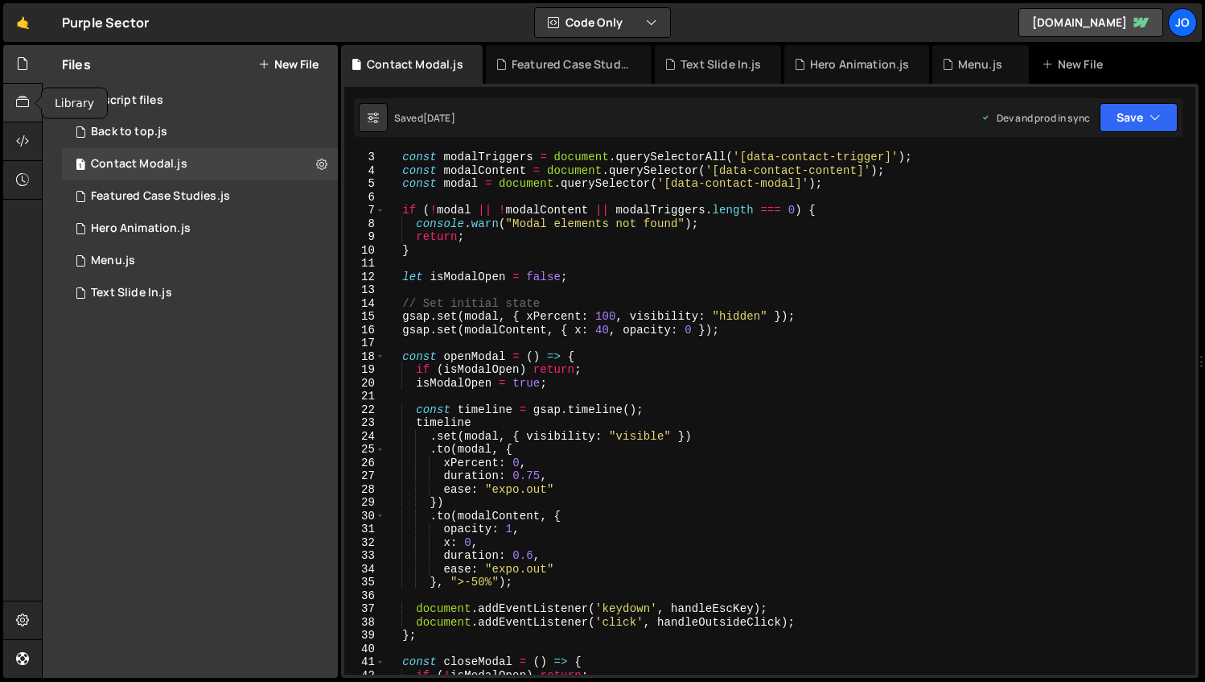
scroll to position [27, 0]
click at [282, 63] on button "New File" at bounding box center [288, 64] width 60 height 13
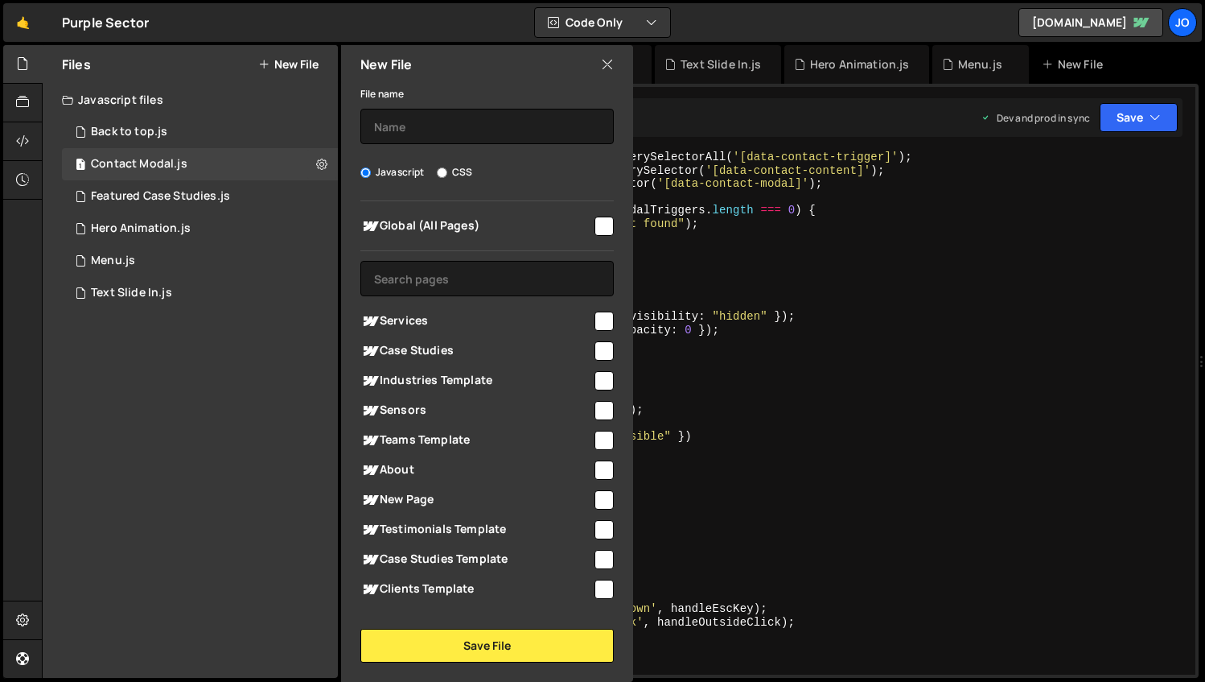
click at [598, 224] on input "checkbox" at bounding box center [604, 225] width 19 height 19
checkbox input "true"
click at [490, 133] on input "text" at bounding box center [487, 126] width 253 height 35
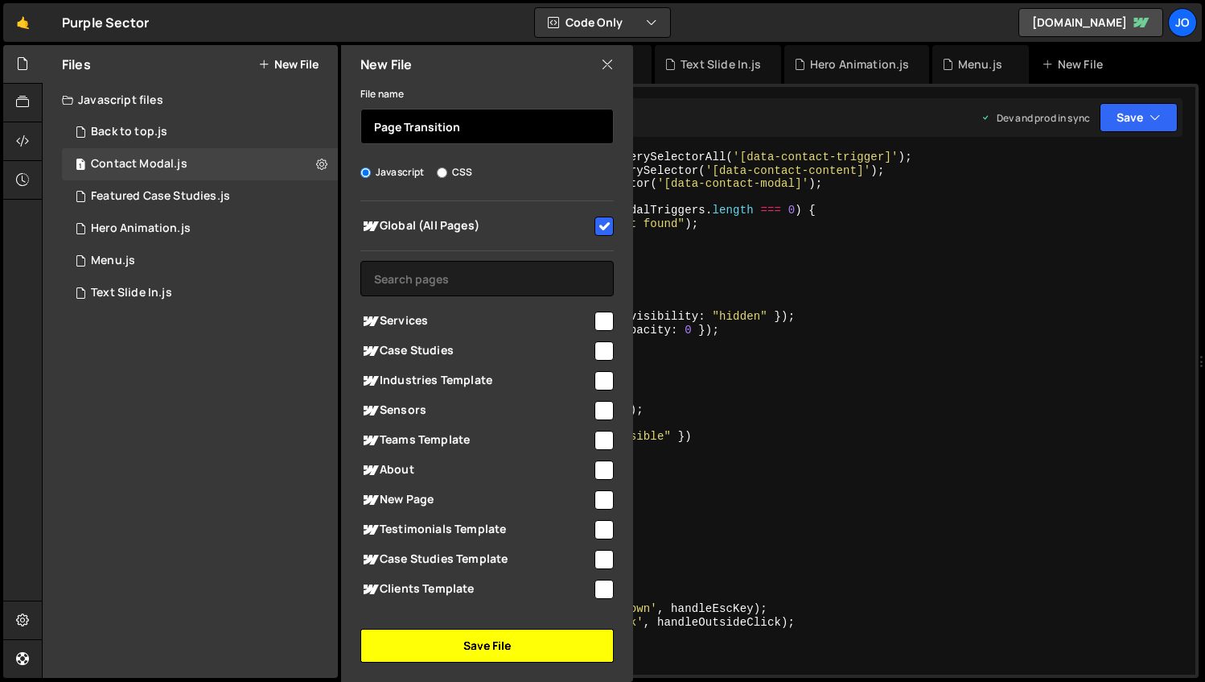
type input "Page Transition"
click at [489, 642] on button "Save File" at bounding box center [487, 645] width 253 height 34
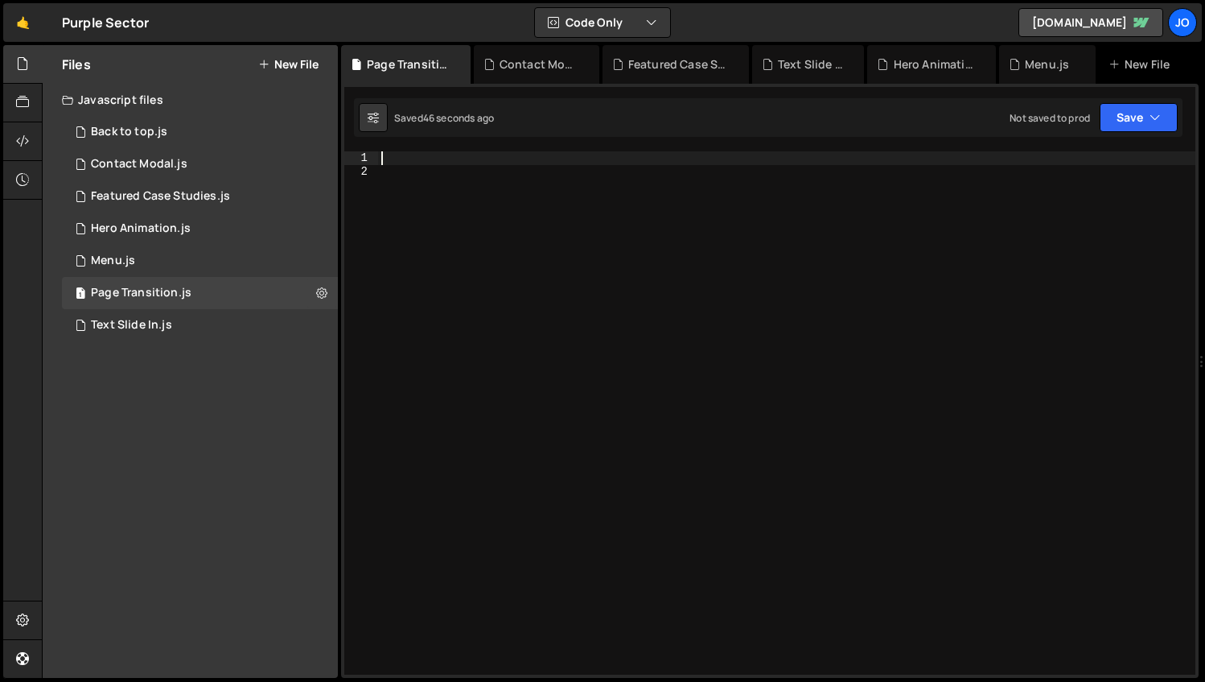
click at [412, 158] on div at bounding box center [787, 426] width 818 height 550
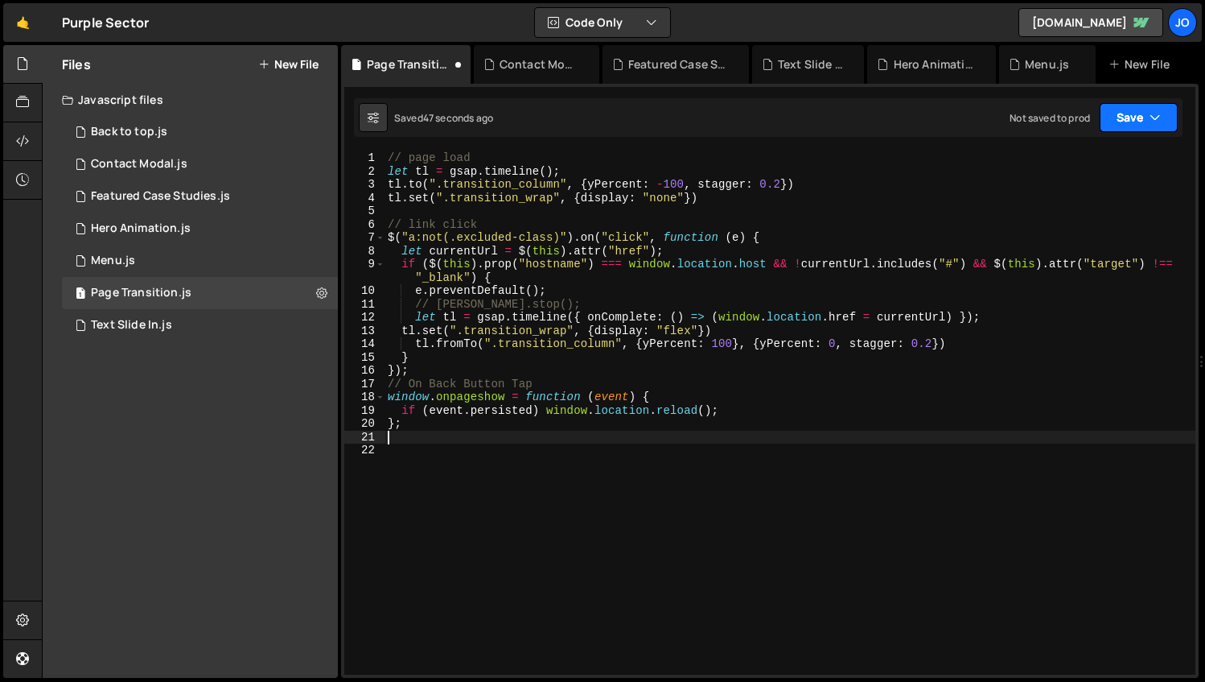
click at [1131, 114] on button "Save" at bounding box center [1139, 117] width 78 height 29
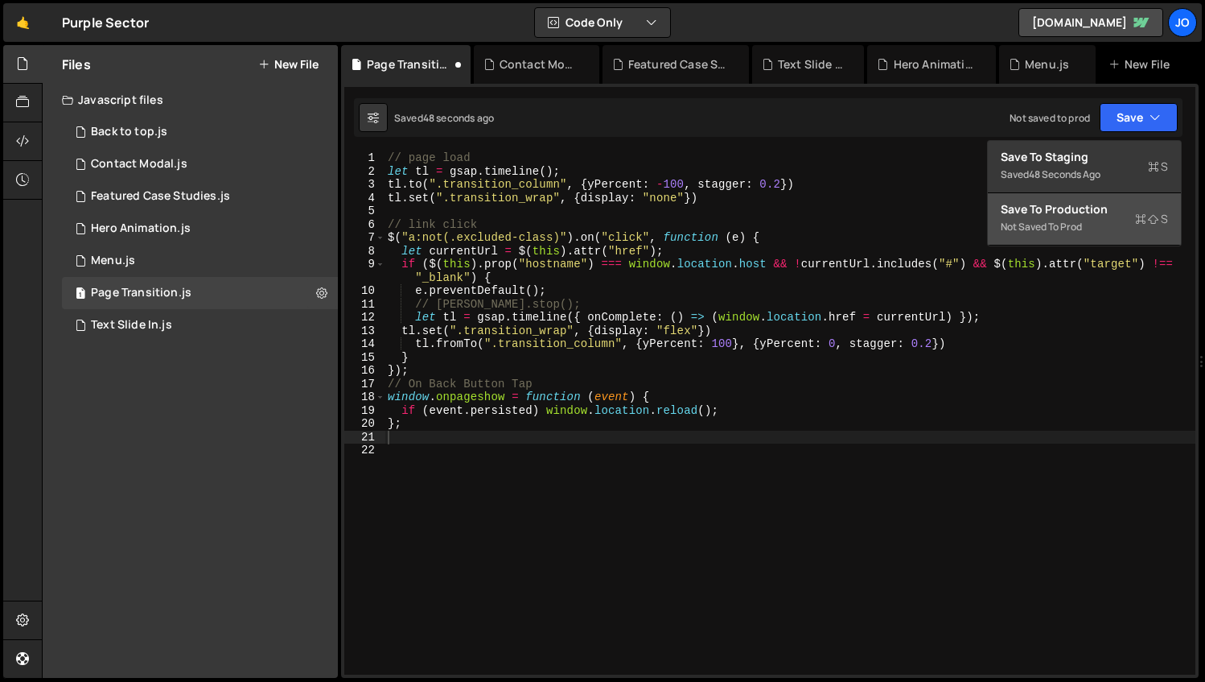
click at [1077, 220] on div "Not saved to prod" at bounding box center [1084, 226] width 167 height 19
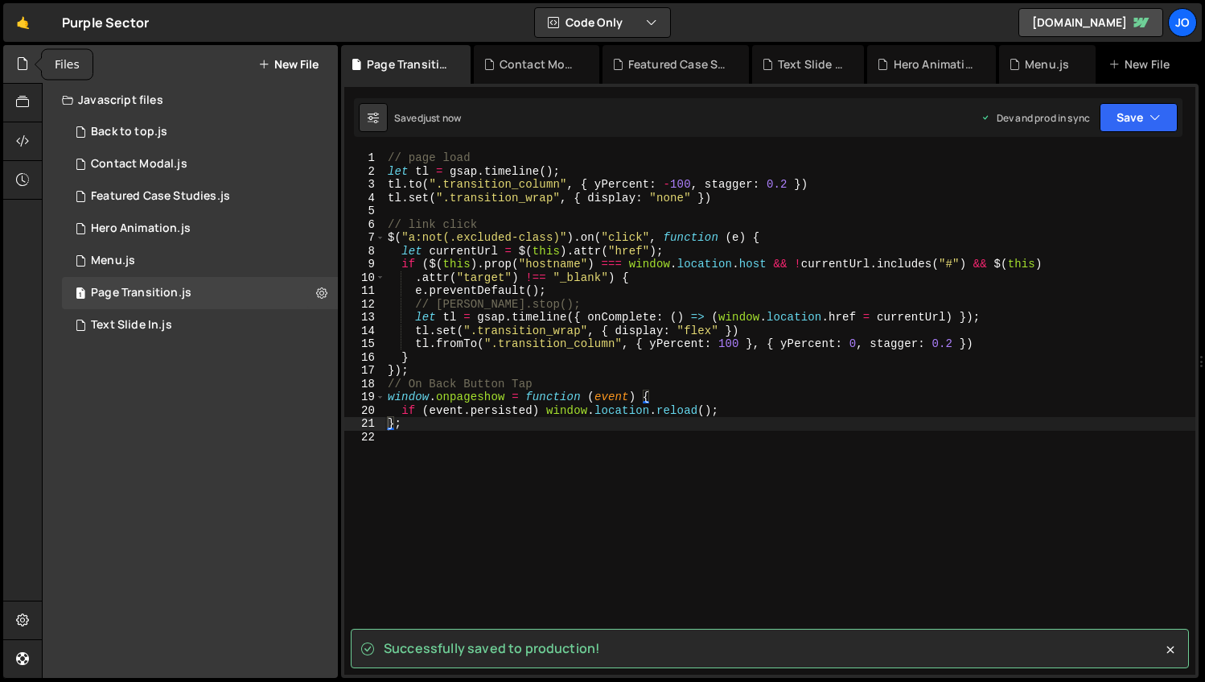
click at [18, 65] on icon at bounding box center [22, 64] width 13 height 18
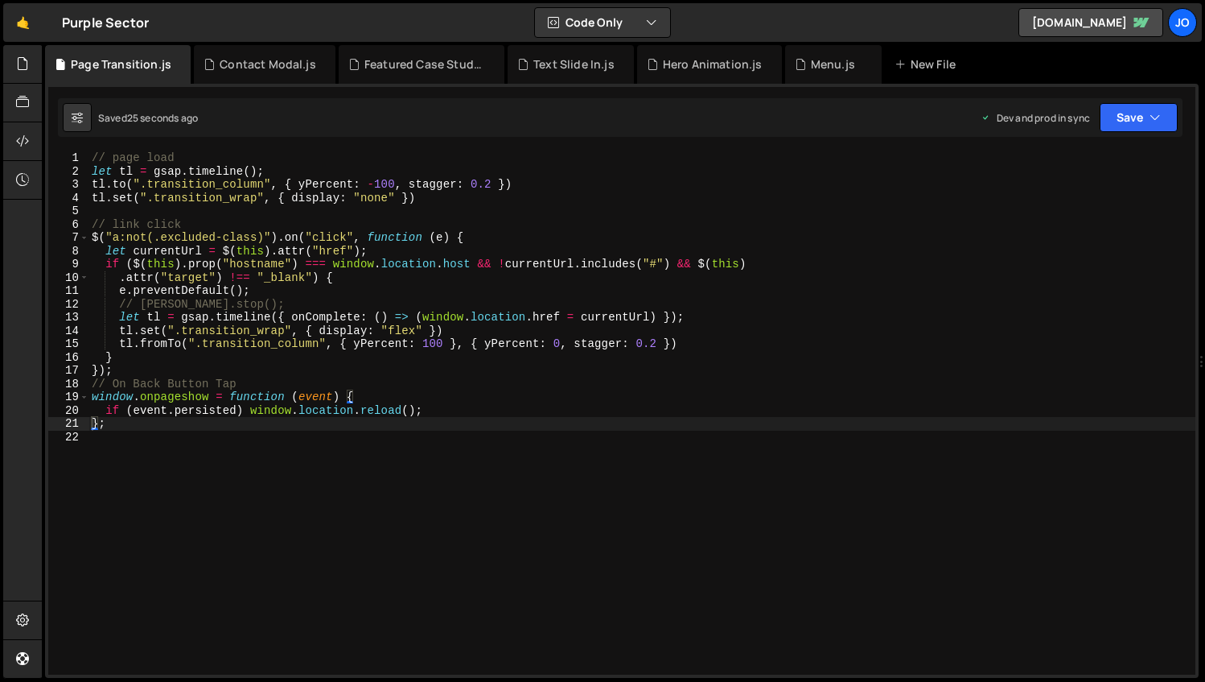
click at [263, 183] on div "// page load let tl = gsap . timeline ( ) ; tl . to ( ".transition_column" , { …" at bounding box center [642, 426] width 1107 height 550
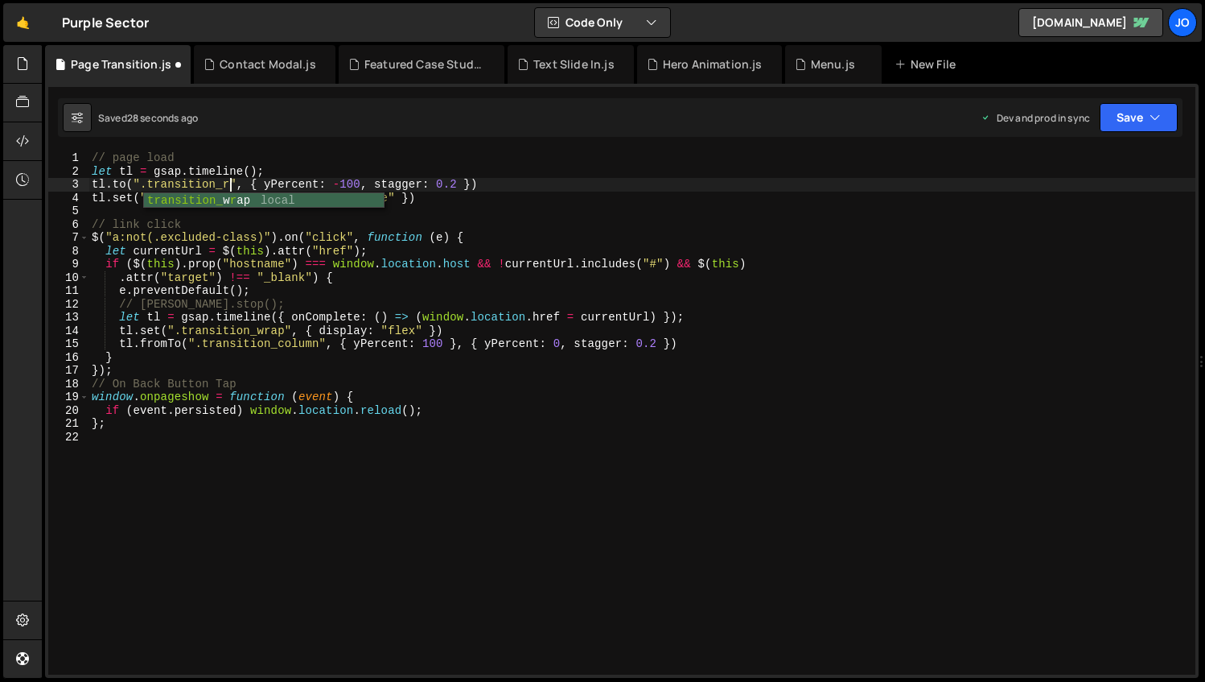
scroll to position [0, 10]
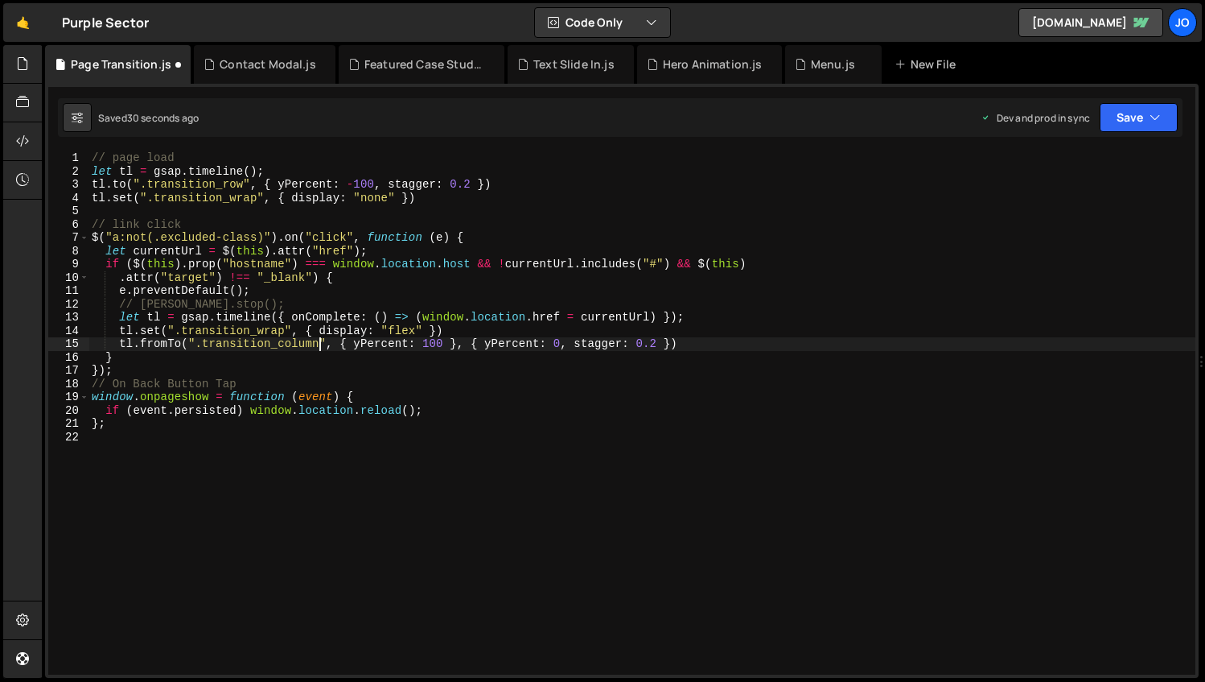
click at [319, 345] on div "// page load let tl = gsap . timeline ( ) ; tl . to ( ".transition_row" , { yPe…" at bounding box center [642, 426] width 1107 height 550
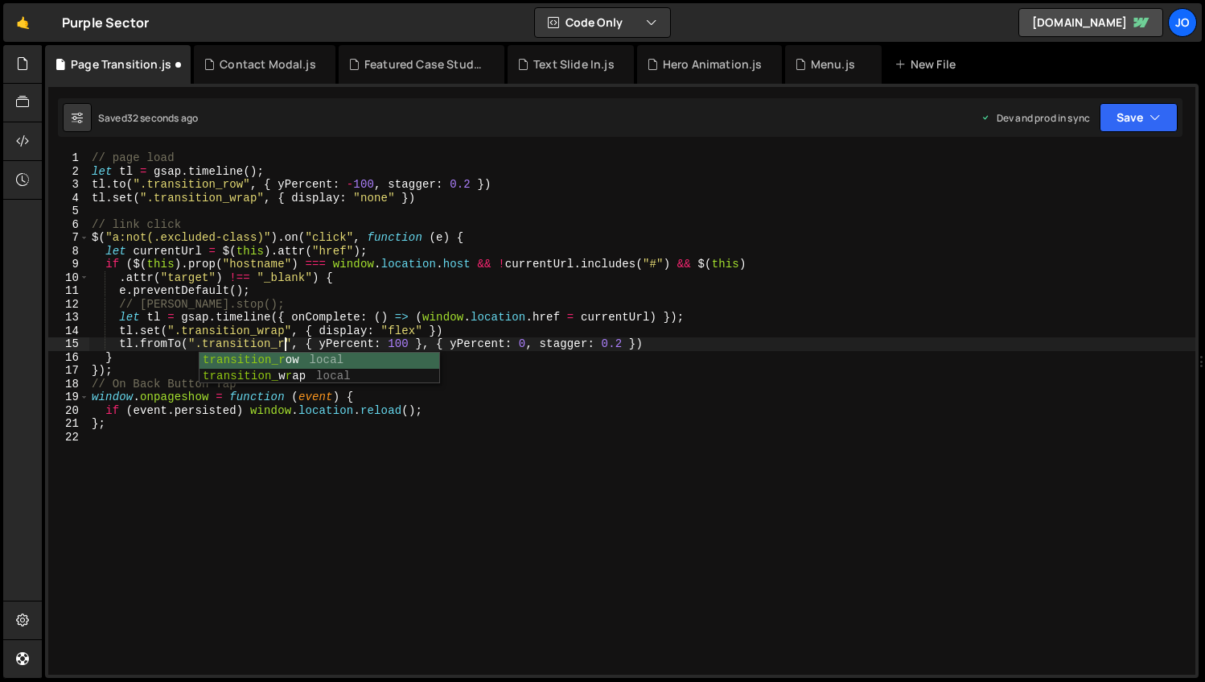
type textarea "tl.fromTo(".transition_row", { yPercent: 100 }, { yPercent: 0, stagger: 0.2 })"
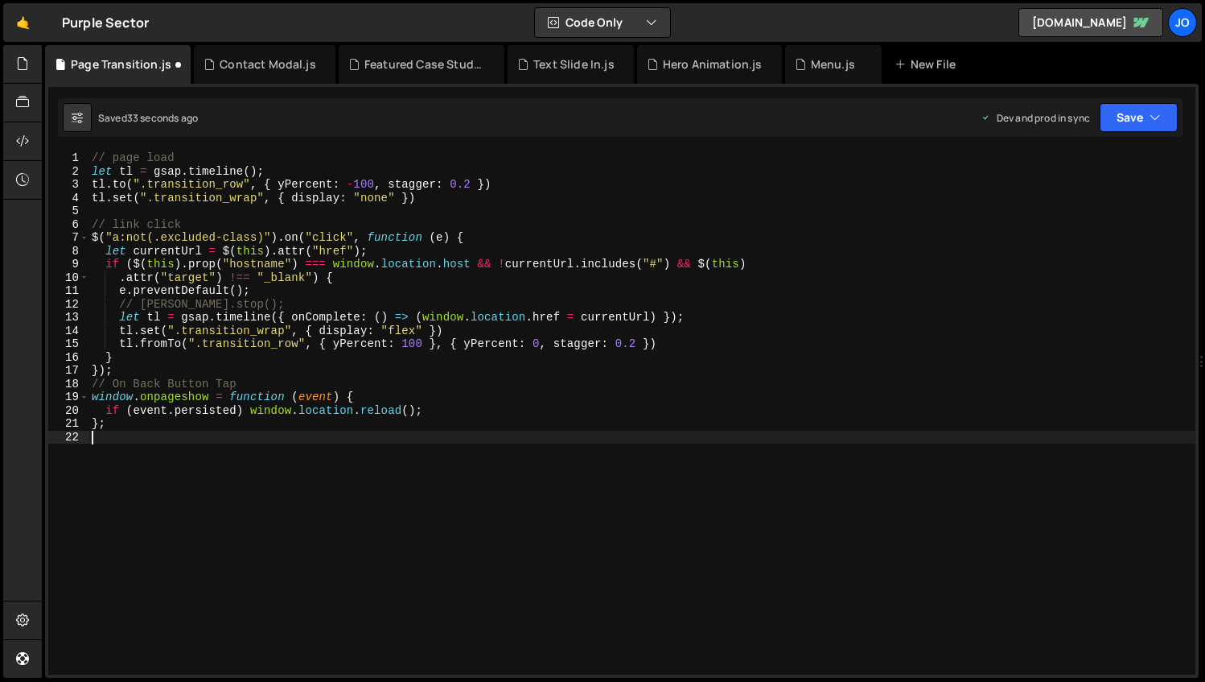
click at [398, 524] on div "// page load let tl = gsap . timeline ( ) ; tl . to ( ".transition_row" , { yPe…" at bounding box center [642, 426] width 1107 height 550
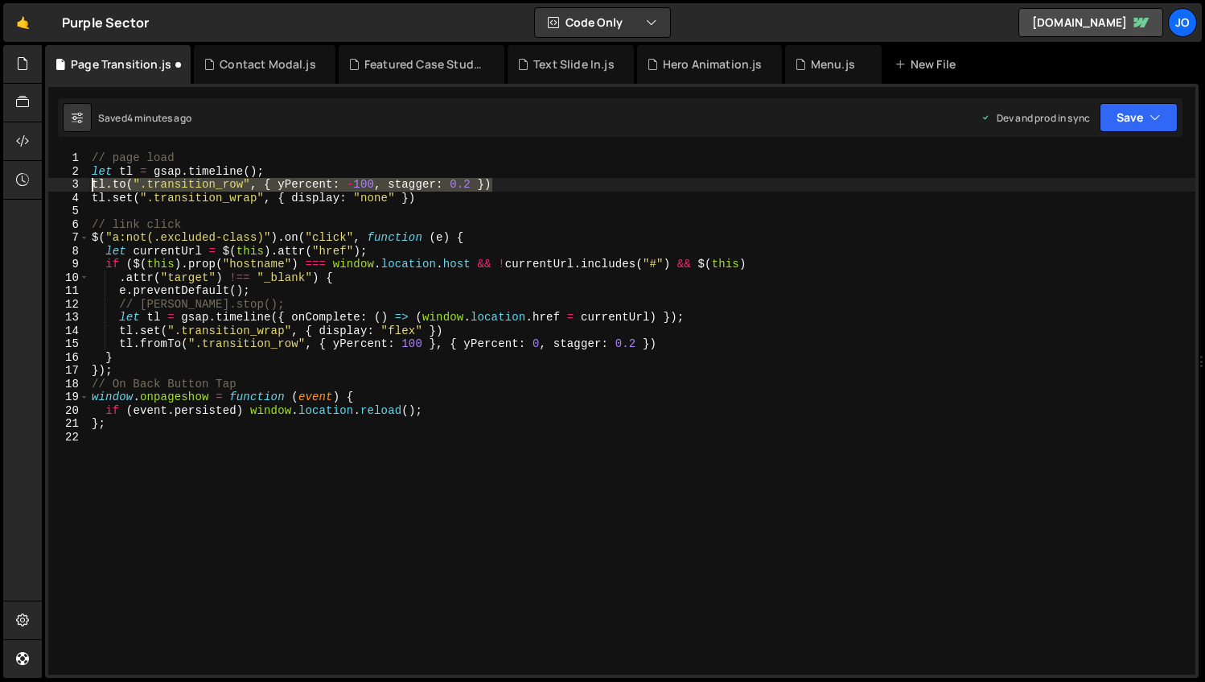
drag, startPoint x: 496, startPoint y: 182, endPoint x: 89, endPoint y: 187, distance: 407.2
click at [89, 187] on div "// page load let tl = gsap . timeline ( ) ; tl . to ( ".transition_row" , { yPe…" at bounding box center [642, 426] width 1107 height 550
type textarea "[DOMAIN_NAME](".transition_row", { yPercent: -100, stagger: 0.2 })"
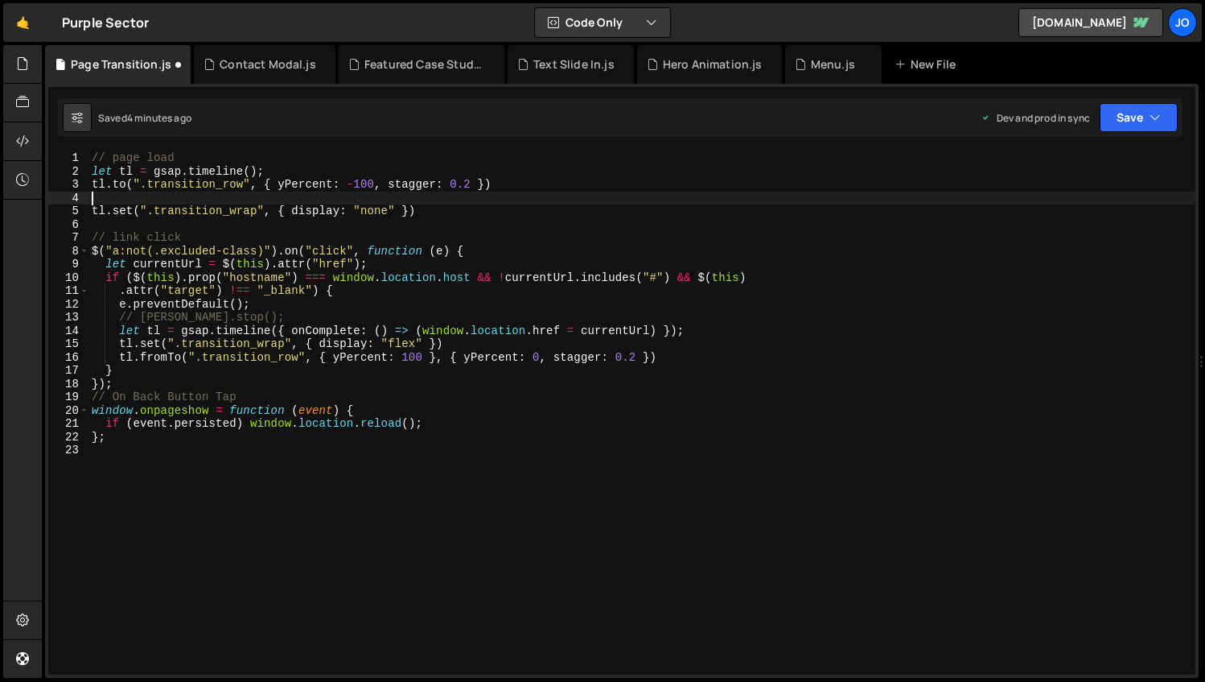
paste textarea "[DOMAIN_NAME](".transition_row", { yPercent: -100, stagger: 0.2 })"
click at [245, 196] on div "// page load let tl = gsap . timeline ( ) ; tl . to ( ".transition_row" , { yPe…" at bounding box center [642, 426] width 1107 height 550
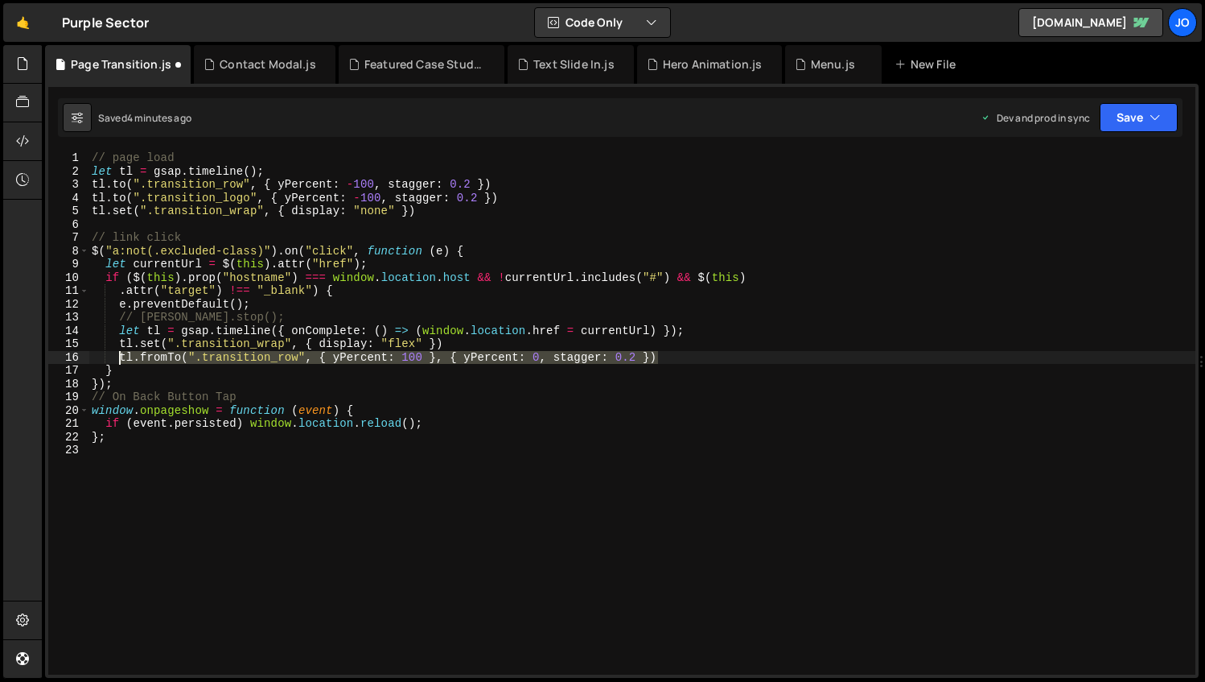
drag, startPoint x: 665, startPoint y: 356, endPoint x: 117, endPoint y: 357, distance: 547.2
click at [117, 357] on div "// page load let tl = gsap . timeline ( ) ; tl . to ( ".transition_row" , { yPe…" at bounding box center [642, 426] width 1107 height 550
type textarea "tl.fromTo(".transition_row", { yPercent: 100 }, { yPercent: 0, stagger: 0.2 })"
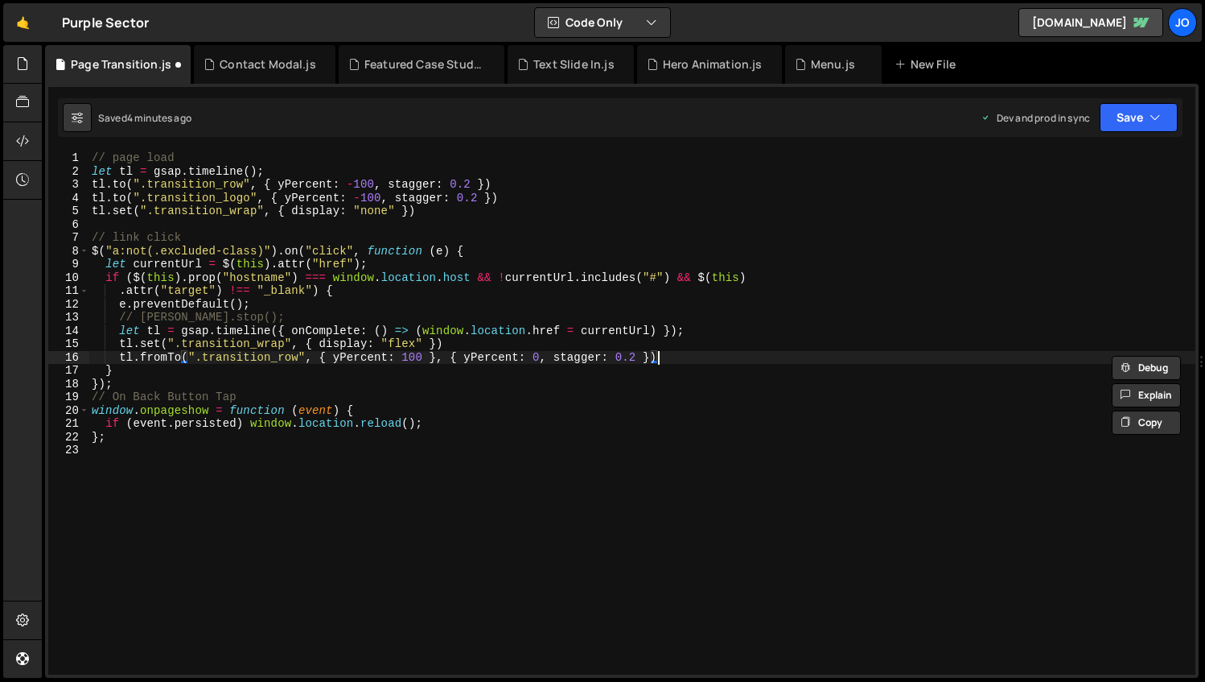
scroll to position [0, 1]
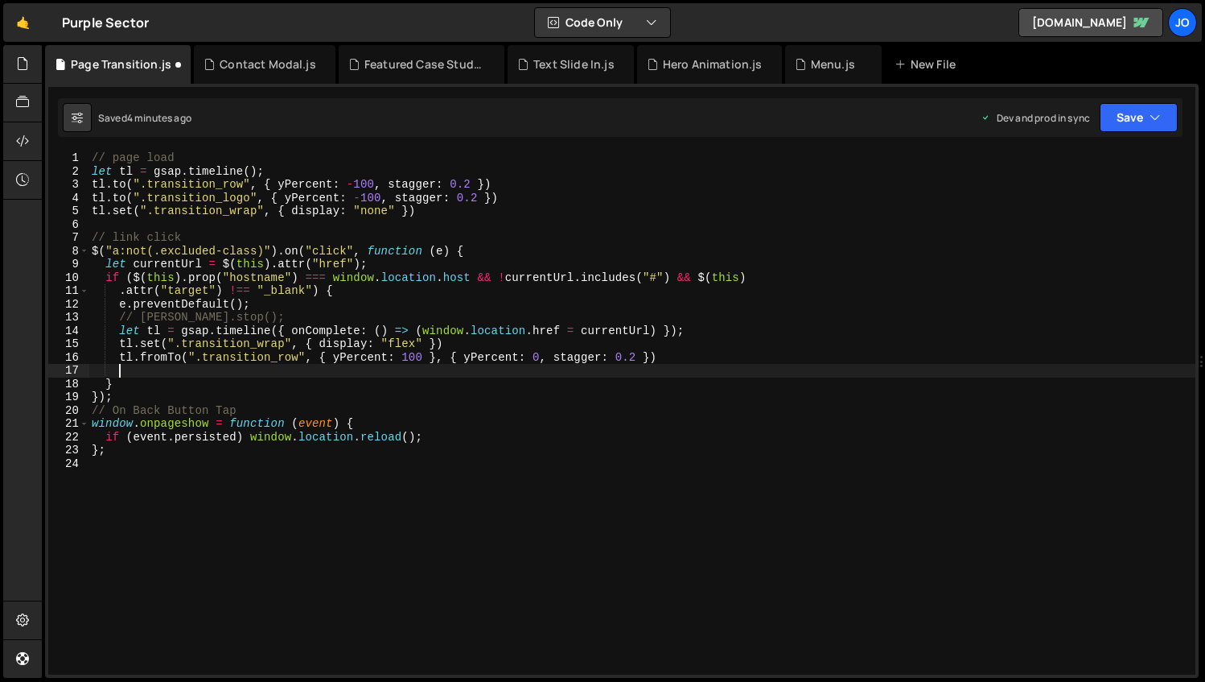
paste textarea "tl.fromTo(".transition_row", { yPercent: 100 }, { yPercent: 0, stagger: 0.2 })"
click at [299, 371] on div "// page load let tl = gsap . timeline ( ) ; tl . to ( ".transition_row" , { yPe…" at bounding box center [642, 426] width 1107 height 550
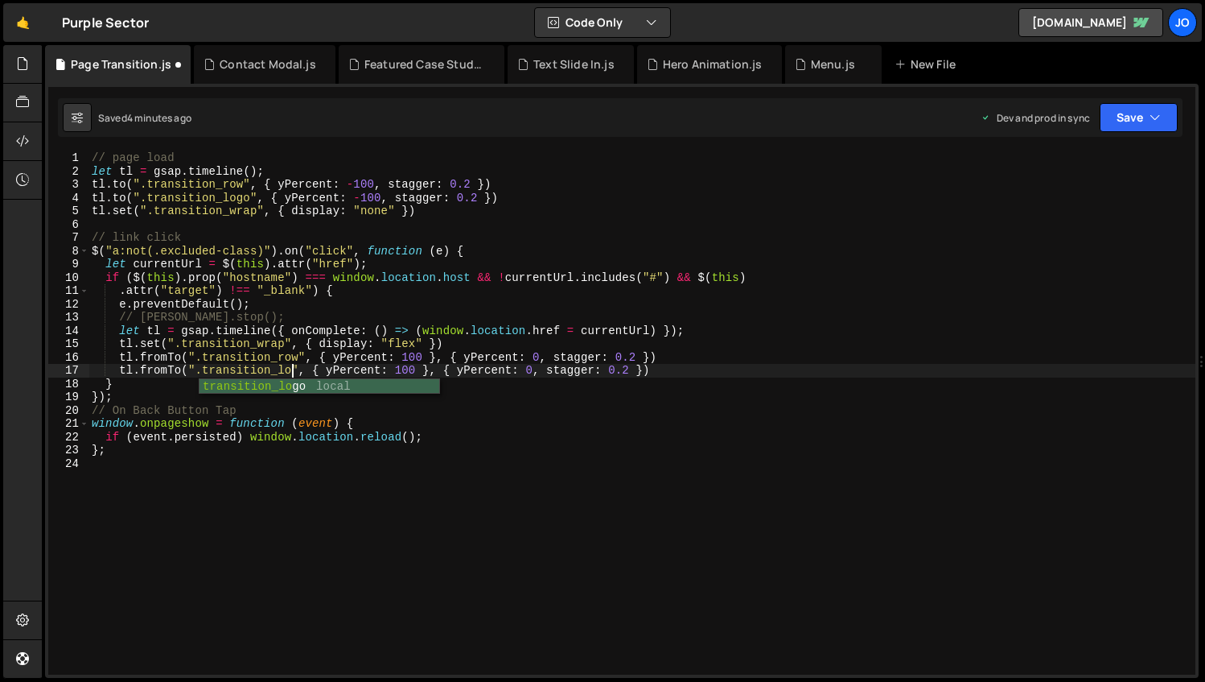
scroll to position [0, 14]
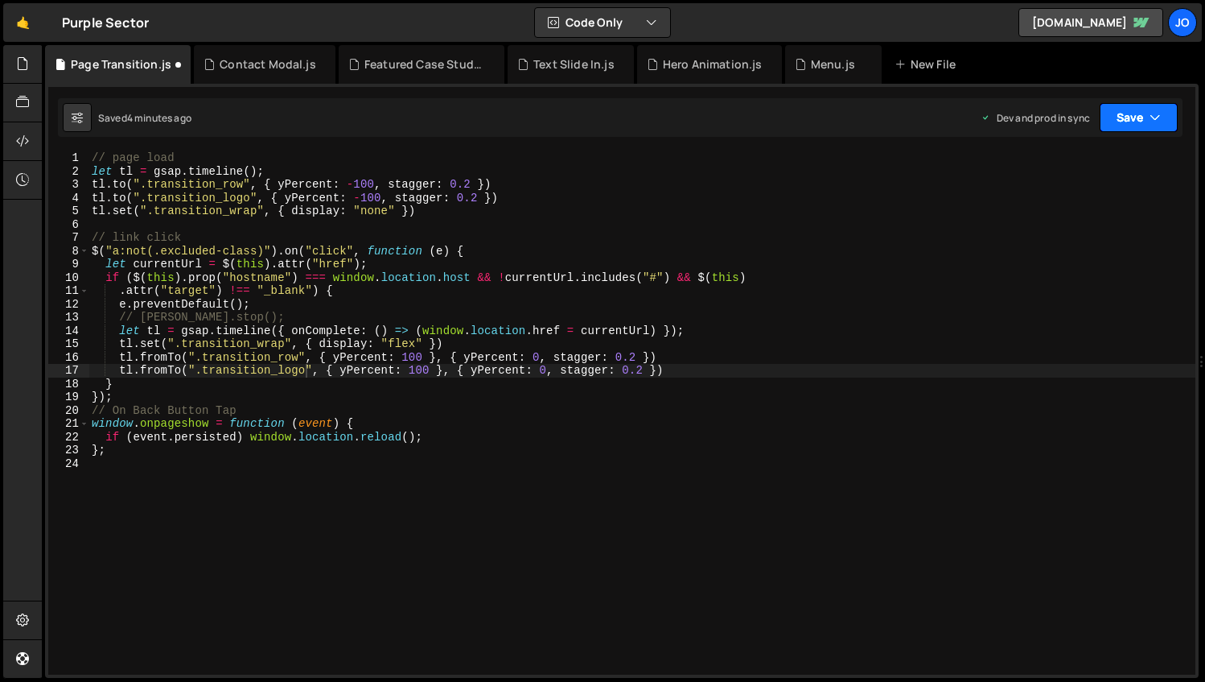
click at [1113, 123] on button "Save" at bounding box center [1139, 117] width 78 height 29
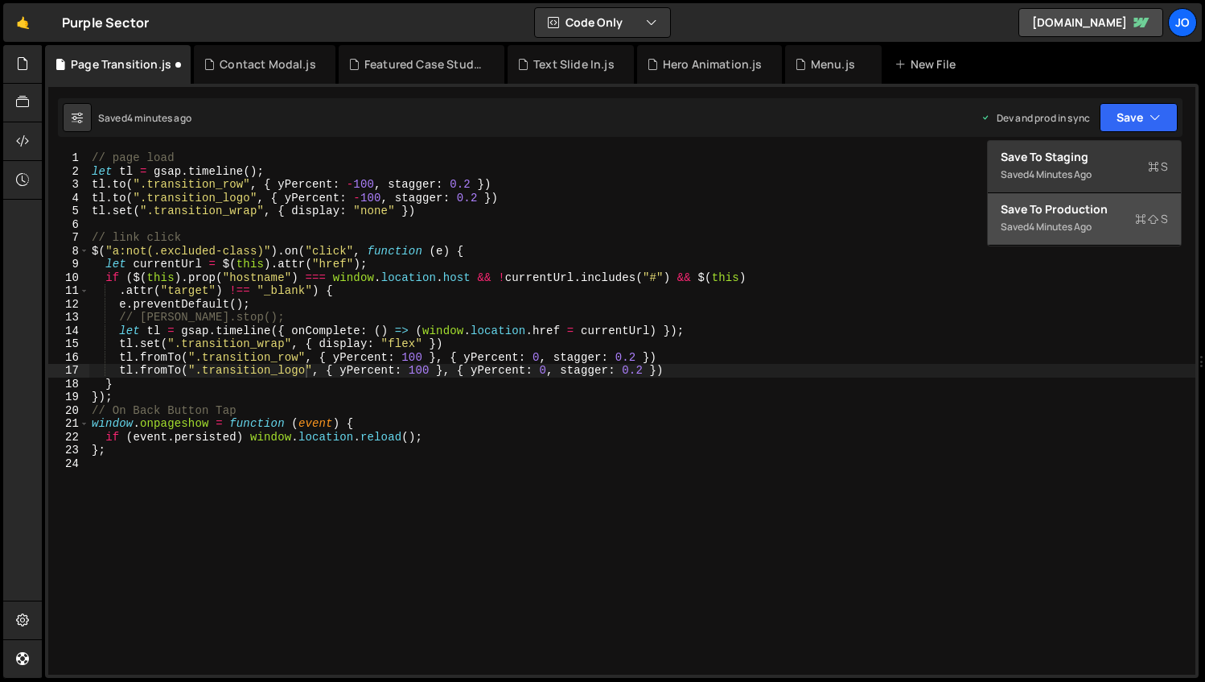
click at [1061, 221] on div "4 minutes ago" at bounding box center [1060, 227] width 63 height 14
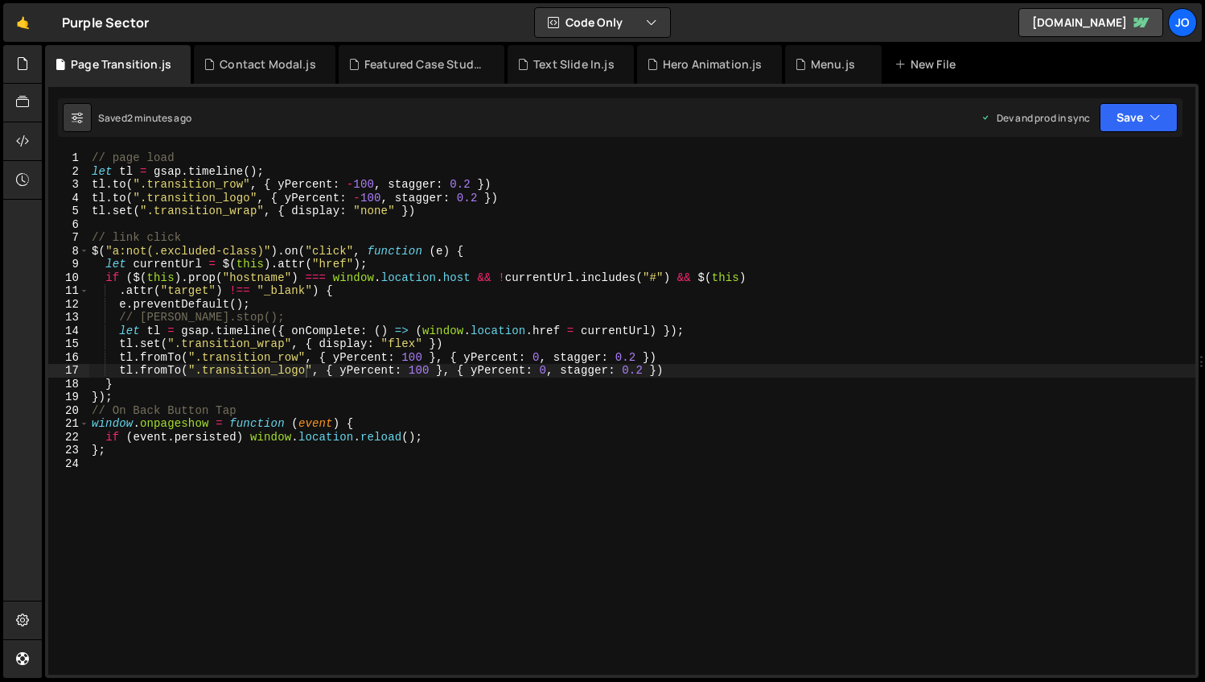
click at [283, 183] on div "// page load let tl = gsap . timeline ( ) ; tl . to ( ".transition_row" , { yPe…" at bounding box center [642, 426] width 1107 height 550
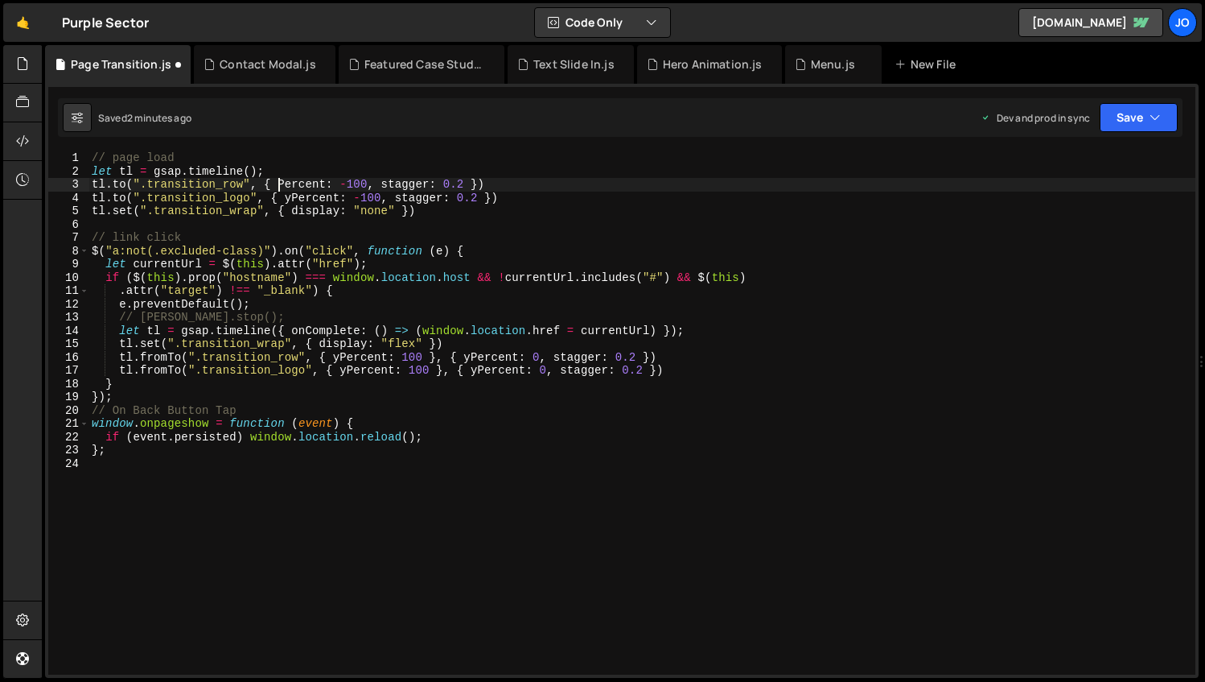
scroll to position [0, 14]
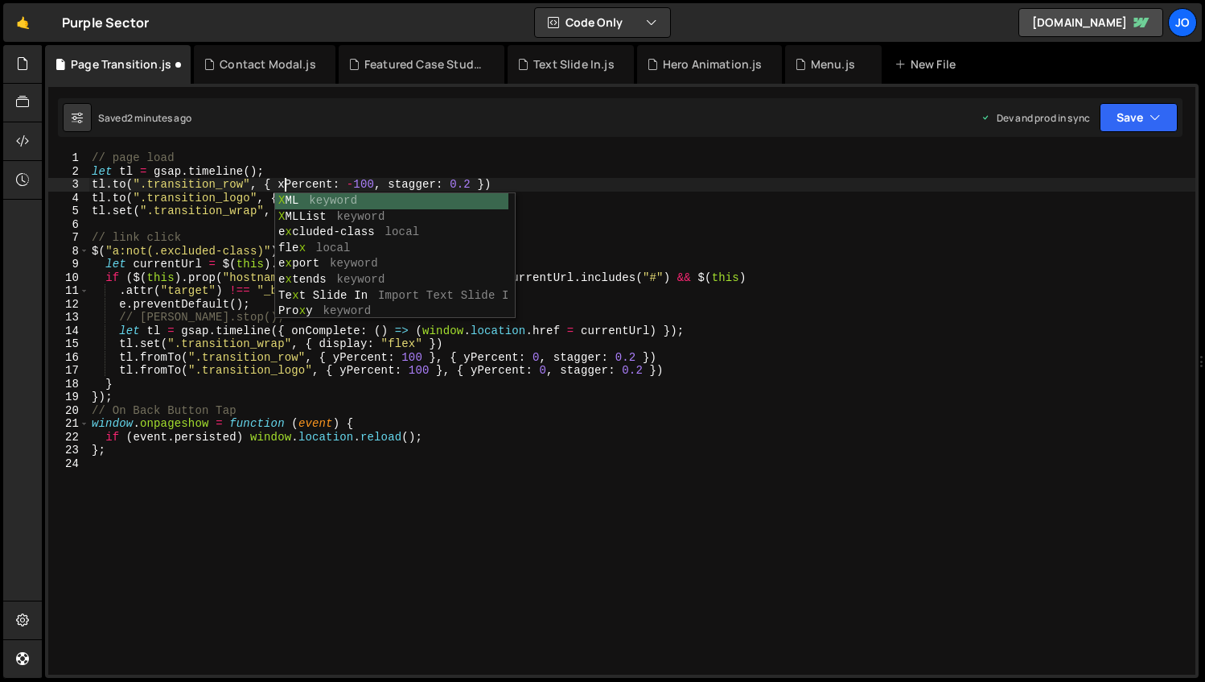
click at [255, 286] on div "// page load let tl = gsap . timeline ( ) ; tl . to ( ".transition_row" , { xPe…" at bounding box center [642, 426] width 1107 height 550
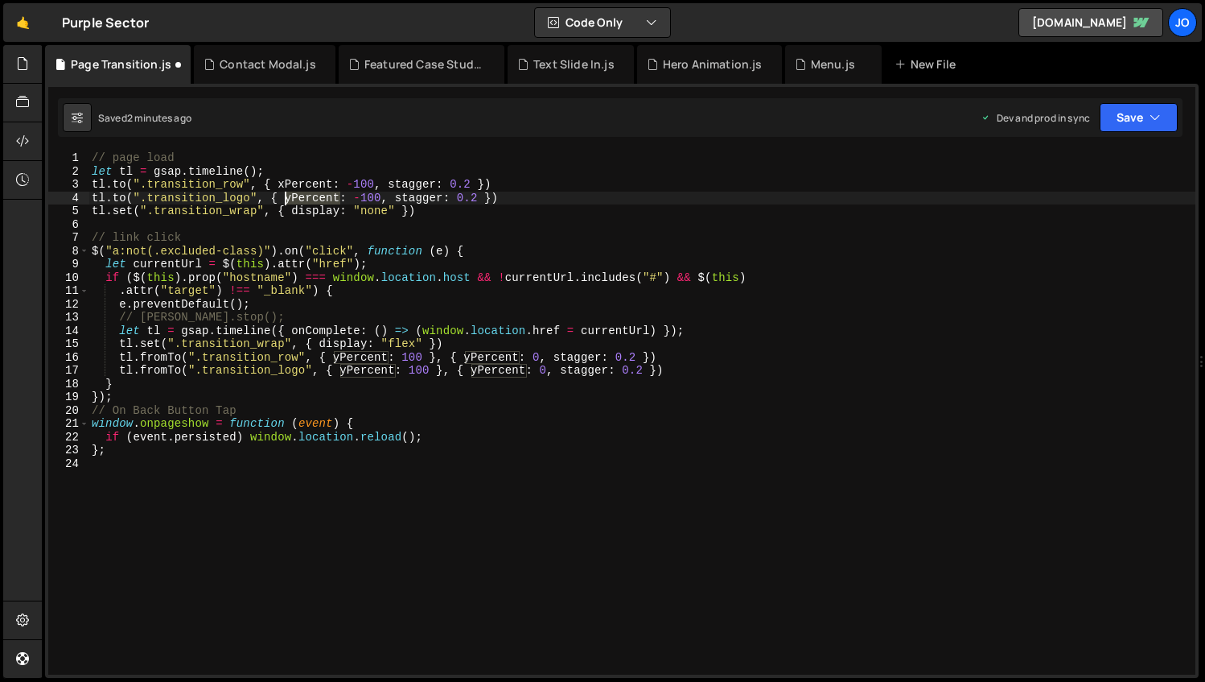
drag, startPoint x: 341, startPoint y: 198, endPoint x: 287, endPoint y: 195, distance: 54.0
click at [287, 195] on div "// page load let tl = gsap . timeline ( ) ; tl . to ( ".transition_row" , { xPe…" at bounding box center [642, 426] width 1107 height 550
click at [382, 195] on div "// page load let tl = gsap . timeline ( ) ; tl . to ( ".transition_row" , { xPe…" at bounding box center [642, 426] width 1107 height 550
type textarea "[DOMAIN_NAME](".transition_logo", { autoAlpha: 0, stagger: 0.2 })"
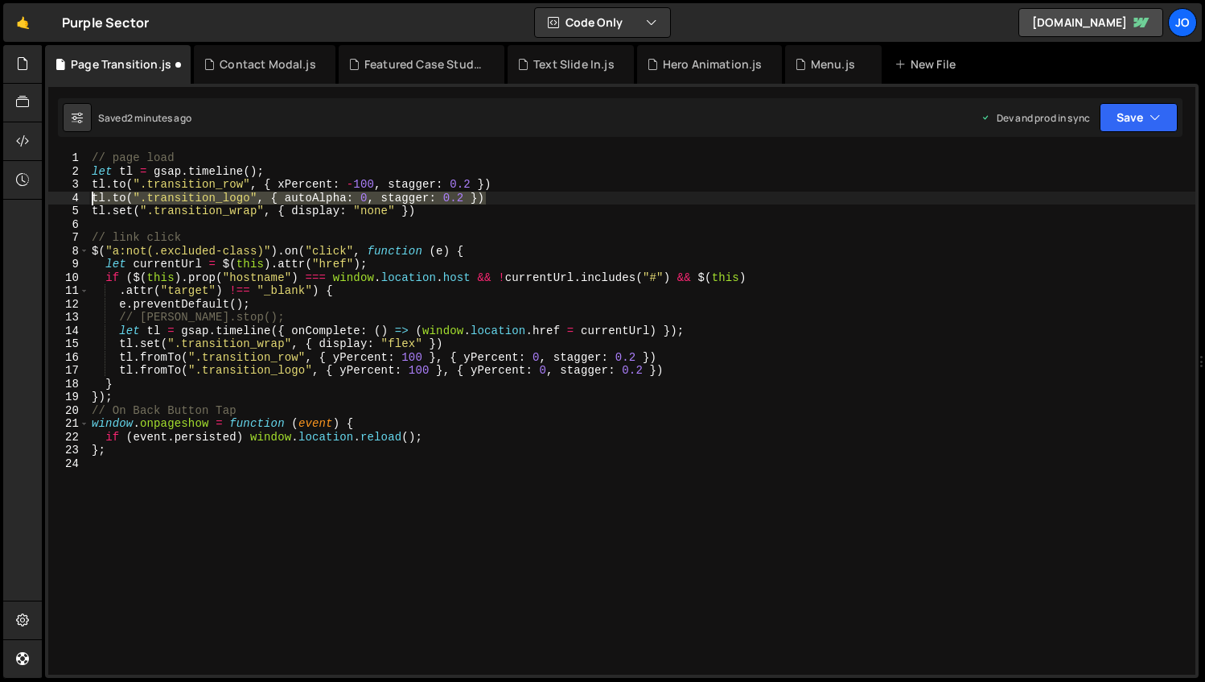
drag, startPoint x: 492, startPoint y: 197, endPoint x: 92, endPoint y: 199, distance: 400.7
click at [92, 199] on div "// page load let tl = gsap . timeline ( ) ; tl . to ( ".transition_row" , { xPe…" at bounding box center [642, 426] width 1107 height 550
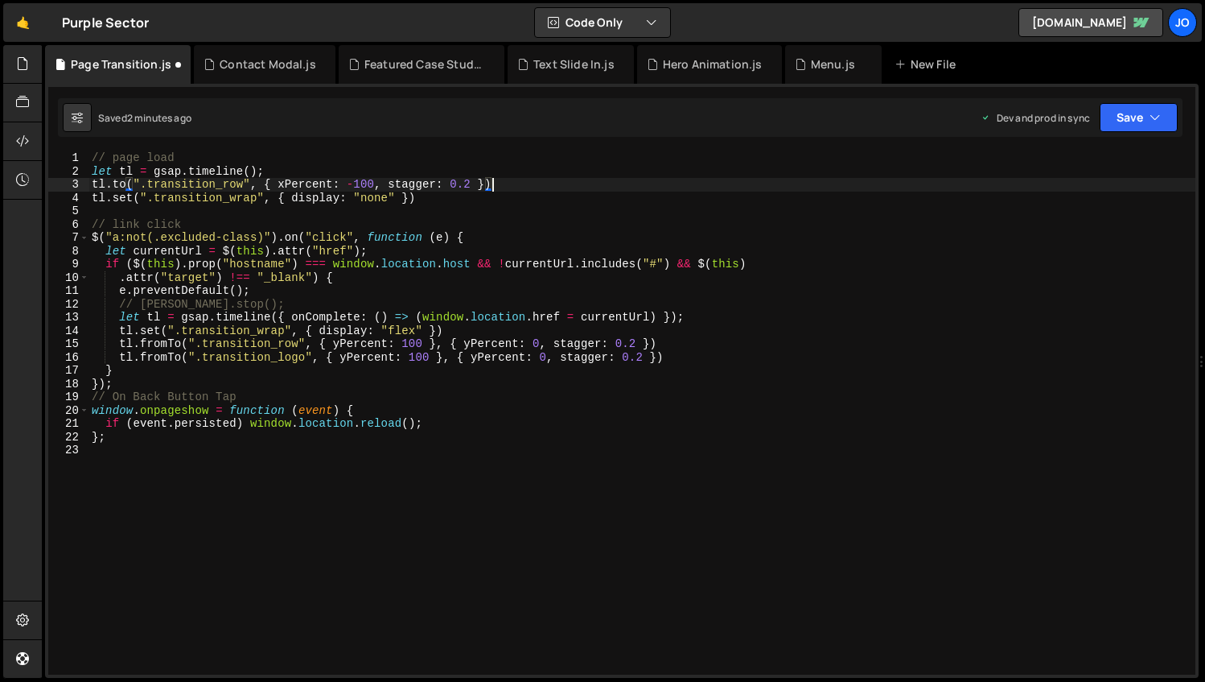
click at [91, 183] on div "// page load let tl = gsap . timeline ( ) ; tl . to ( ".transition_row" , { xPe…" at bounding box center [642, 426] width 1107 height 550
paste textarea "[DOMAIN_NAME](".transition_logo", { autoAlpha: 0, stagger: 0.2 })"
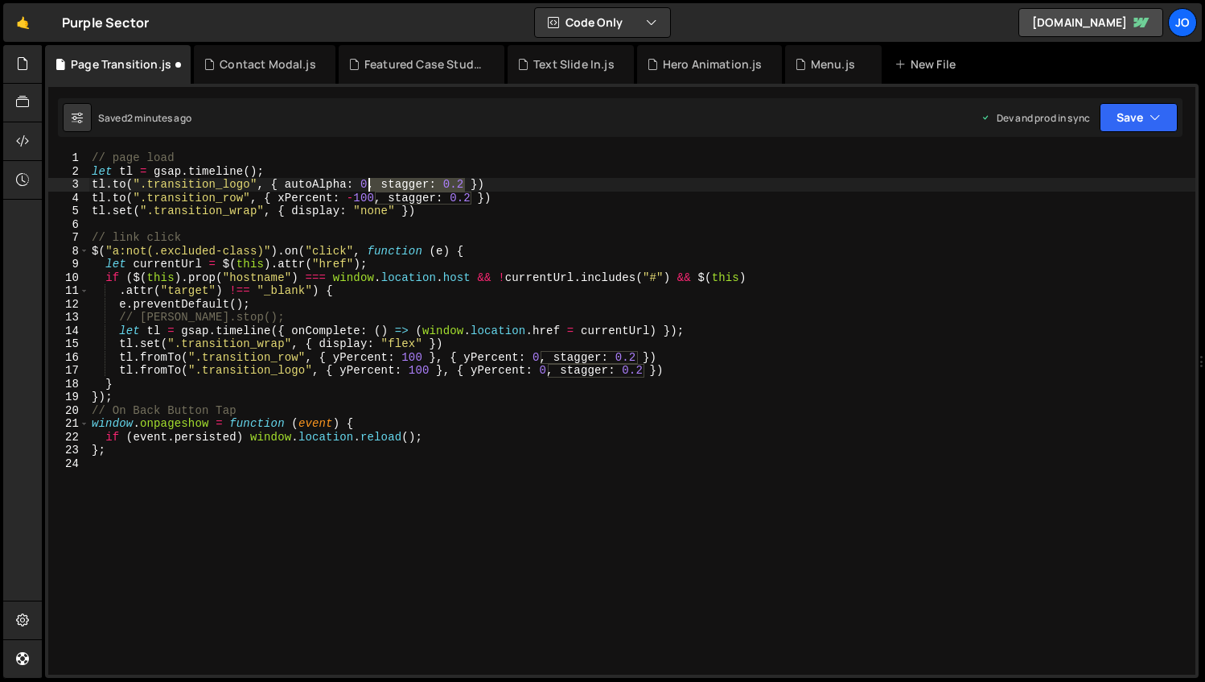
drag, startPoint x: 468, startPoint y: 182, endPoint x: 371, endPoint y: 183, distance: 96.6
click at [371, 183] on div "// page load let tl = gsap . timeline ( ) ; tl . to ( ".transition_logo" , { au…" at bounding box center [642, 426] width 1107 height 550
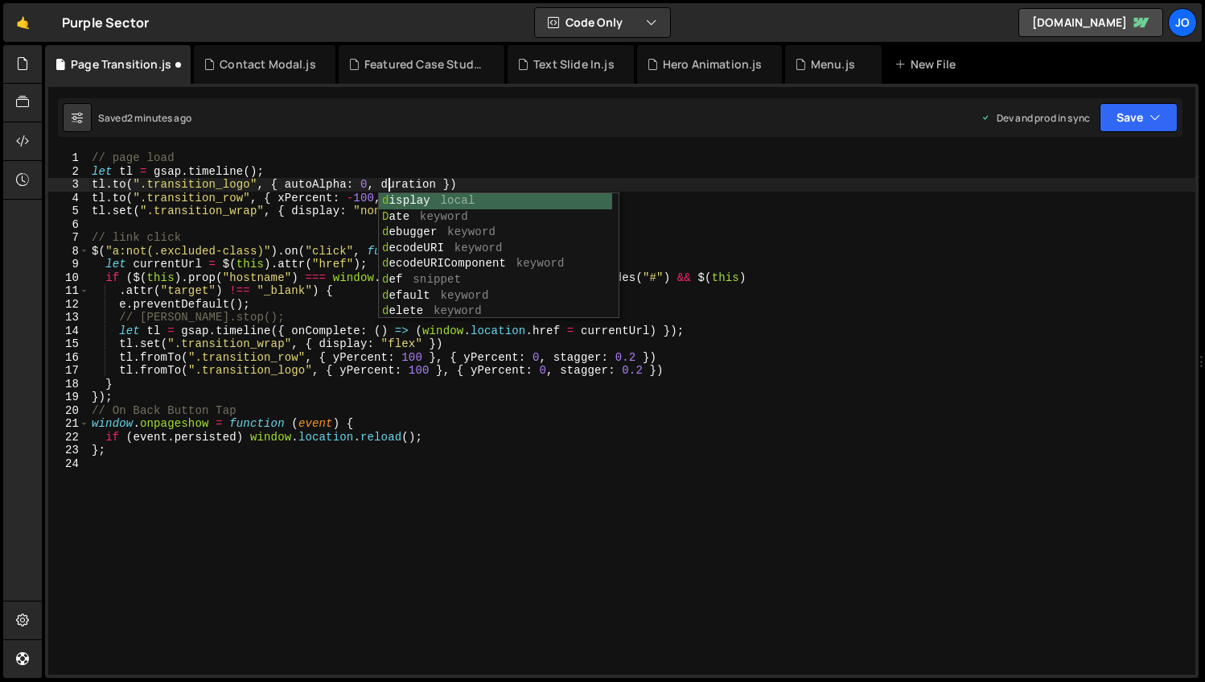
scroll to position [0, 21]
click at [437, 183] on div "// page load let tl = gsap . timeline ( ) ; tl . to ( ".transition_logo" , { au…" at bounding box center [642, 426] width 1107 height 550
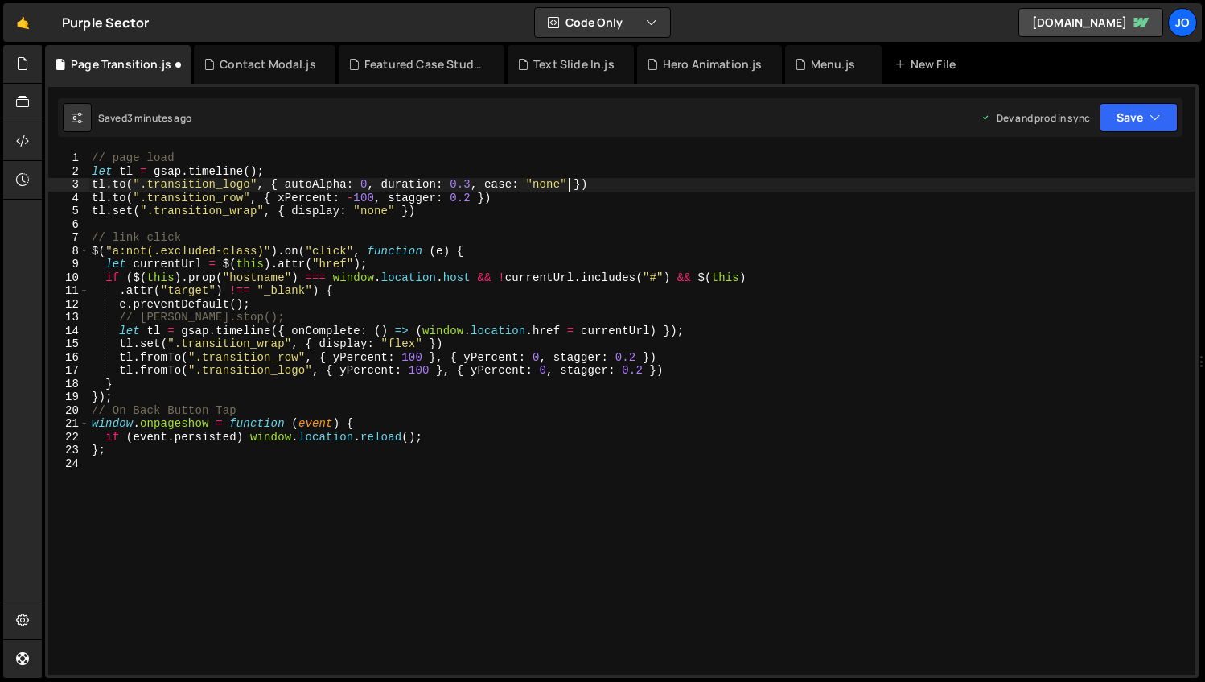
scroll to position [0, 33]
click at [390, 199] on div "// page load let tl = gsap . timeline ( ) ; tl . to ( ".transition_logo" , { au…" at bounding box center [642, 426] width 1107 height 550
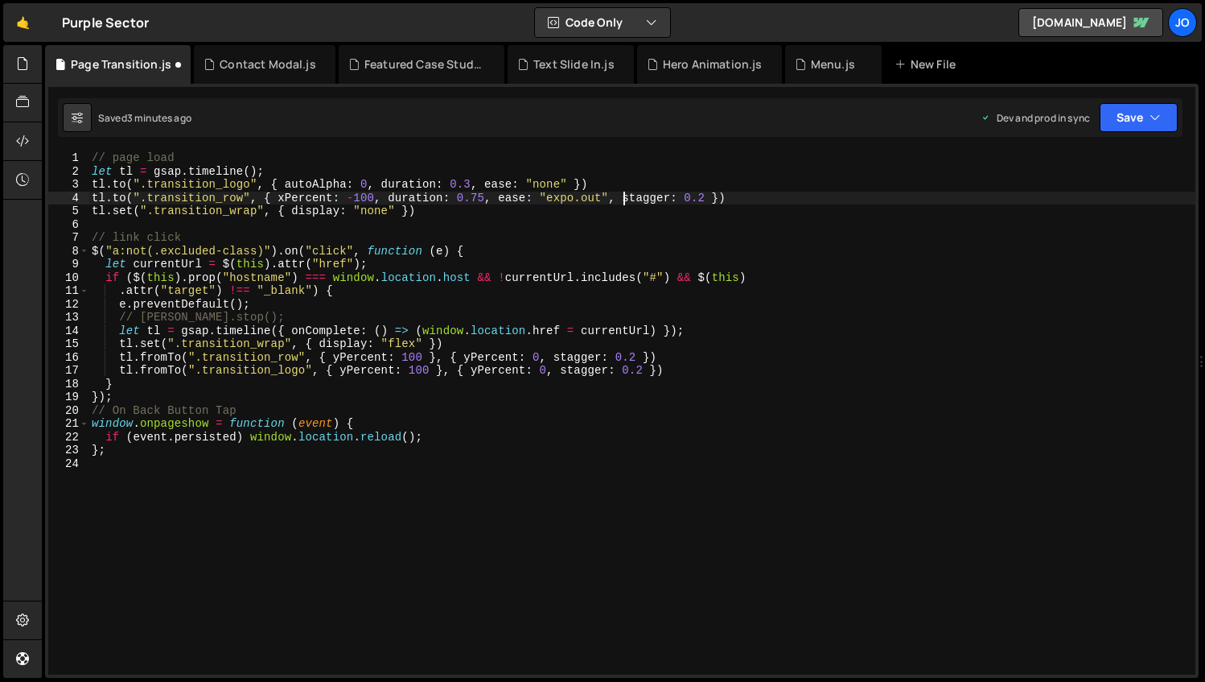
scroll to position [0, 37]
click at [1142, 126] on button "Save" at bounding box center [1139, 117] width 78 height 29
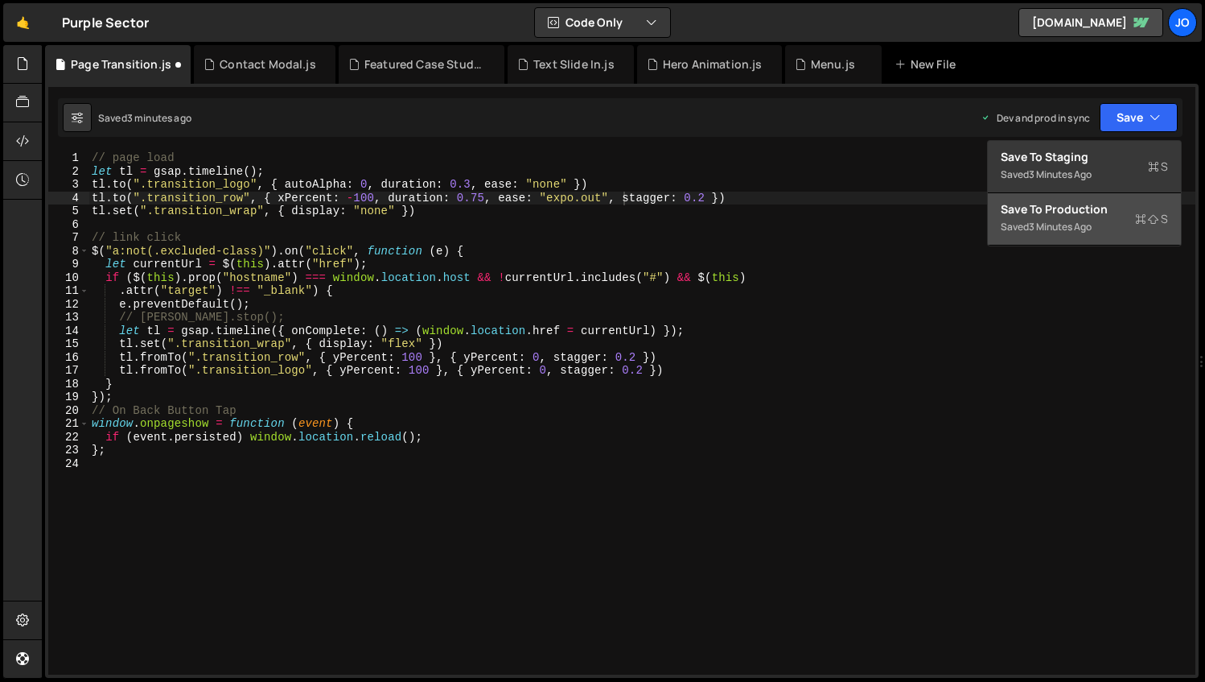
click at [1071, 219] on div "Saved 3 minutes ago" at bounding box center [1084, 226] width 167 height 19
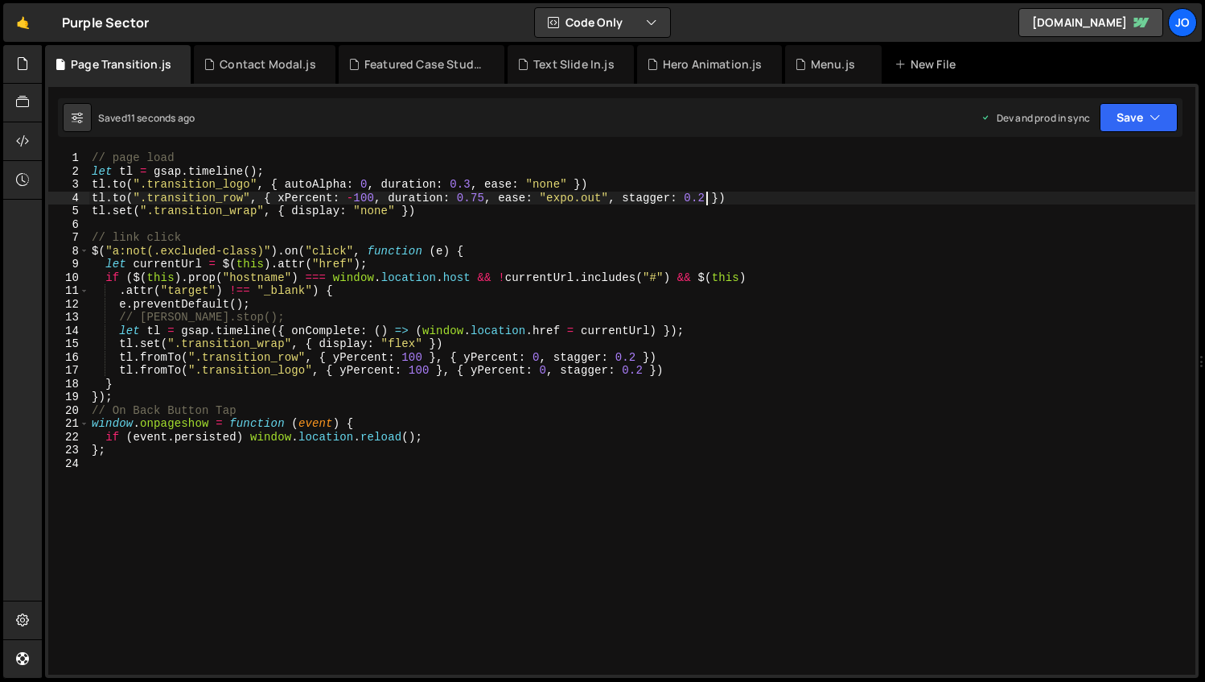
click at [707, 196] on div "// page load let tl = gsap . timeline ( ) ; tl . to ( ".transition_logo" , { au…" at bounding box center [642, 426] width 1107 height 550
click at [1139, 109] on button "Save" at bounding box center [1139, 117] width 78 height 29
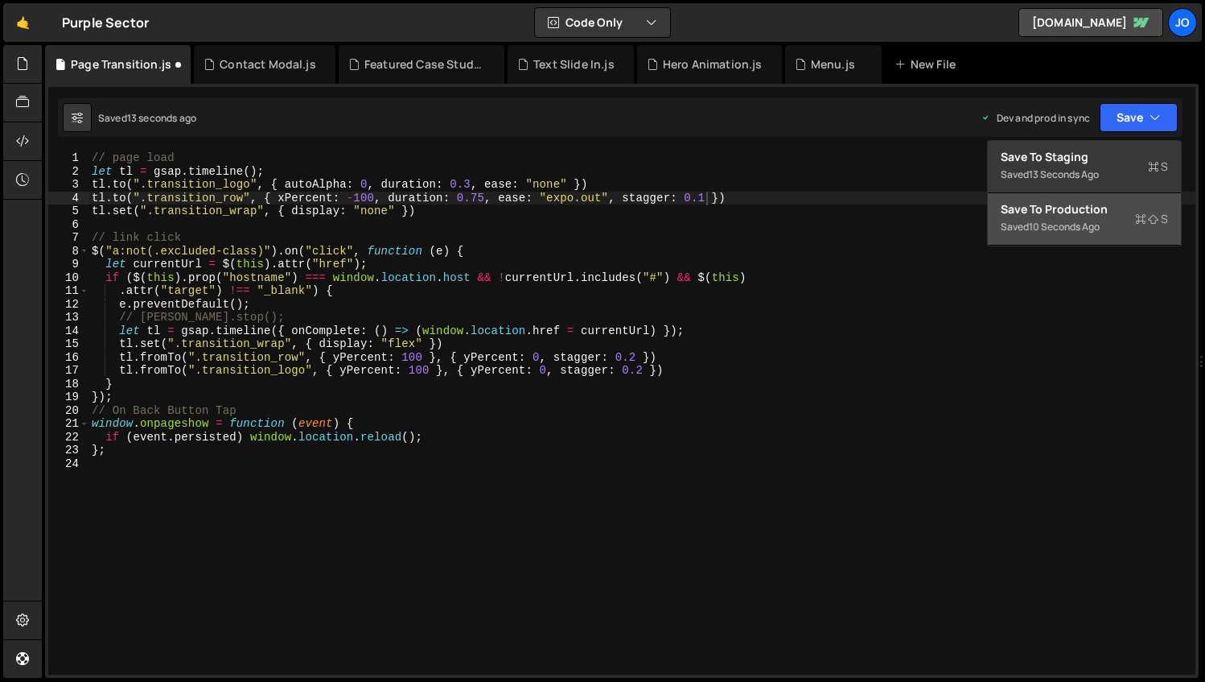
click at [1069, 215] on div "Save to Production S" at bounding box center [1084, 209] width 167 height 16
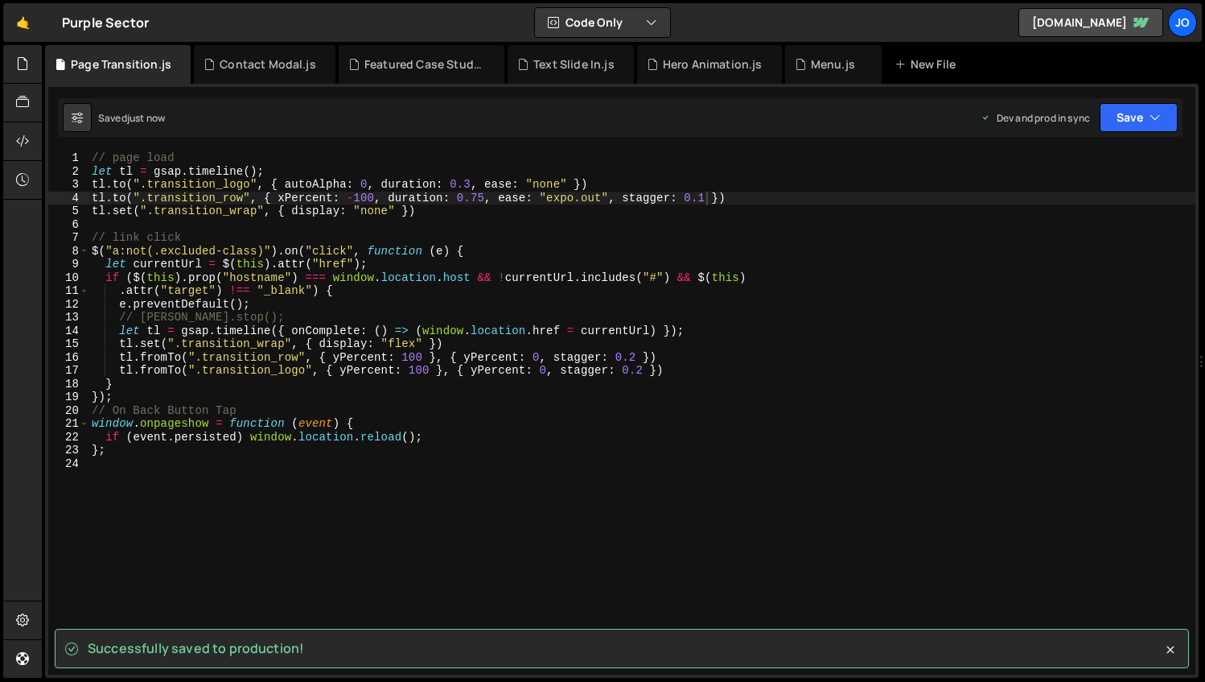
click at [723, 196] on div "// page load let tl = gsap . timeline ( ) ; tl . to ( ".transition_logo" , { au…" at bounding box center [642, 426] width 1107 height 550
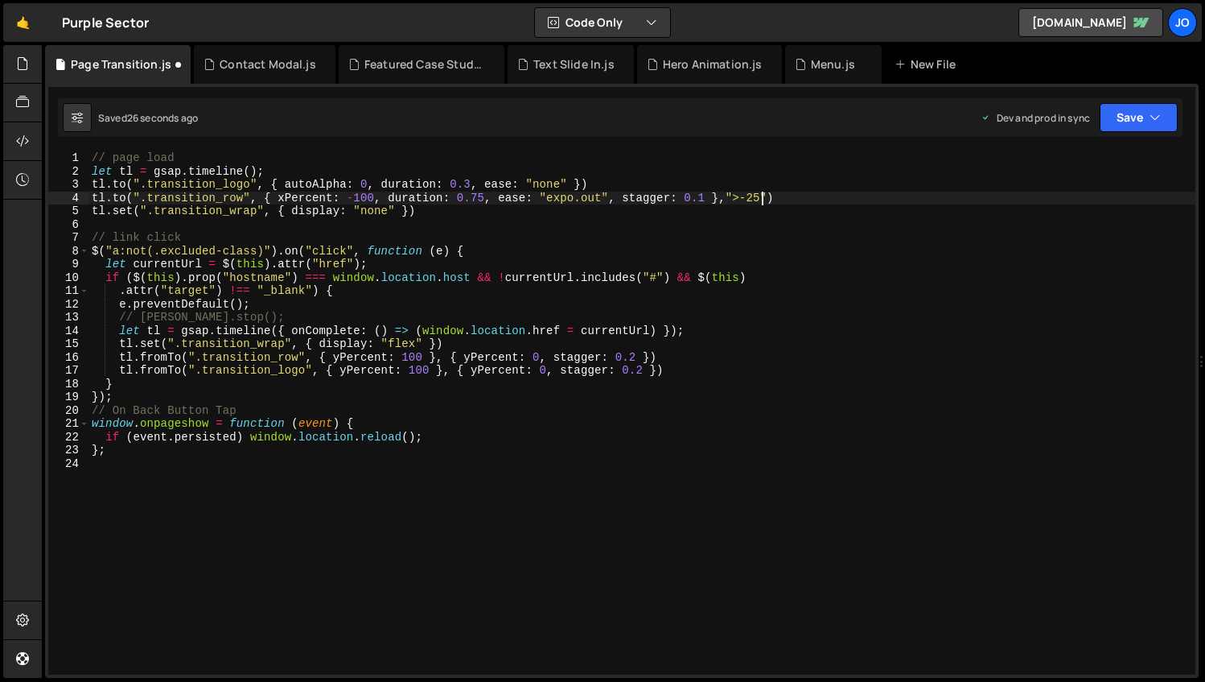
scroll to position [0, 47]
click at [1135, 116] on button "Save" at bounding box center [1139, 117] width 78 height 29
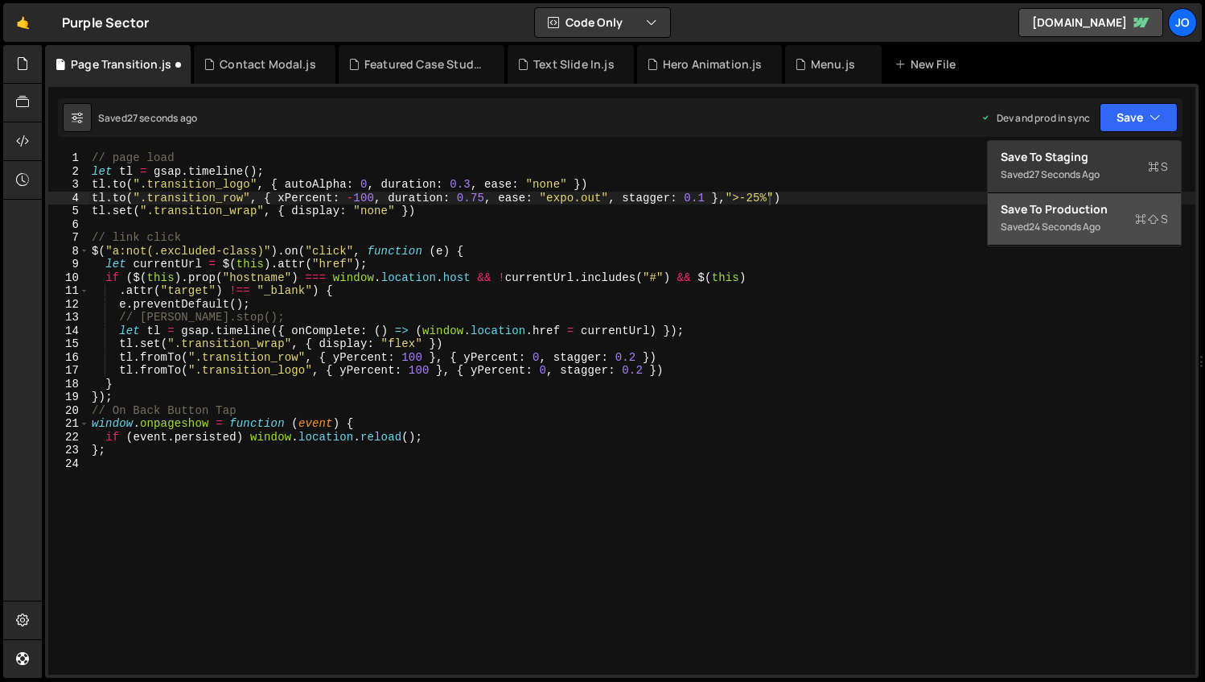
click at [1088, 212] on div "Save to Production S" at bounding box center [1084, 209] width 167 height 16
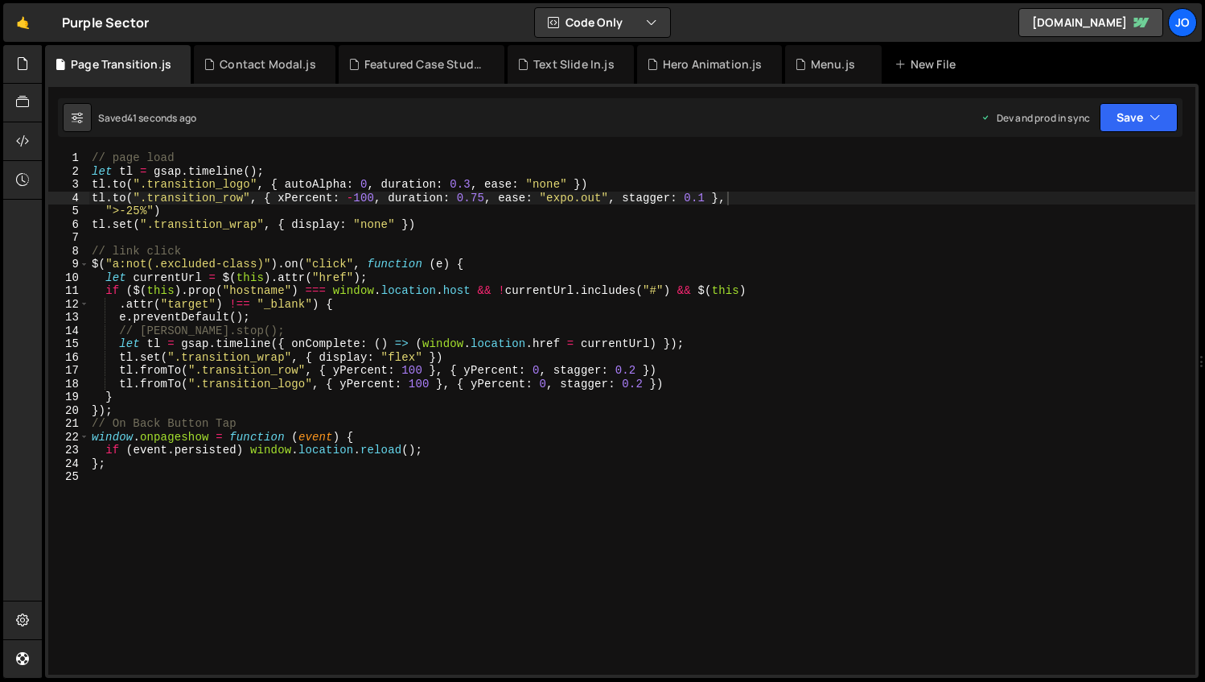
scroll to position [0, 43]
click at [275, 196] on div "// page load let tl = gsap . timeline ( ) ; tl . to ( ".transition_logo" , { au…" at bounding box center [642, 426] width 1107 height 550
click at [106, 208] on div "// page load let tl = gsap . timeline ( ) ; tl . to ( ".transition_logo" , { au…" at bounding box center [642, 426] width 1107 height 550
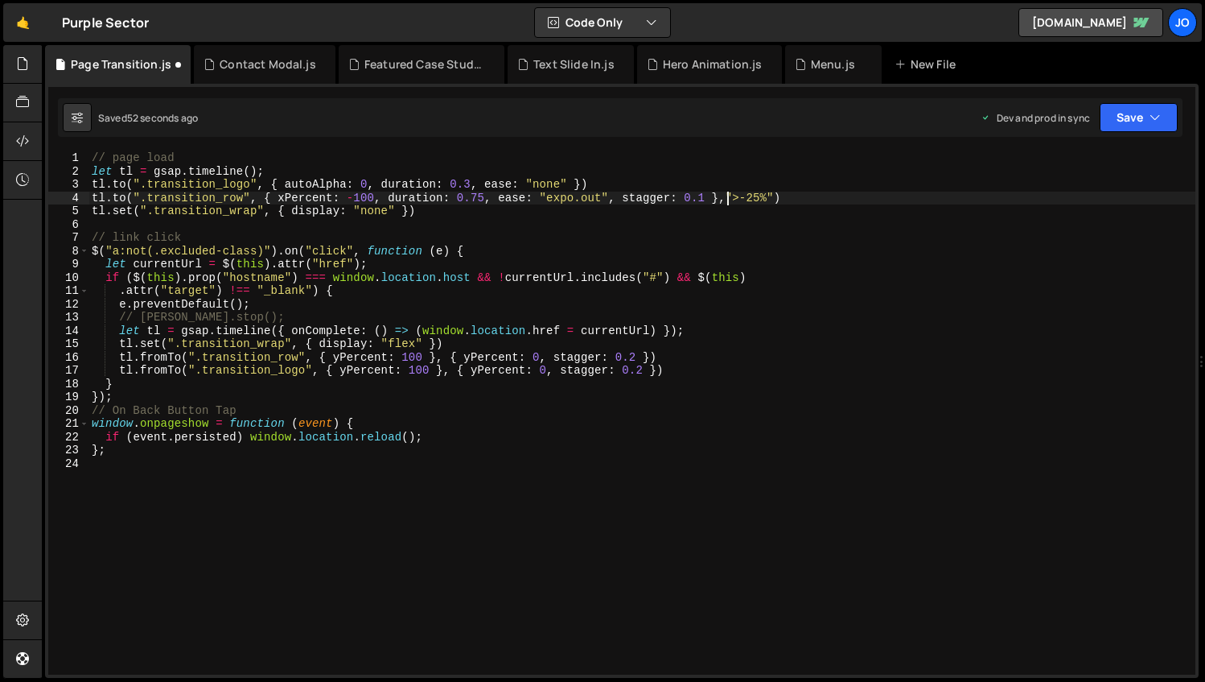
click at [789, 197] on div "// page load let tl = gsap . timeline ( ) ; tl . to ( ".transition_logo" , { au…" at bounding box center [642, 426] width 1107 height 550
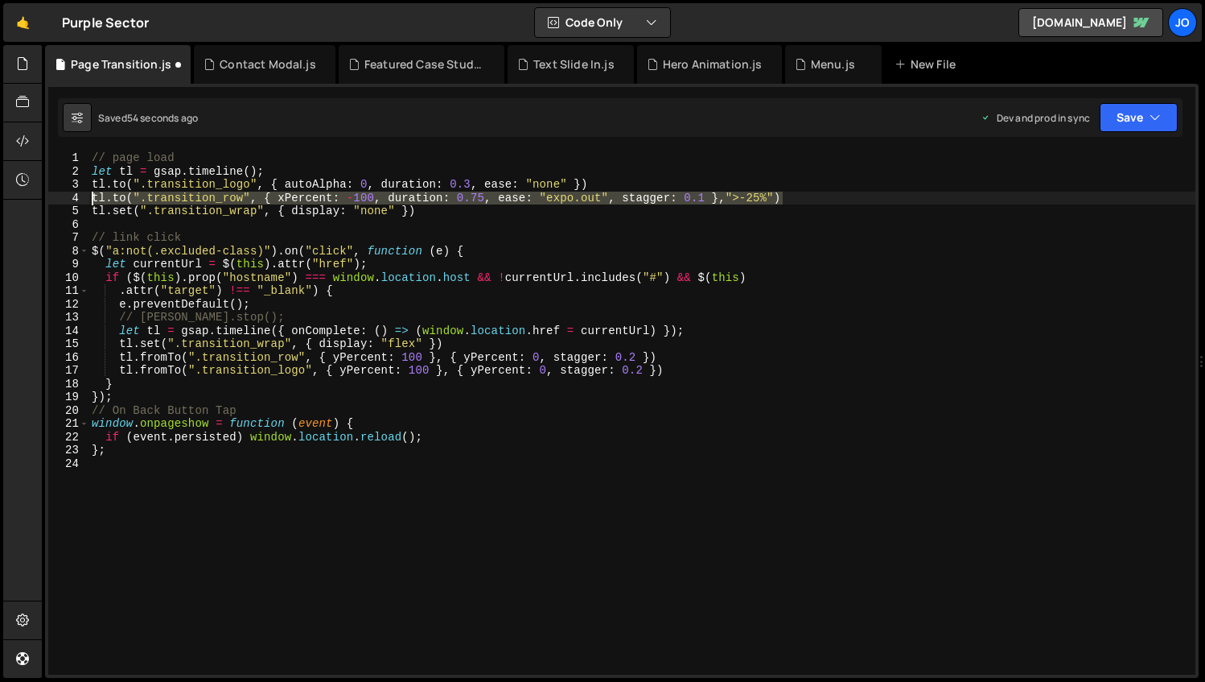
drag, startPoint x: 800, startPoint y: 197, endPoint x: 93, endPoint y: 200, distance: 707.3
click at [93, 200] on div "// page load let tl = gsap . timeline ( ) ; tl . to ( ".transition_logo" , { au…" at bounding box center [642, 426] width 1107 height 550
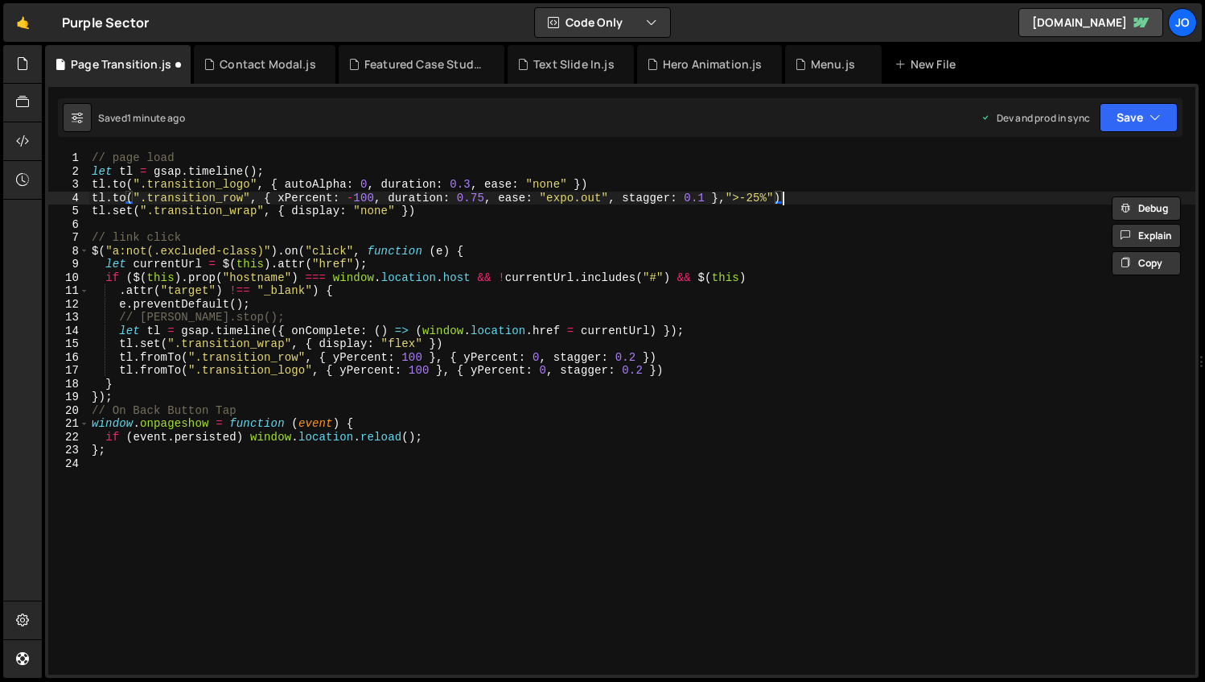
click at [113, 195] on div "// page load let tl = gsap . timeline ( ) ; tl . to ( ".transition_logo" , { au…" at bounding box center [642, 426] width 1107 height 550
click at [396, 201] on div "// page load let tl = gsap . timeline ( ) ; tl . to ( ".transition_logo" , { au…" at bounding box center [642, 426] width 1107 height 550
click at [417, 199] on div "// page load let tl = gsap . timeline ( ) ; tl . to ( ".transition_logo" , { au…" at bounding box center [642, 426] width 1107 height 550
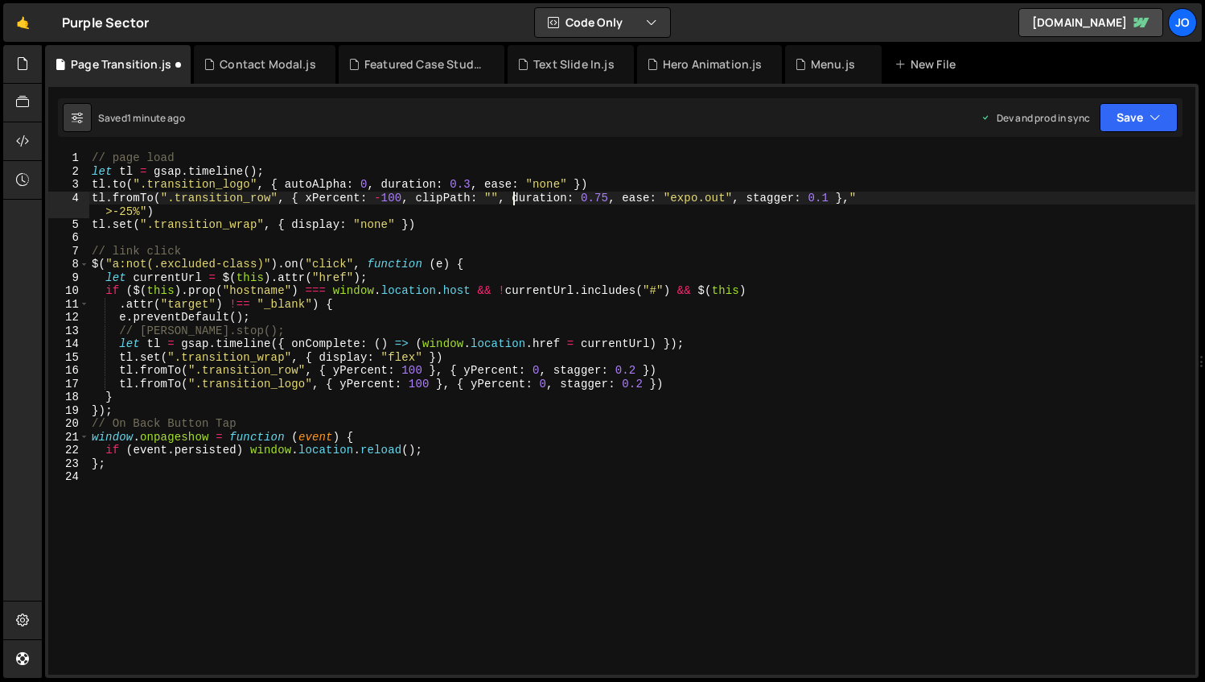
scroll to position [0, 29]
paste textarea "polygon(0 0, 100% 0%, 100% 100%, 0% 100%);"
click at [1122, 122] on button "Save" at bounding box center [1139, 117] width 78 height 29
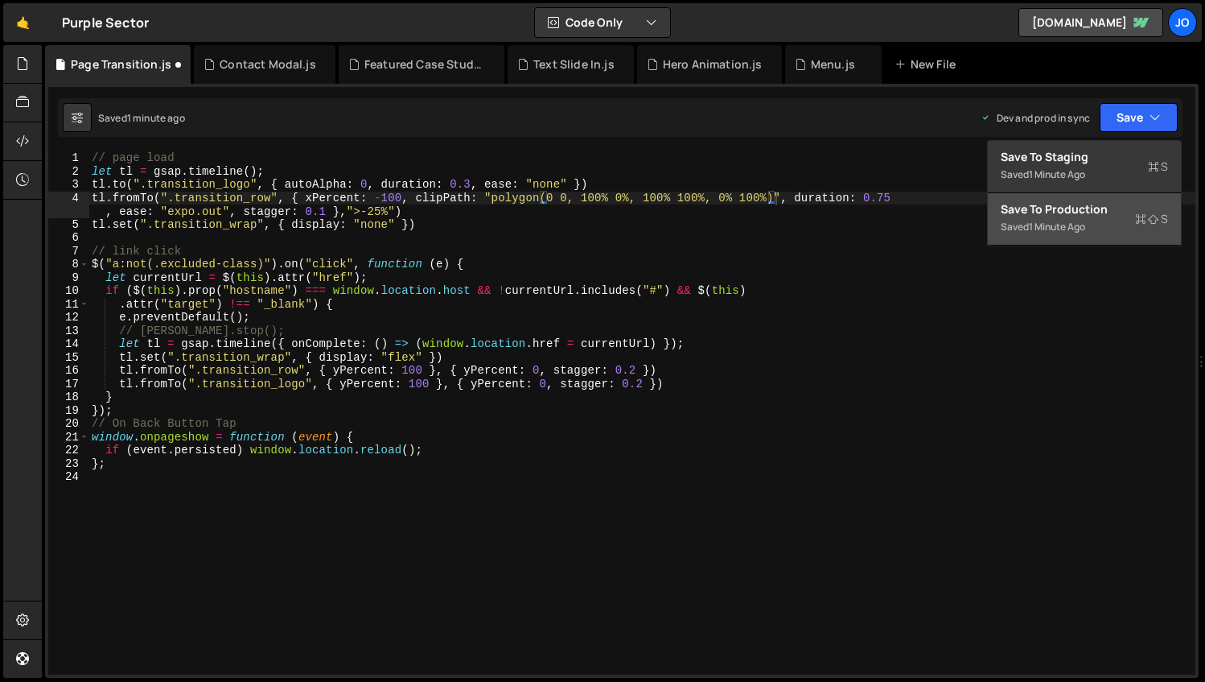
click at [1079, 203] on div "Save to Production S" at bounding box center [1084, 209] width 167 height 16
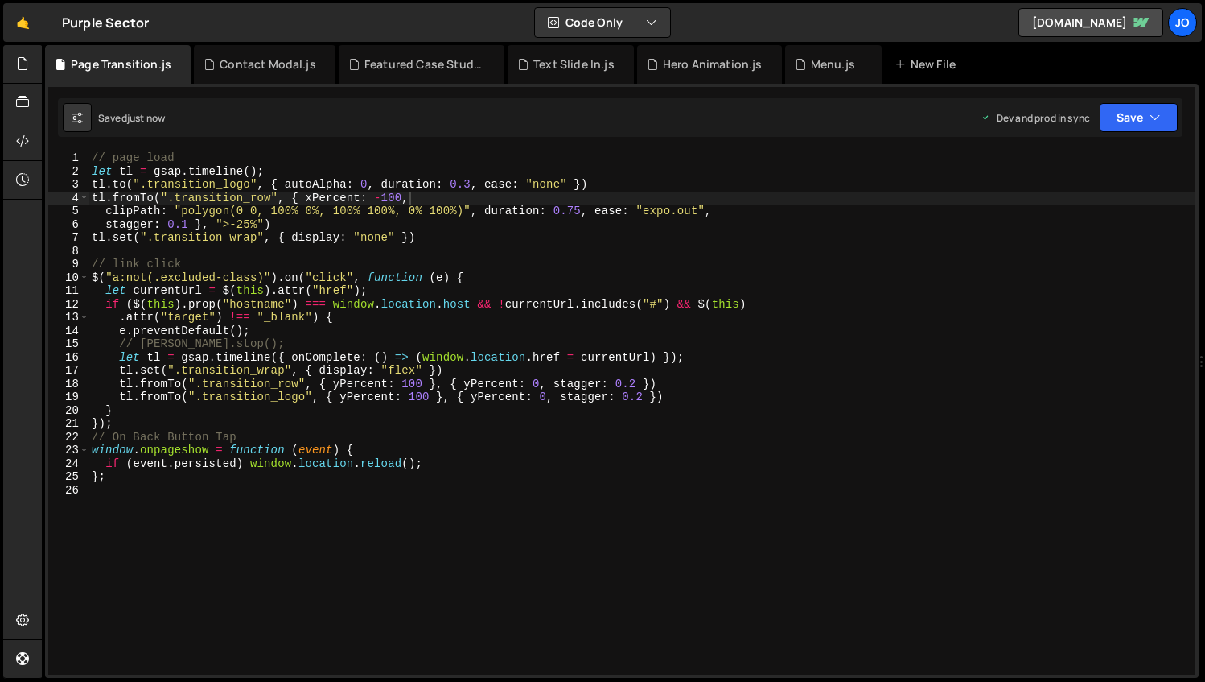
click at [247, 210] on div "// page load let tl = gsap . timeline ( ) ; tl . to ( ".transition_logo" , { au…" at bounding box center [642, 426] width 1107 height 550
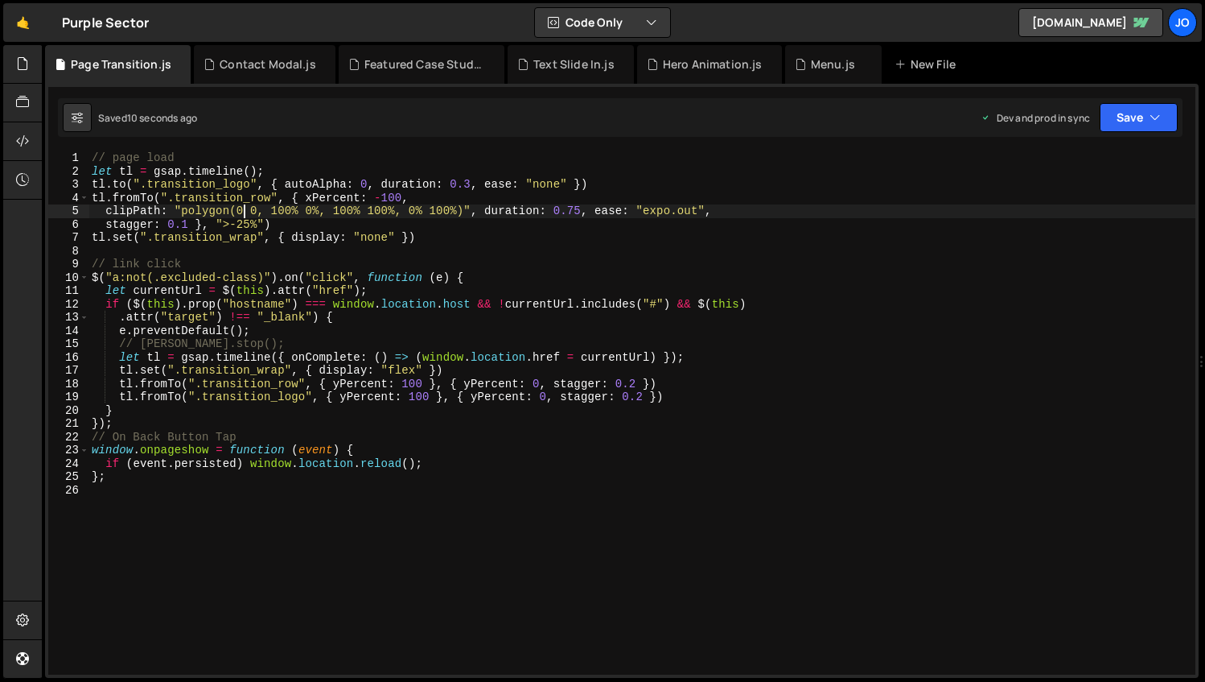
click at [307, 197] on div "// page load let tl = gsap . timeline ( ) ; tl . to ( ".transition_logo" , { au…" at bounding box center [642, 426] width 1107 height 550
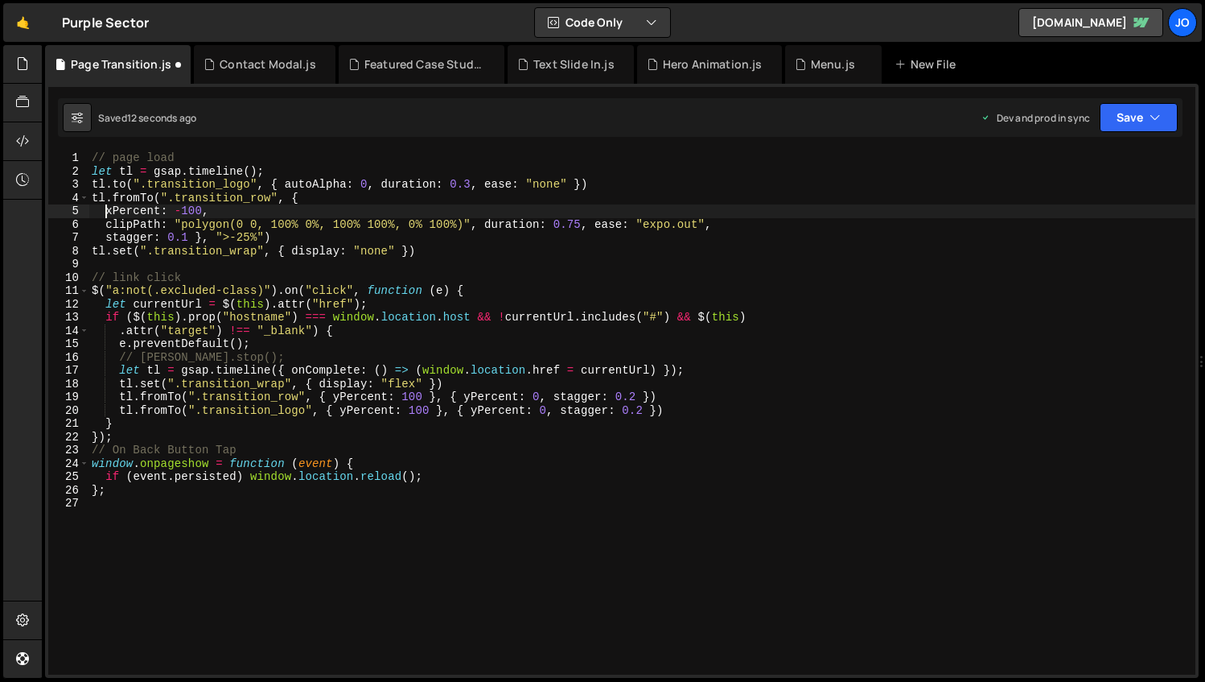
click at [487, 225] on div "// page load let tl = gsap . timeline ( ) ; tl . to ( ".transition_logo" , { au…" at bounding box center [642, 426] width 1107 height 550
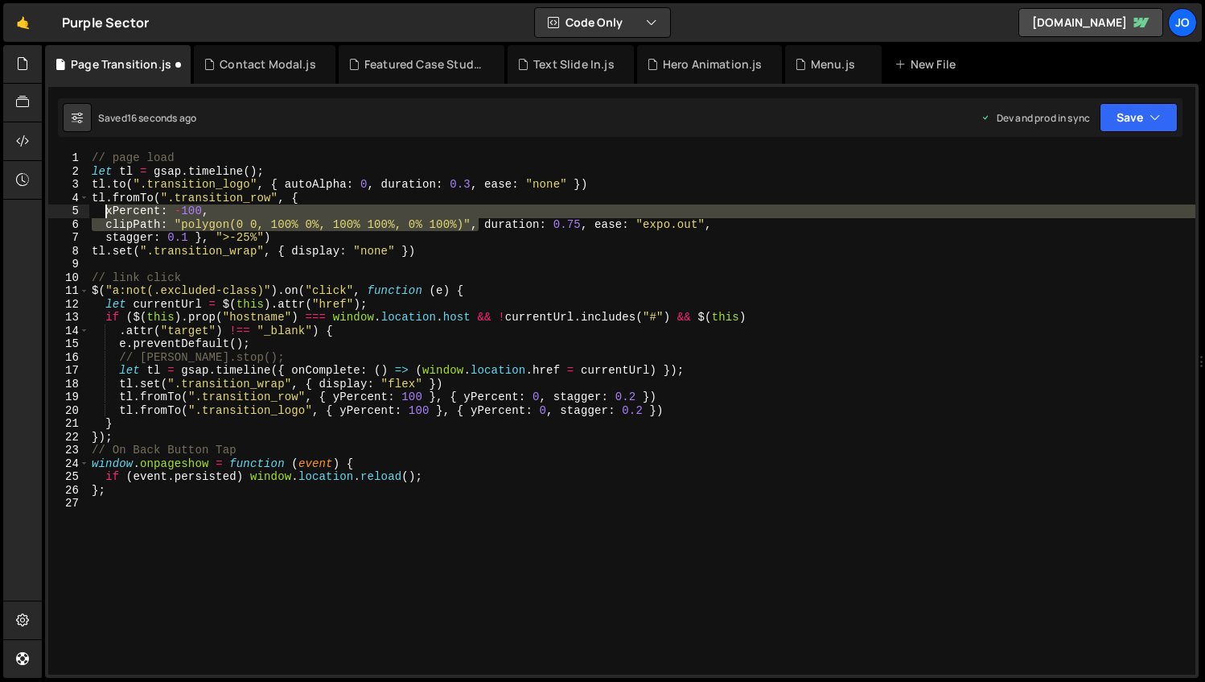
drag, startPoint x: 477, startPoint y: 224, endPoint x: 105, endPoint y: 210, distance: 372.8
click at [105, 210] on div "// page load let tl = gsap . timeline ( ) ; tl . to ( ".transition_logo" , { au…" at bounding box center [642, 426] width 1107 height 550
click at [481, 224] on div "// page load let tl = gsap . timeline ( ) ; tl . to ( ".transition_logo" , { au…" at bounding box center [642, 412] width 1107 height 523
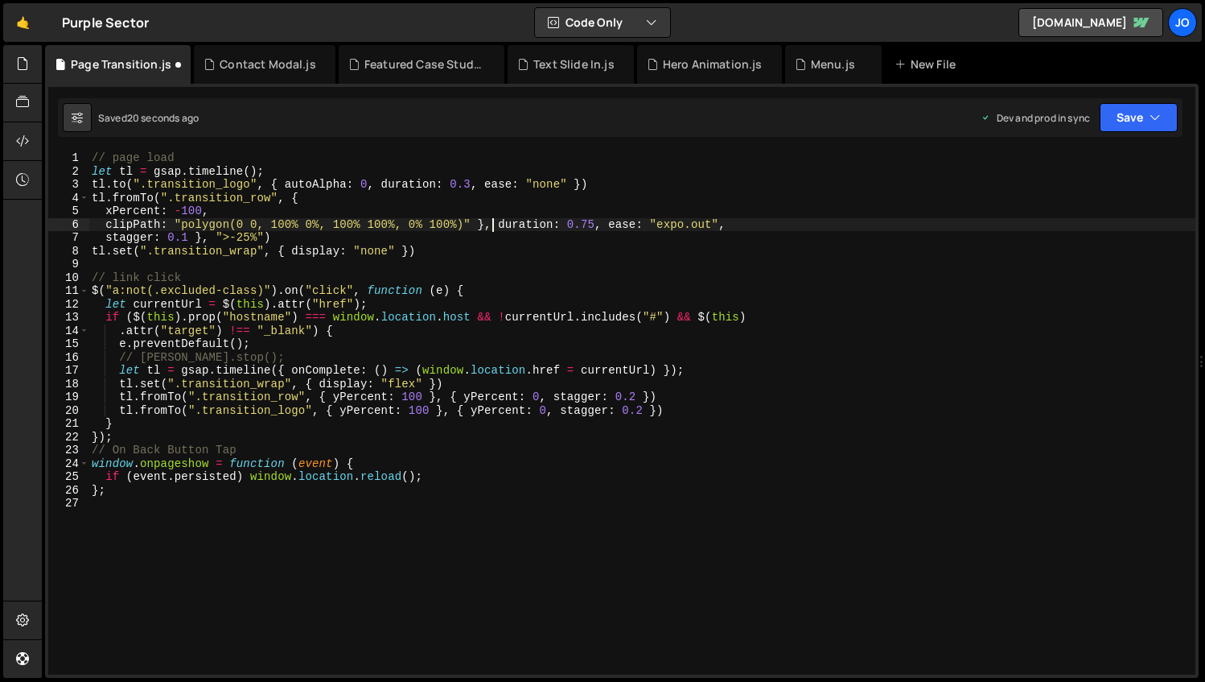
type textarea "clipPath: "polygon(0 0, 100% 0%, 100% 100%, 0% 100%)" },{ duration: 0.75, ease:…"
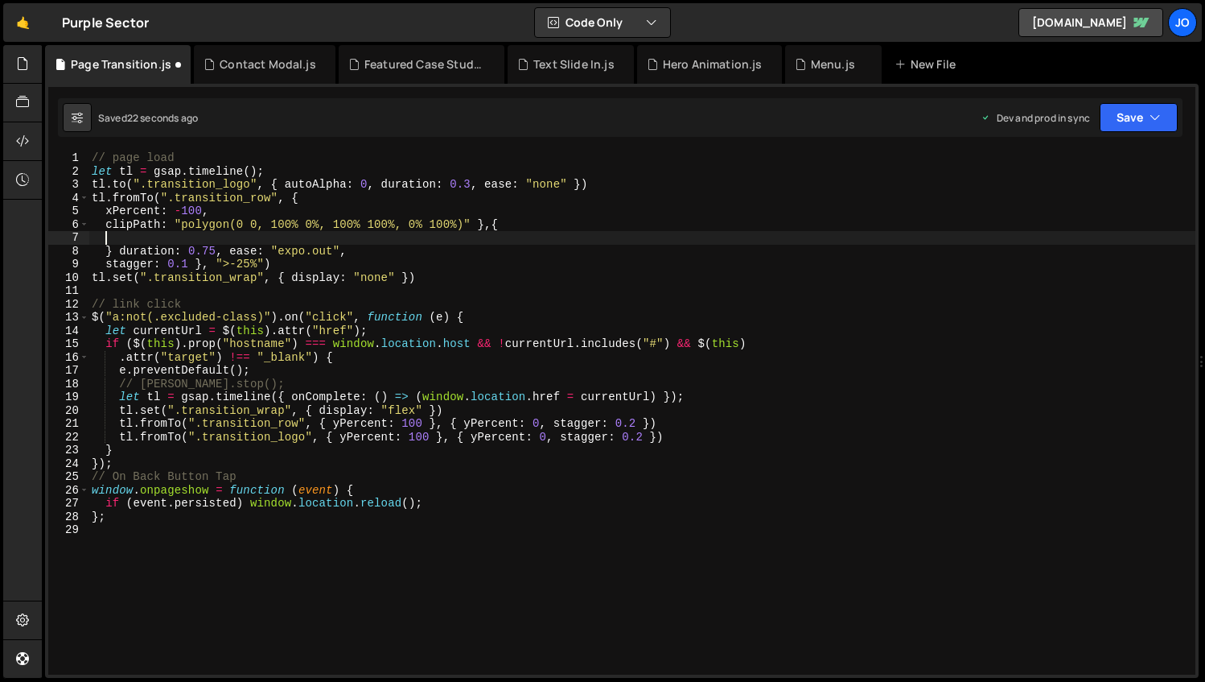
scroll to position [0, 0]
paste textarea "clipPath: "polygon(0 0, 100% 0%, 100% 100%, 0% 100%)","
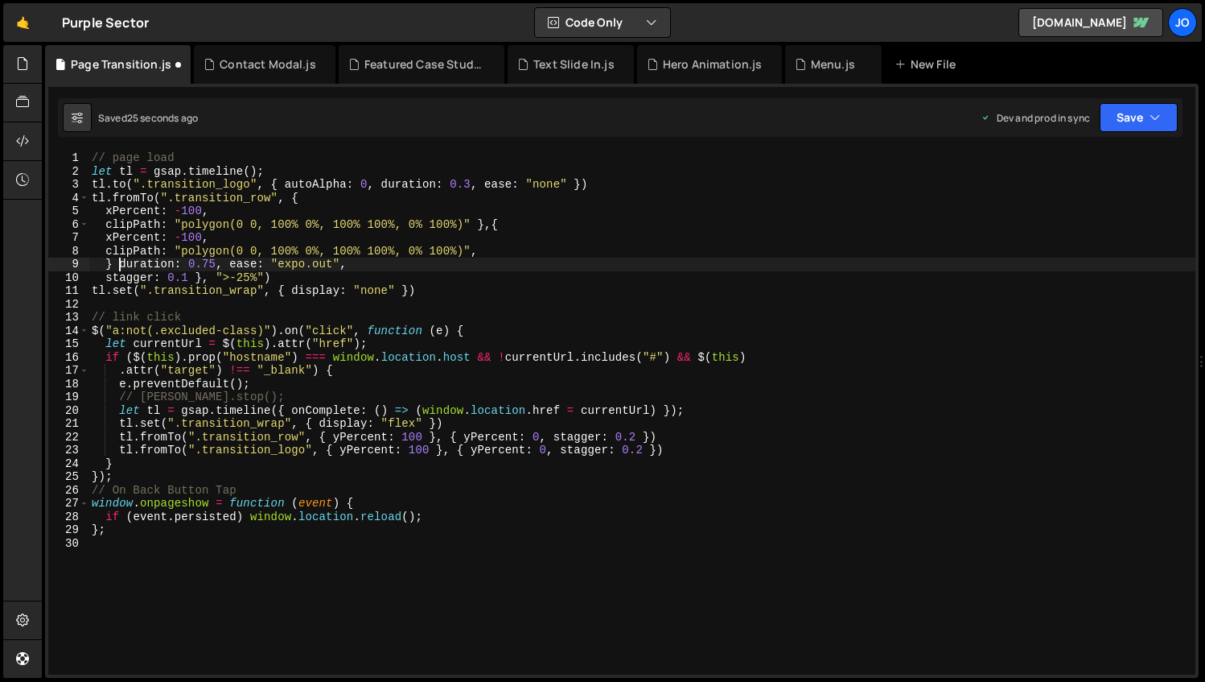
click at [121, 265] on div "// page load let tl = gsap . timeline ( ) ; tl . to ( ".transition_logo" , { au…" at bounding box center [642, 426] width 1107 height 550
click at [194, 208] on div "// page load let tl = gsap . timeline ( ) ; tl . to ( ".transition_logo" , { au…" at bounding box center [642, 426] width 1107 height 550
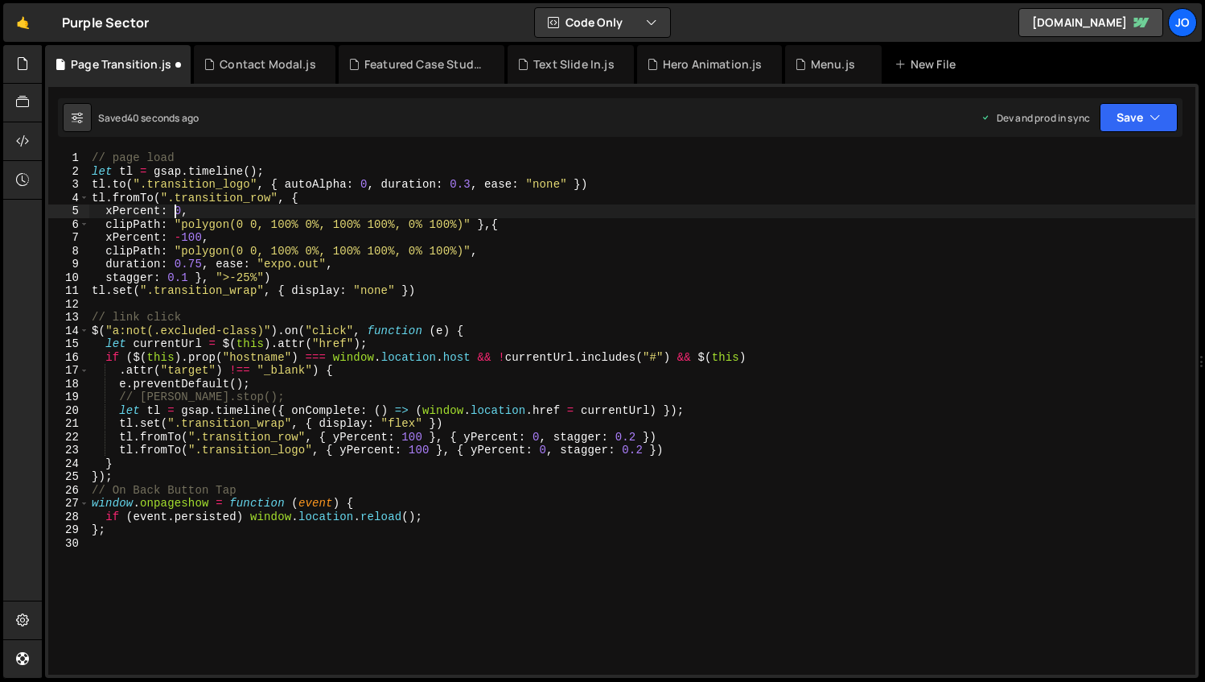
click at [406, 229] on div "// page load let tl = gsap . timeline ( ) ; tl . to ( ".transition_logo" , { au…" at bounding box center [642, 426] width 1107 height 550
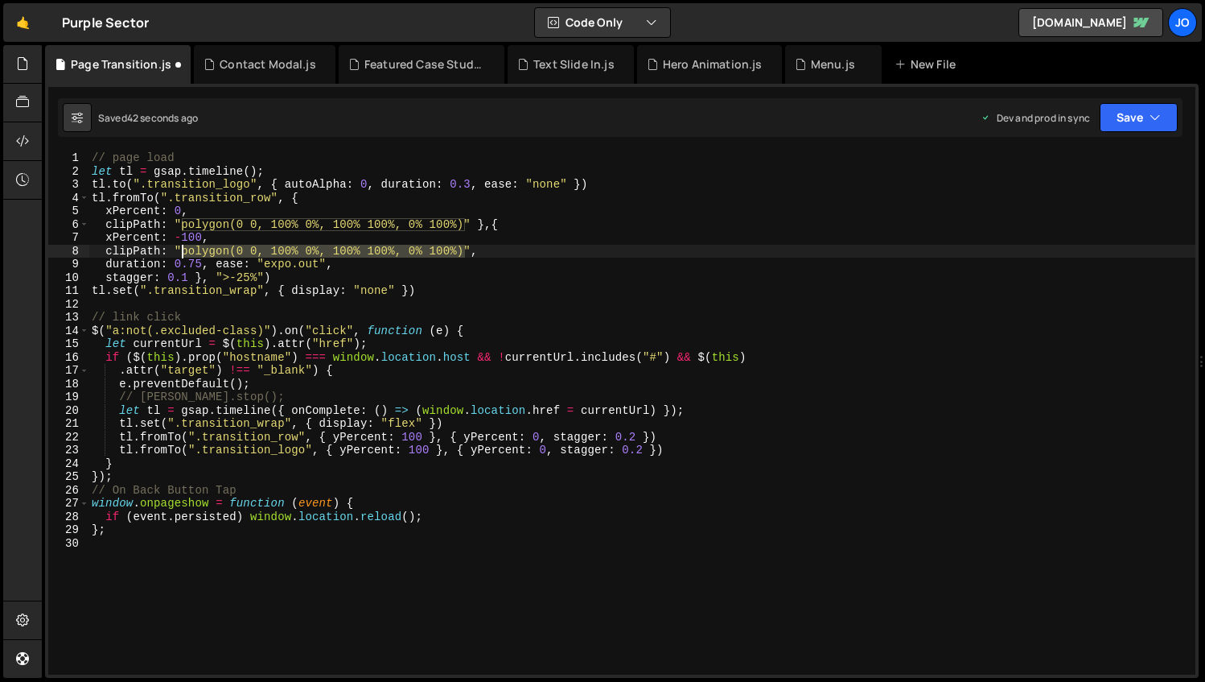
drag, startPoint x: 464, startPoint y: 250, endPoint x: 183, endPoint y: 252, distance: 280.8
click at [183, 252] on div "// page load let tl = gsap . timeline ( ) ; tl . to ( ".transition_logo" , { au…" at bounding box center [642, 426] width 1107 height 550
paste textarea "75% 100%, 0% 100%);"
click at [1119, 122] on button "Save" at bounding box center [1139, 117] width 78 height 29
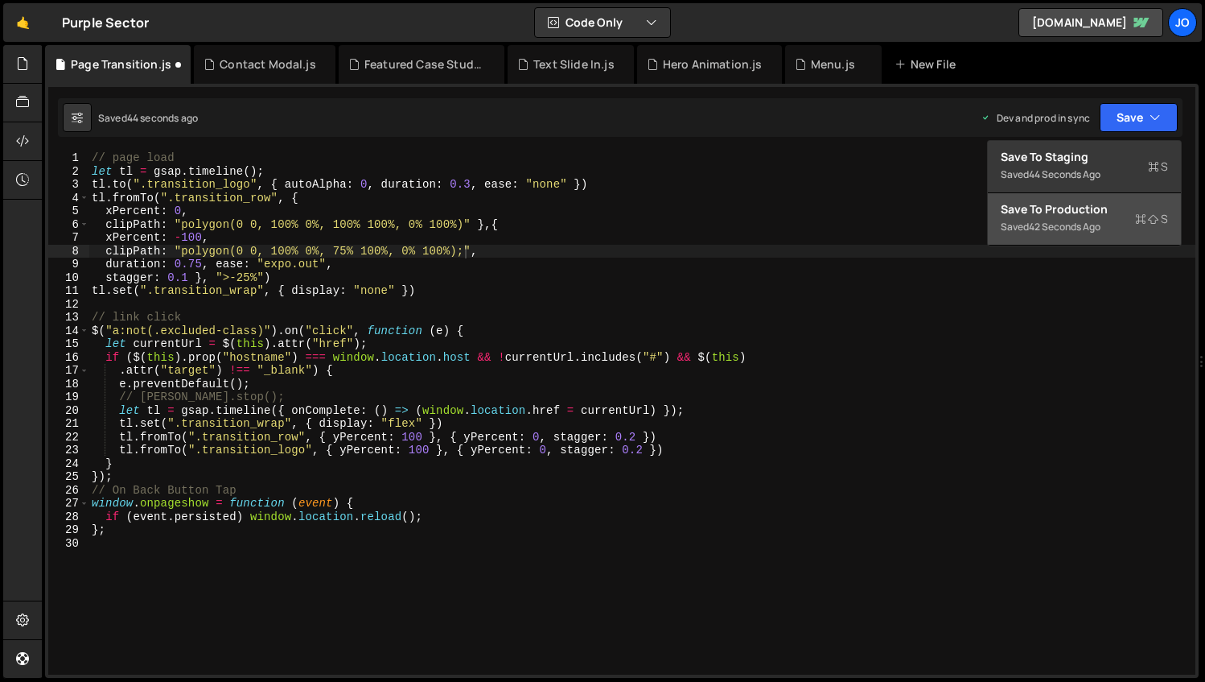
click at [1073, 221] on div "42 seconds ago" at bounding box center [1065, 227] width 72 height 14
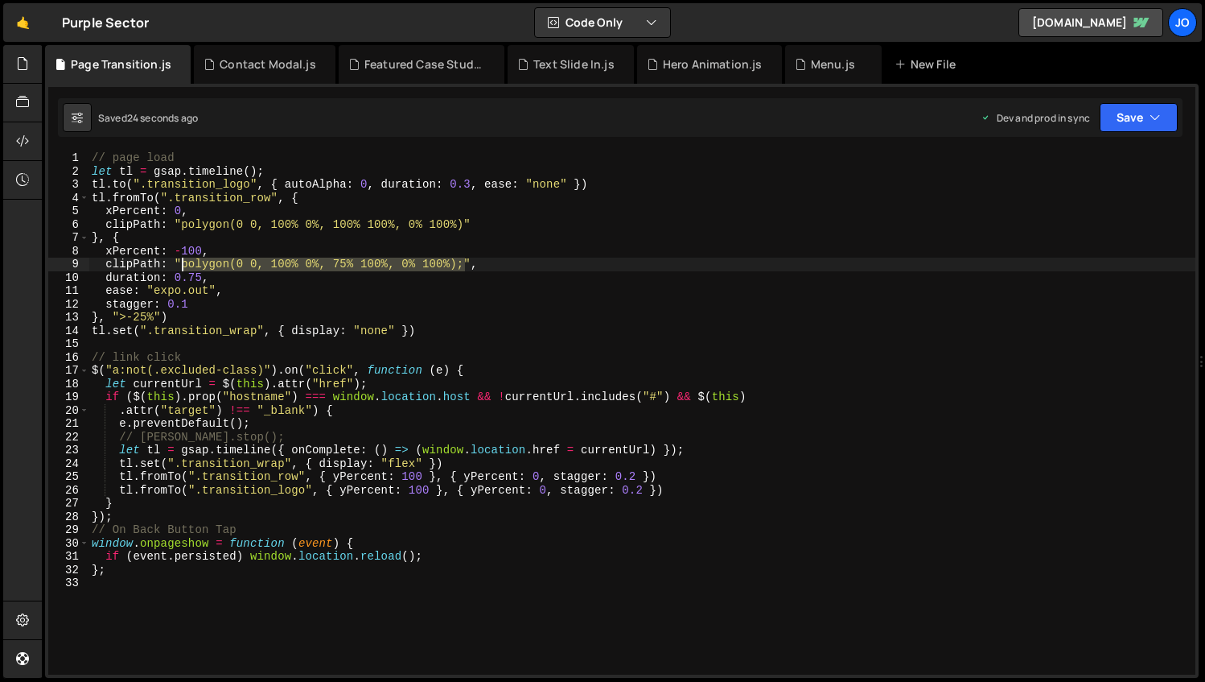
drag, startPoint x: 466, startPoint y: 266, endPoint x: 184, endPoint y: 265, distance: 281.6
click at [184, 265] on div "// page load let tl = gsap . timeline ( ) ; tl . to ( ".transition_logo" , { au…" at bounding box center [642, 426] width 1107 height 550
paste textarea "42% 99"
click at [1132, 117] on button "Save" at bounding box center [1139, 117] width 78 height 29
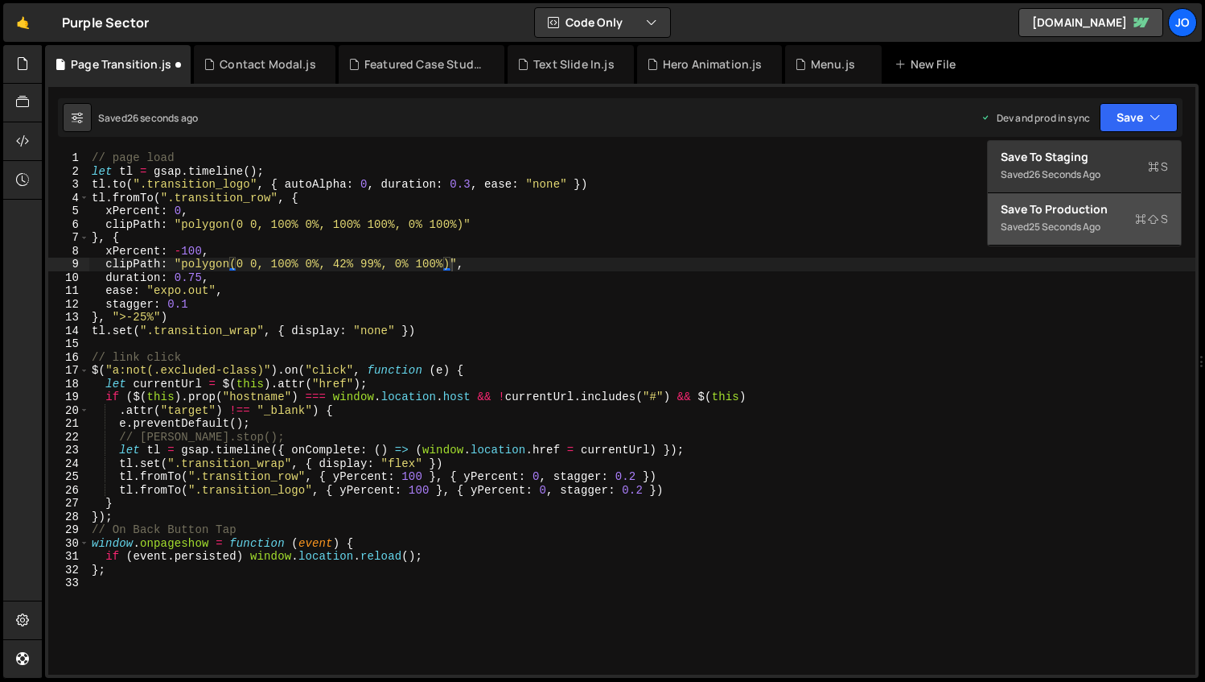
click at [1083, 204] on div "Save to Production S" at bounding box center [1084, 209] width 167 height 16
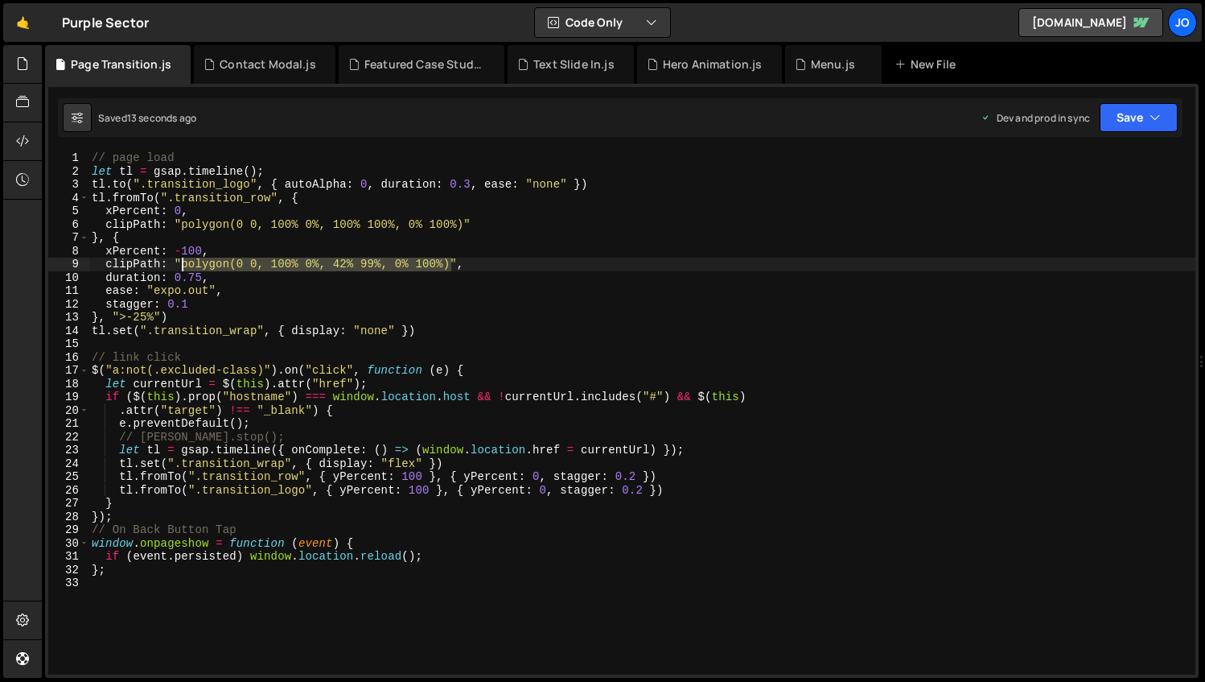
drag, startPoint x: 453, startPoint y: 264, endPoint x: 184, endPoint y: 268, distance: 268.8
click at [184, 268] on div "// page load let tl = gsap . timeline ( ) ; tl . to ( ".transition_logo" , { au…" at bounding box center [642, 426] width 1107 height 550
paste textarea "75% 100%, 0% 100%);"
click at [1129, 125] on button "Save" at bounding box center [1139, 117] width 78 height 29
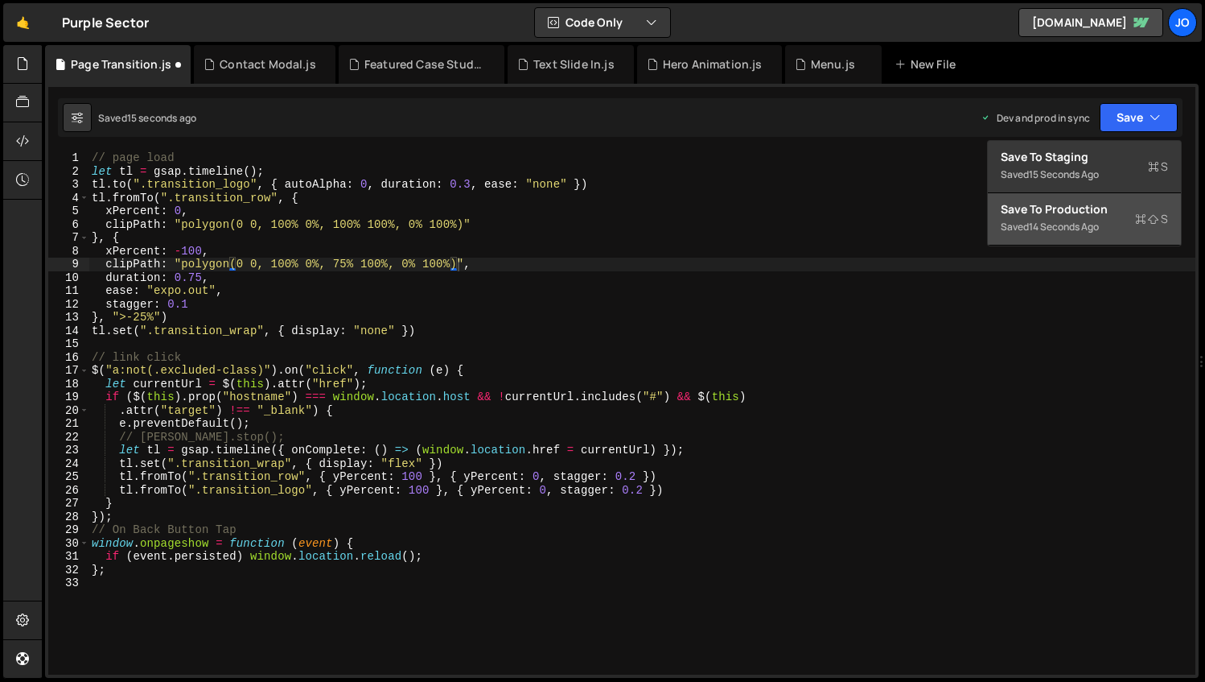
click at [1079, 213] on div "Save to Production S" at bounding box center [1084, 209] width 167 height 16
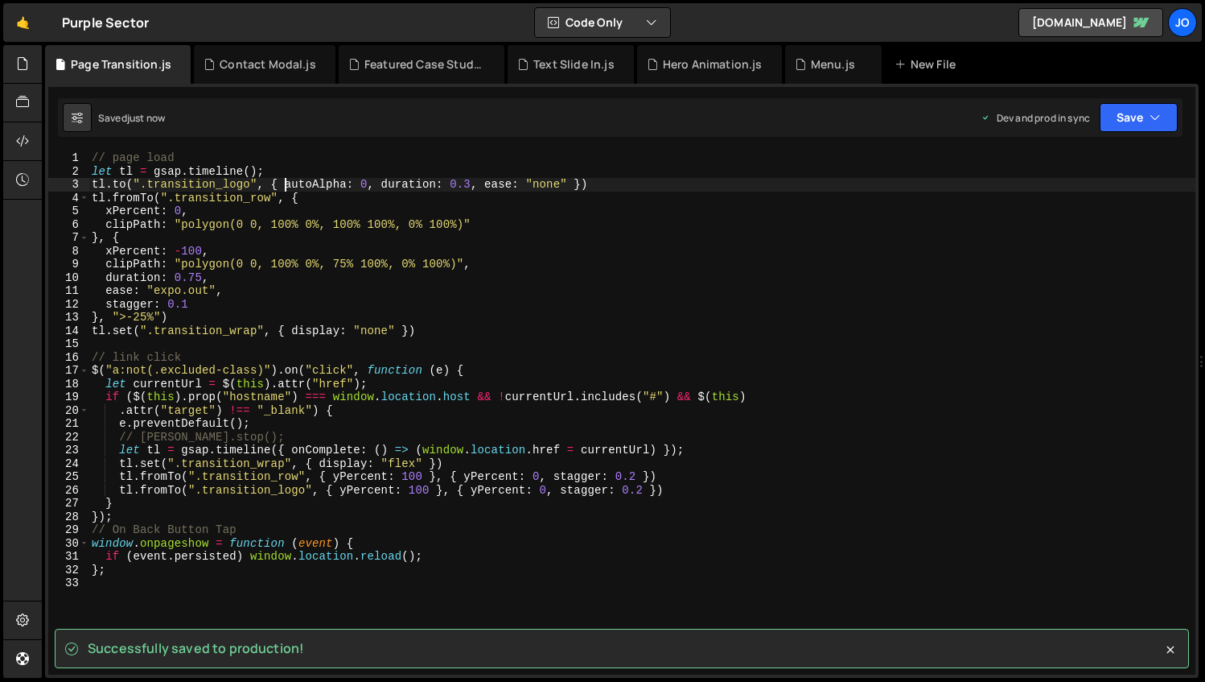
click at [287, 183] on div "// page load let tl = gsap . timeline ( ) ; tl . to ( ".transition_logo" , { au…" at bounding box center [642, 426] width 1107 height 550
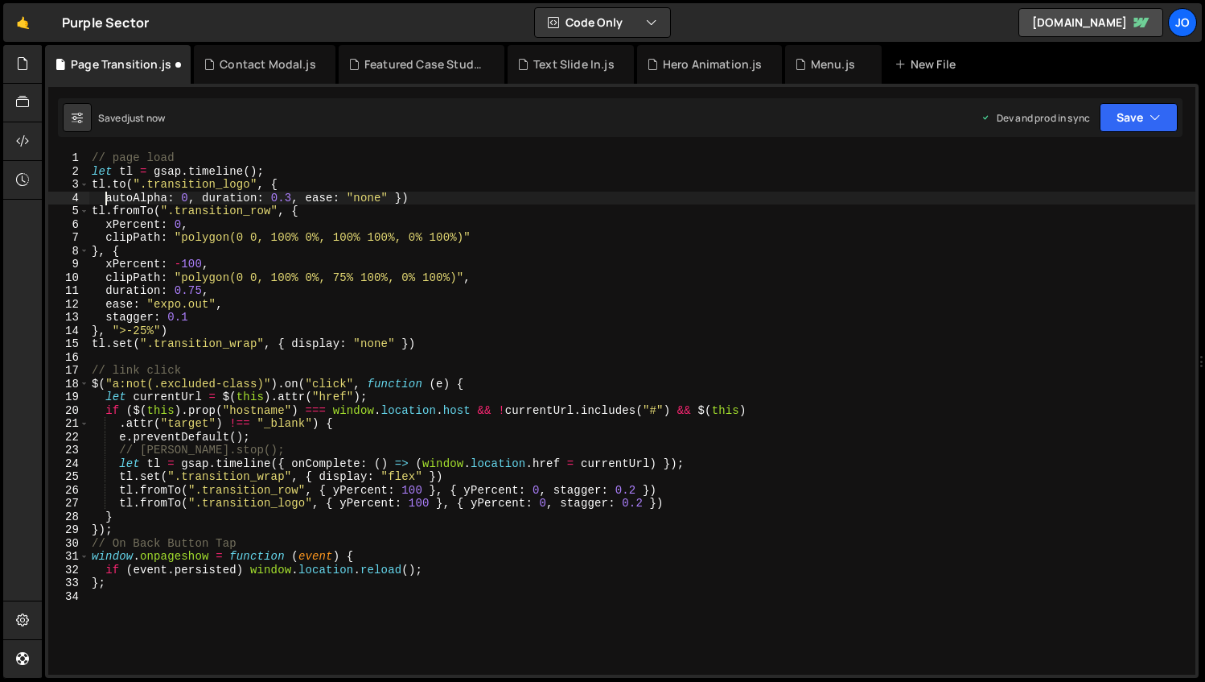
click at [203, 198] on div "// page load let tl = gsap . timeline ( ) ; tl . to ( ".transition_logo" , { au…" at bounding box center [642, 426] width 1107 height 550
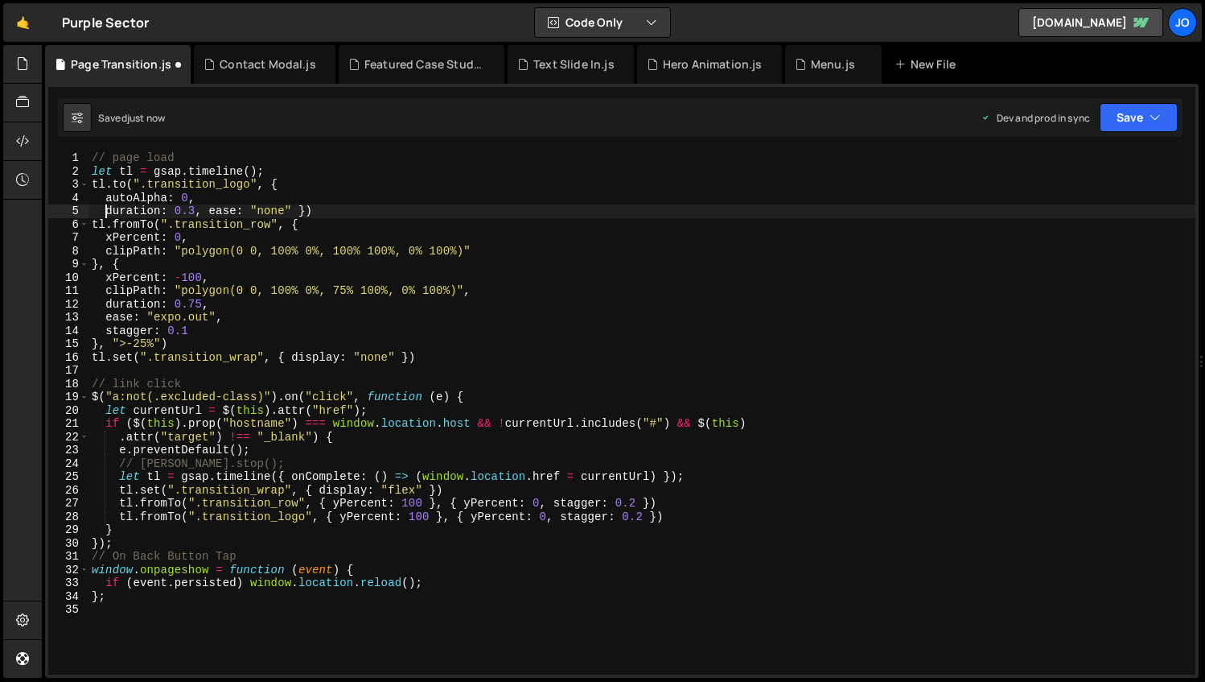
click at [211, 211] on div "// page load let tl = gsap . timeline ( ) ; tl . to ( ".transition_logo" , { au…" at bounding box center [642, 426] width 1107 height 550
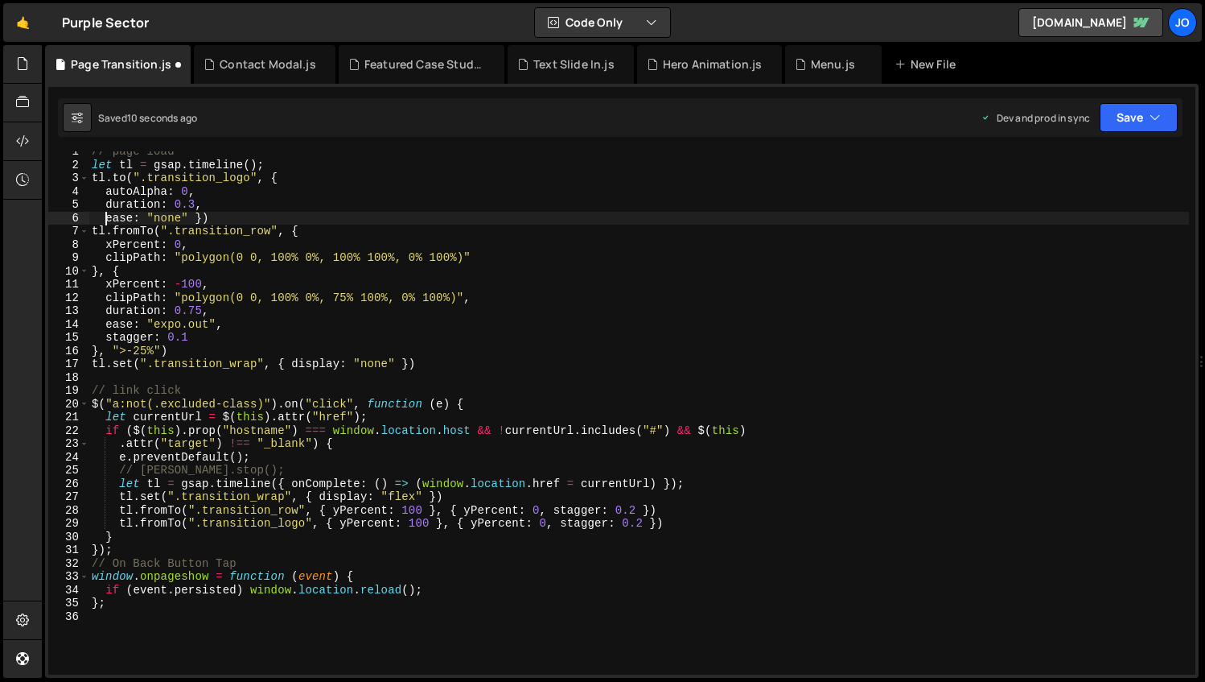
scroll to position [29, 0]
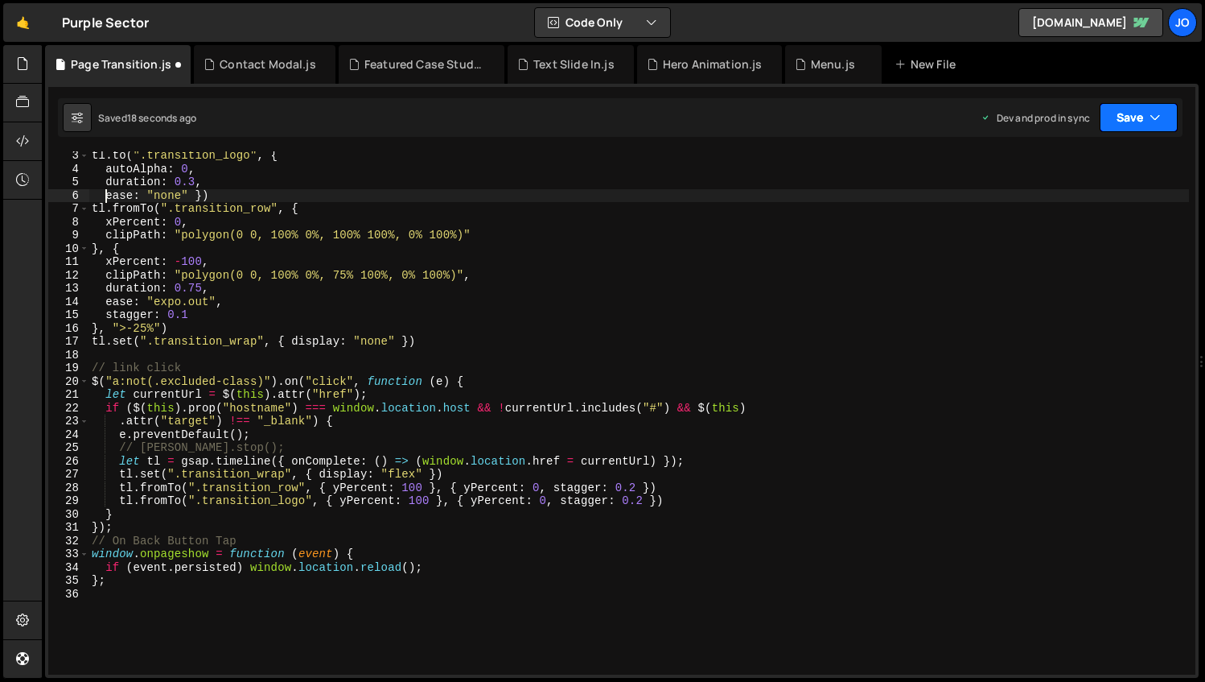
click at [1119, 122] on button "Save" at bounding box center [1139, 117] width 78 height 29
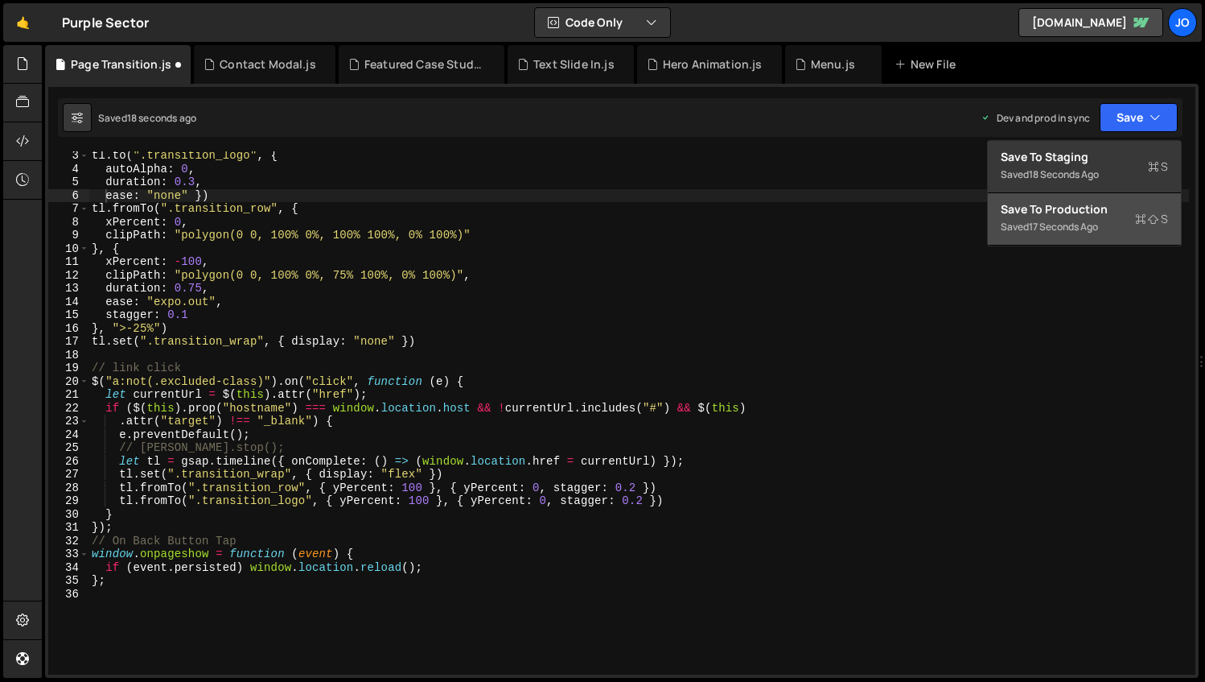
click at [1090, 211] on div "Save to Production S" at bounding box center [1084, 209] width 167 height 16
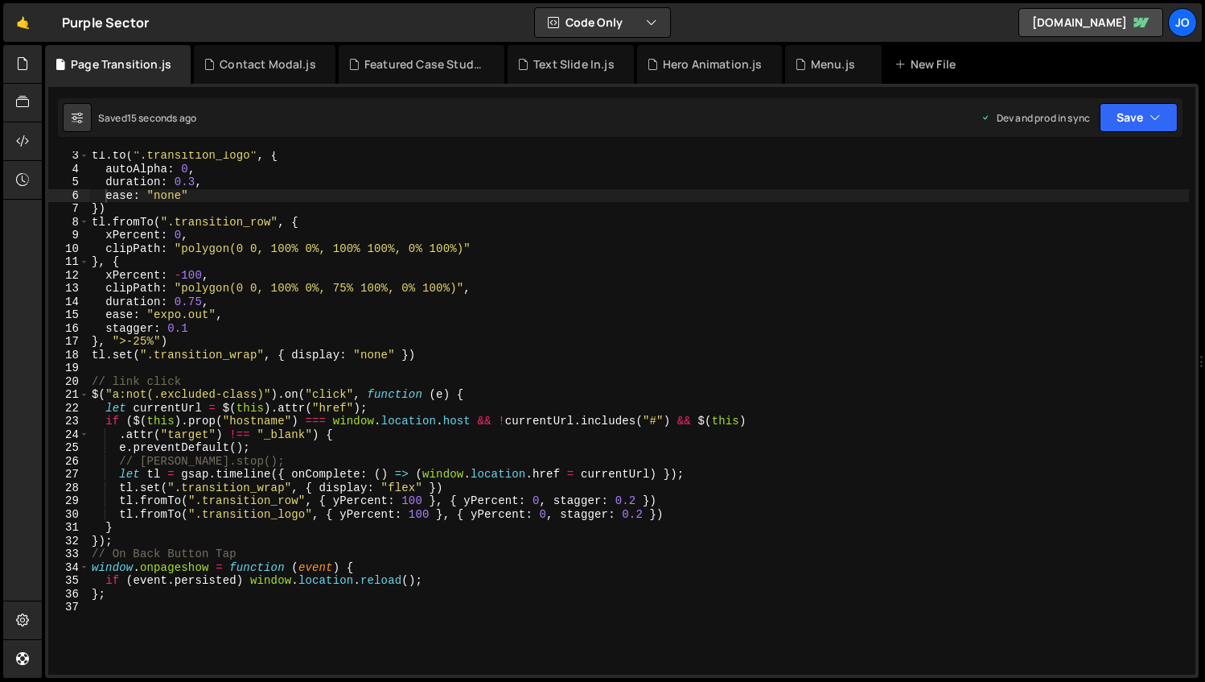
click at [348, 287] on div "tl . to ( ".transition_logo" , { autoAlpha : 0 , duration : 0.3 , ease : "none"…" at bounding box center [639, 424] width 1101 height 550
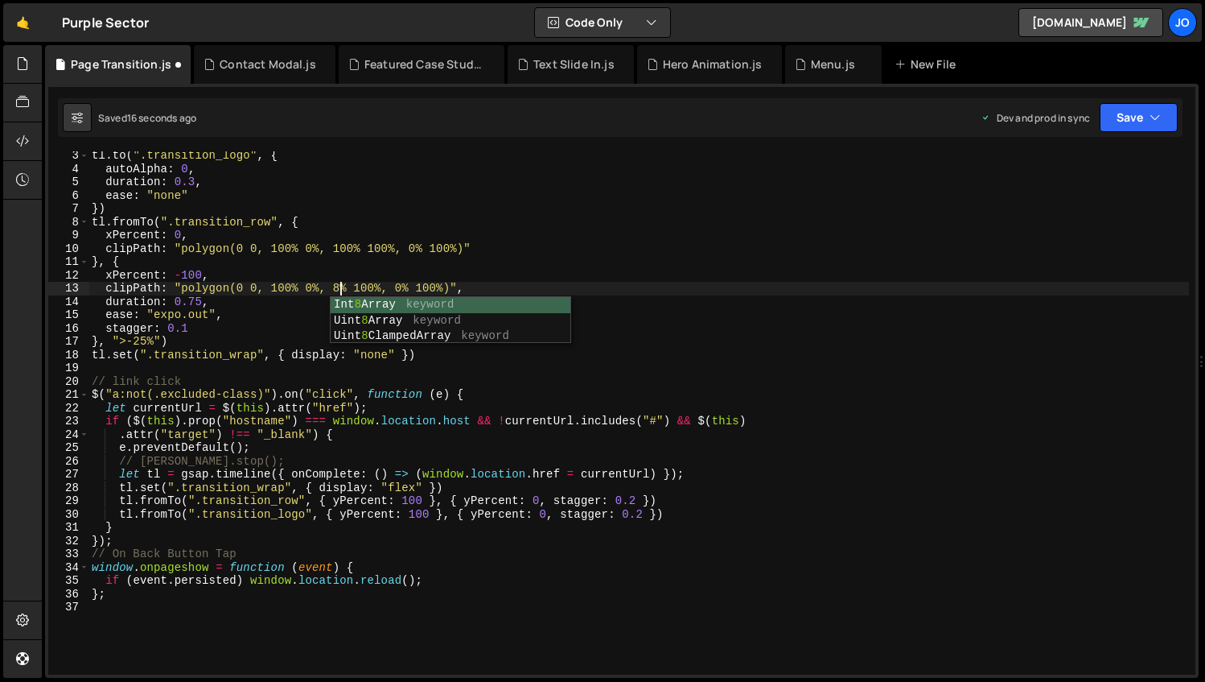
scroll to position [0, 18]
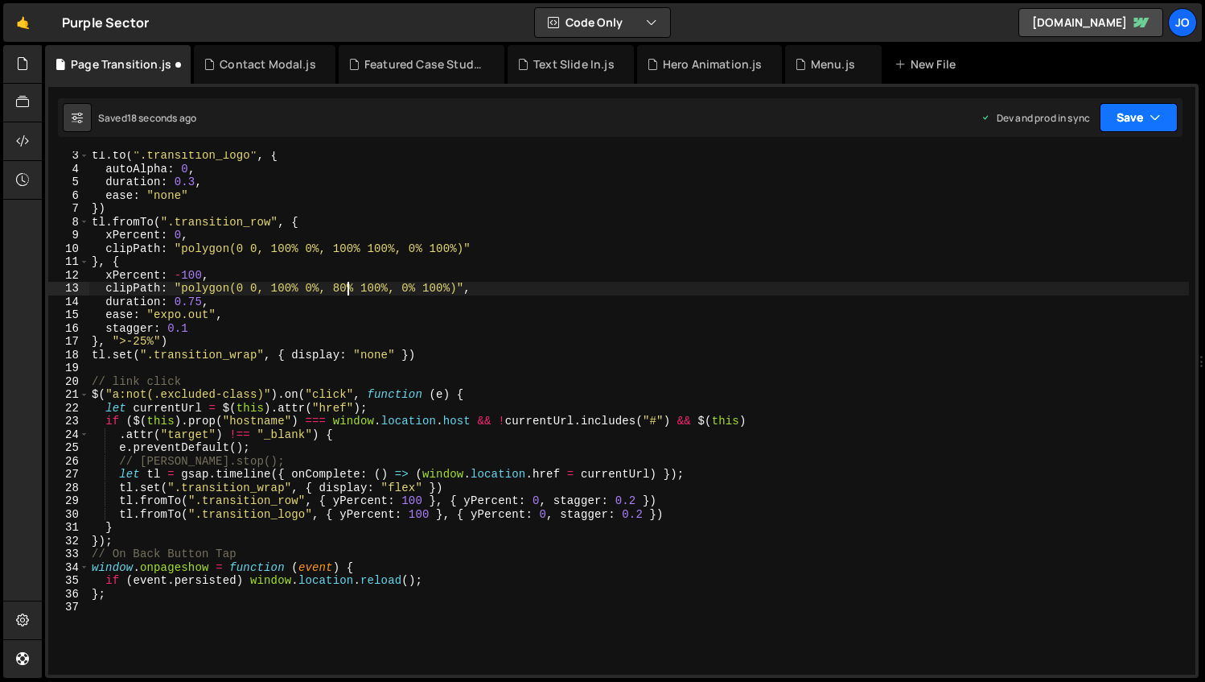
click at [1139, 116] on button "Save" at bounding box center [1139, 117] width 78 height 29
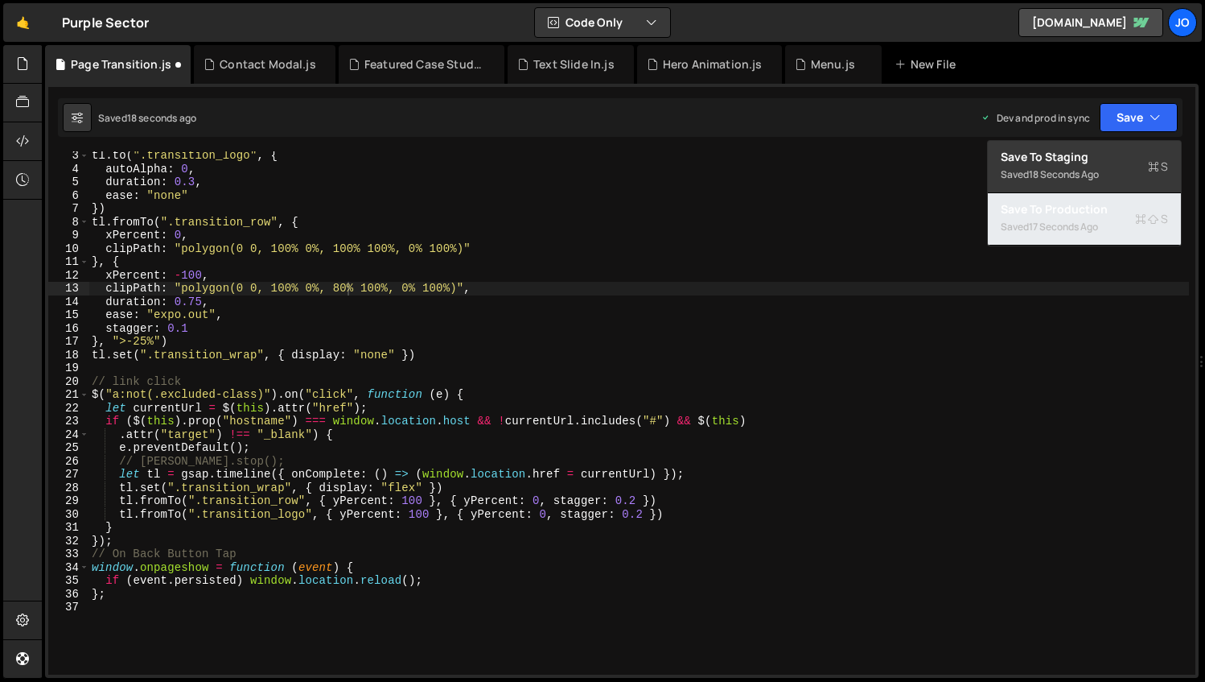
click at [1091, 229] on div "17 seconds ago" at bounding box center [1063, 227] width 69 height 14
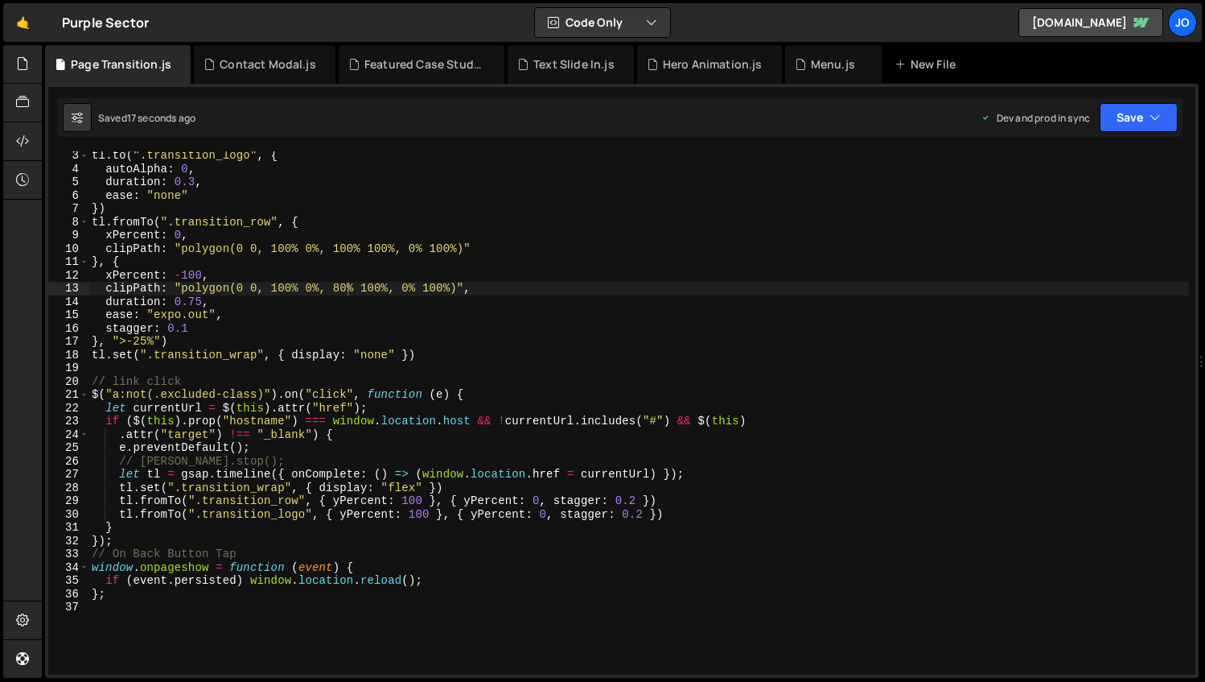
click at [341, 286] on div "tl . to ( ".transition_logo" , { autoAlpha : 0 , duration : 0.3 , ease : "none"…" at bounding box center [639, 424] width 1101 height 550
click at [1135, 110] on button "Save" at bounding box center [1139, 117] width 78 height 29
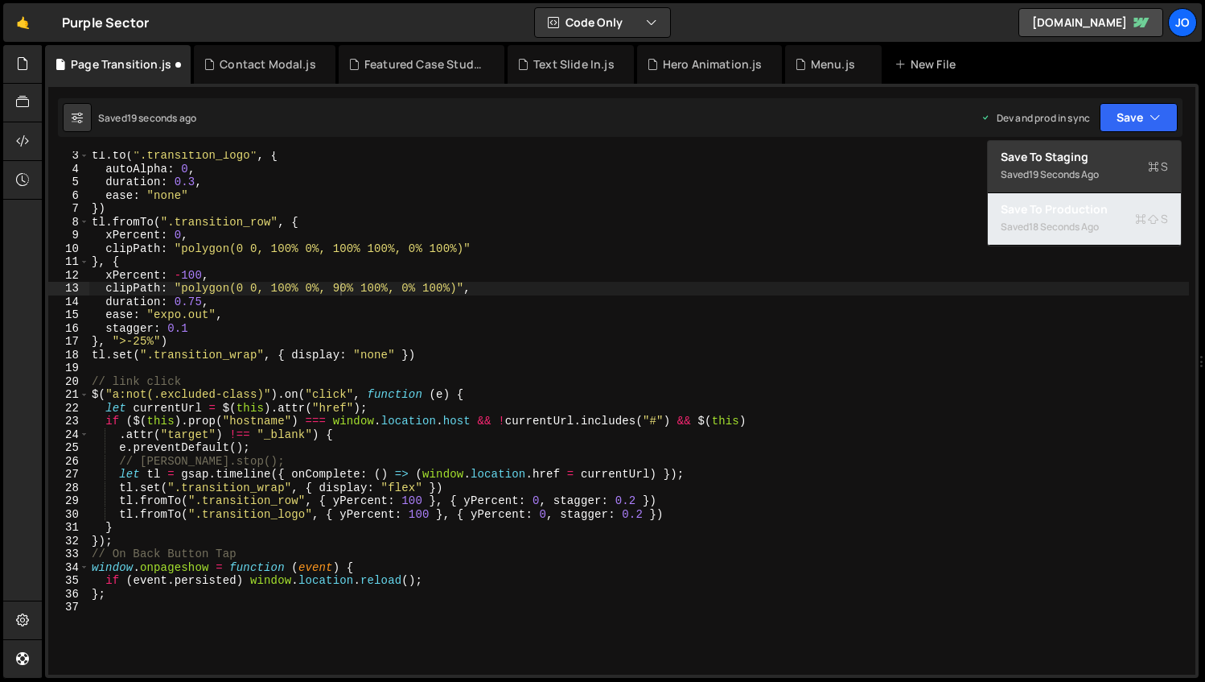
click at [1058, 219] on div "Saved 18 seconds ago" at bounding box center [1084, 226] width 167 height 19
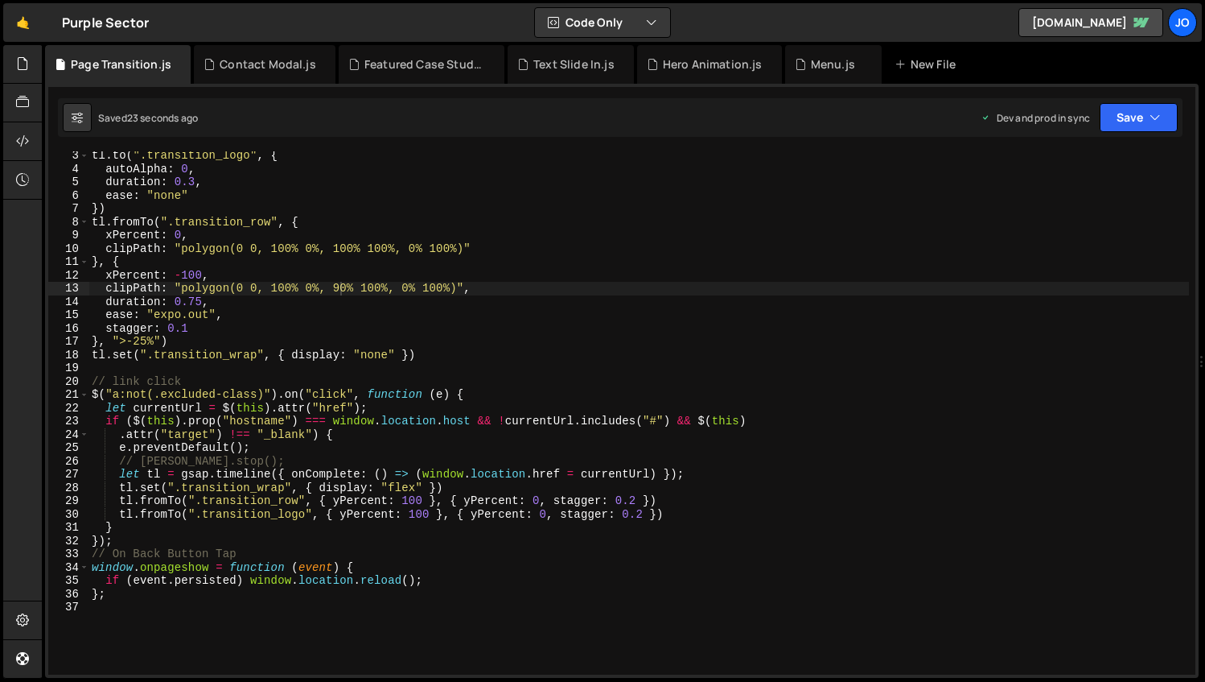
click at [346, 288] on div "tl . to ( ".transition_logo" , { autoAlpha : 0 , duration : 0.3 , ease : "none"…" at bounding box center [639, 424] width 1101 height 550
click at [1131, 126] on button "Save" at bounding box center [1139, 117] width 78 height 29
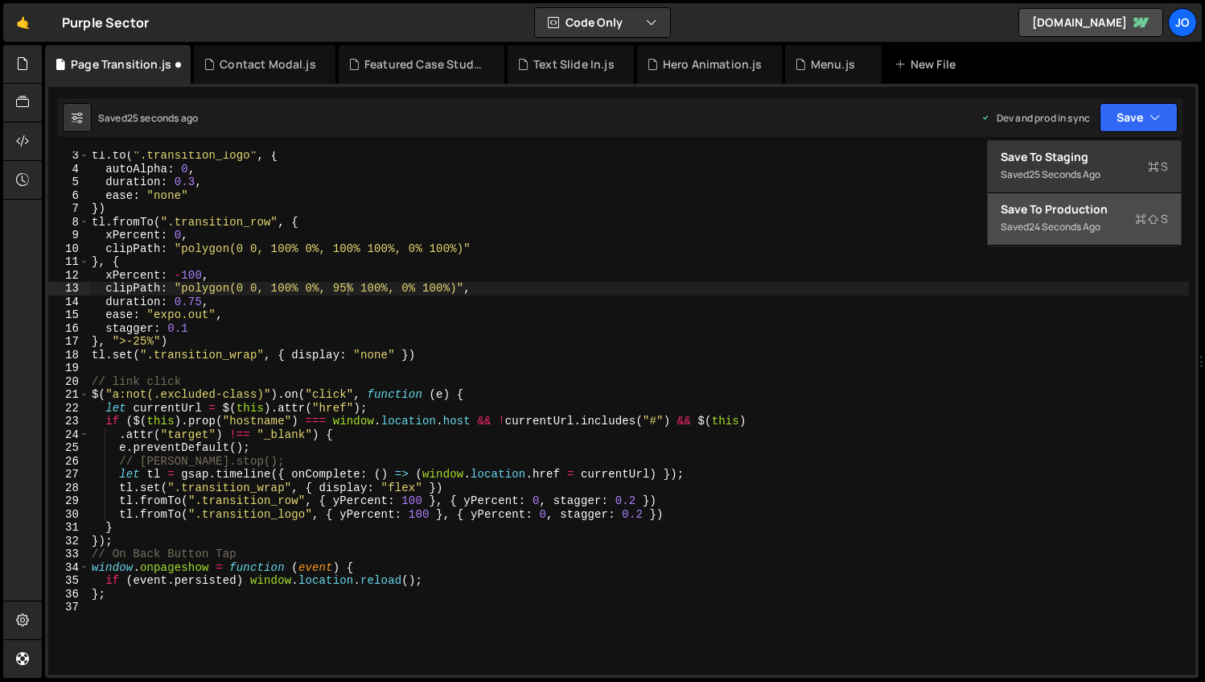
click at [1094, 220] on div "24 seconds ago" at bounding box center [1065, 227] width 72 height 14
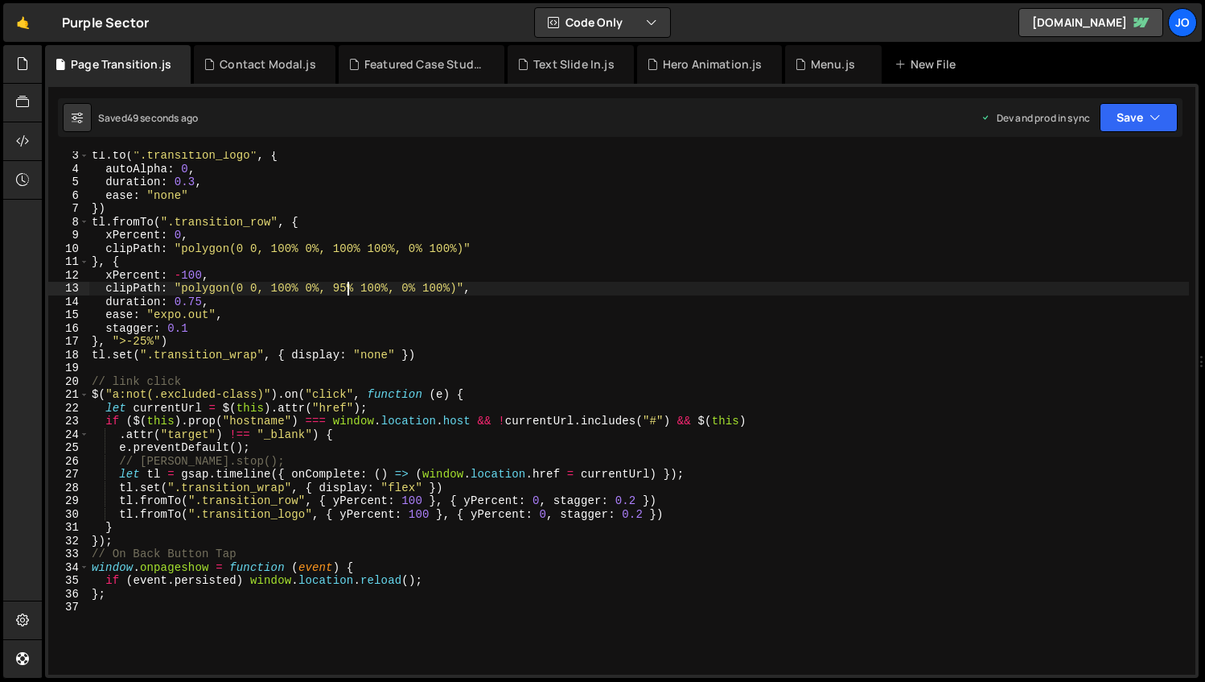
click at [345, 290] on div "tl . to ( ".transition_logo" , { autoAlpha : 0 , duration : 0.3 , ease : "none"…" at bounding box center [639, 424] width 1101 height 550
click at [1154, 109] on icon "button" at bounding box center [1155, 117] width 11 height 16
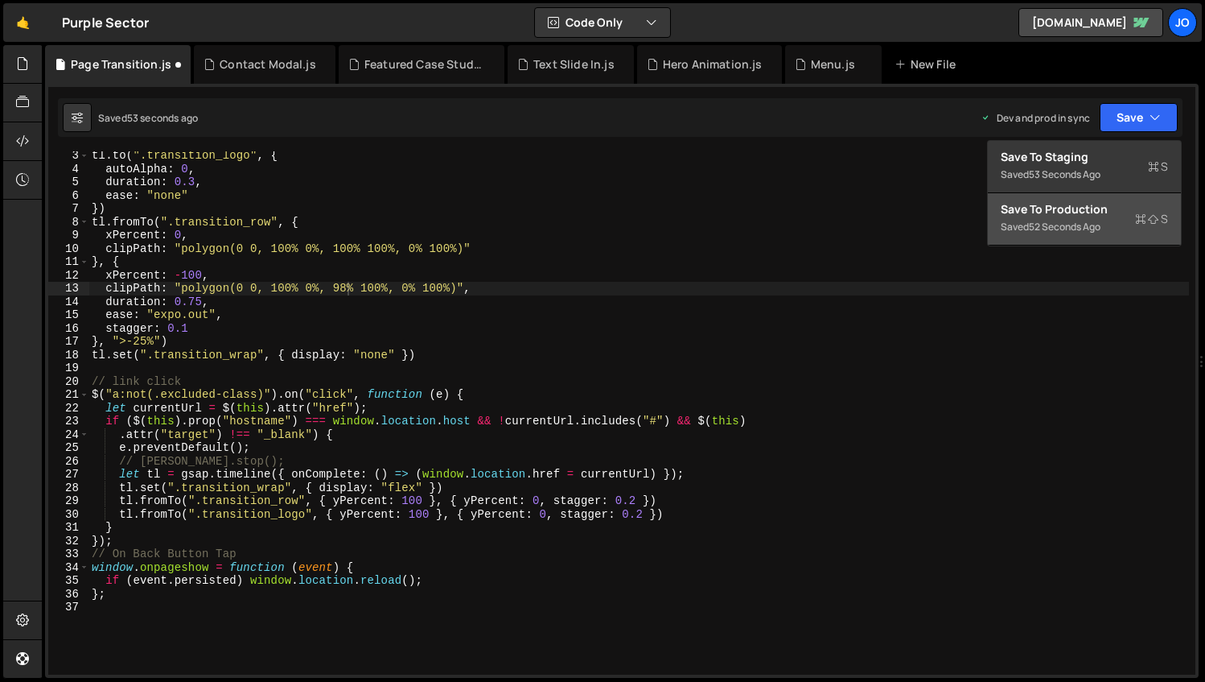
click at [1103, 212] on div "Save to Production S" at bounding box center [1084, 209] width 167 height 16
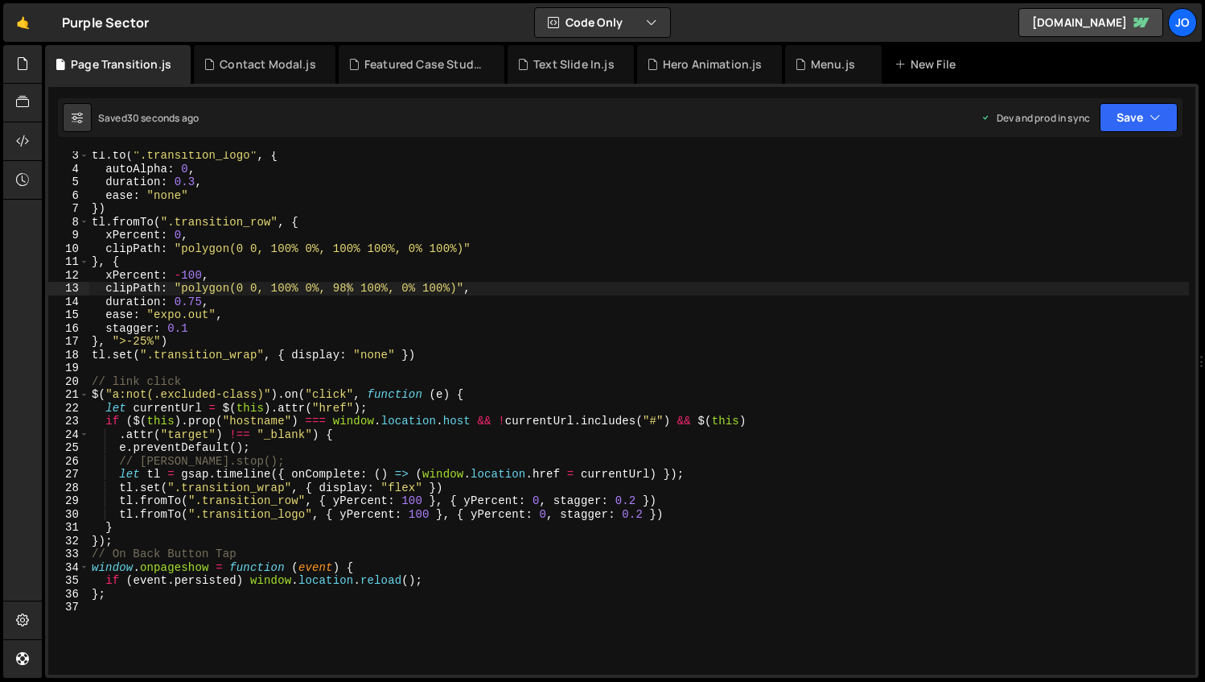
click at [337, 324] on div "tl . to ( ".transition_logo" , { autoAlpha : 0 , duration : 0.3 , ease : "none"…" at bounding box center [639, 424] width 1101 height 550
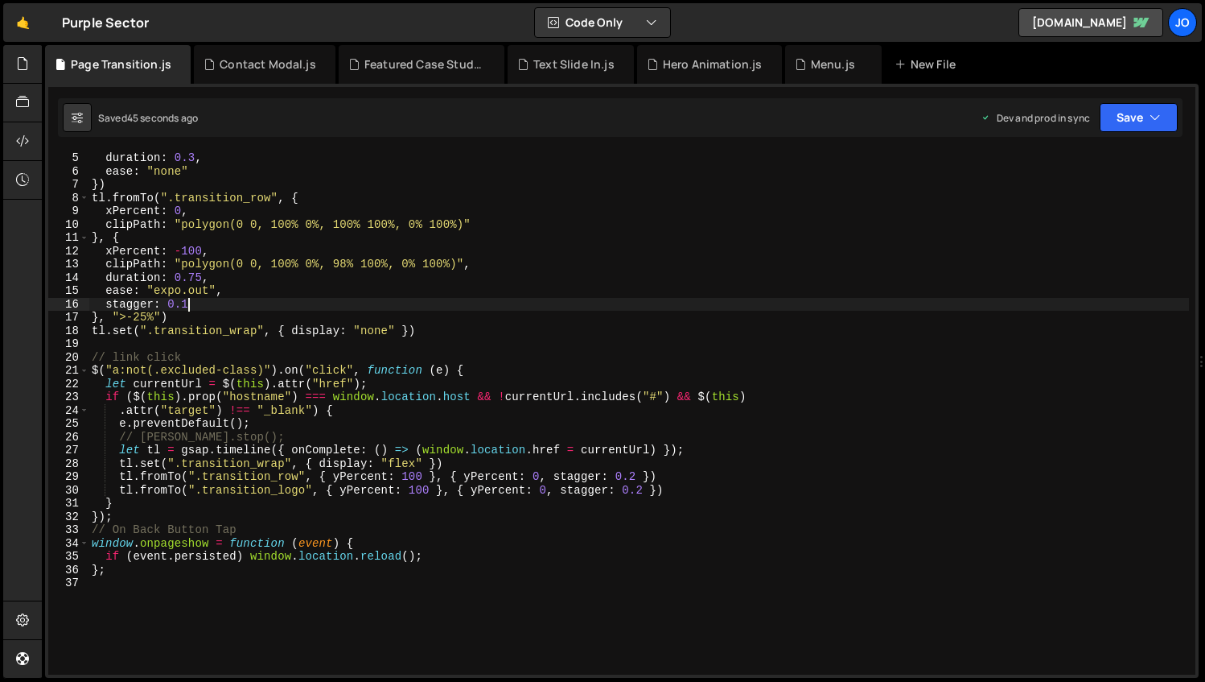
scroll to position [54, 0]
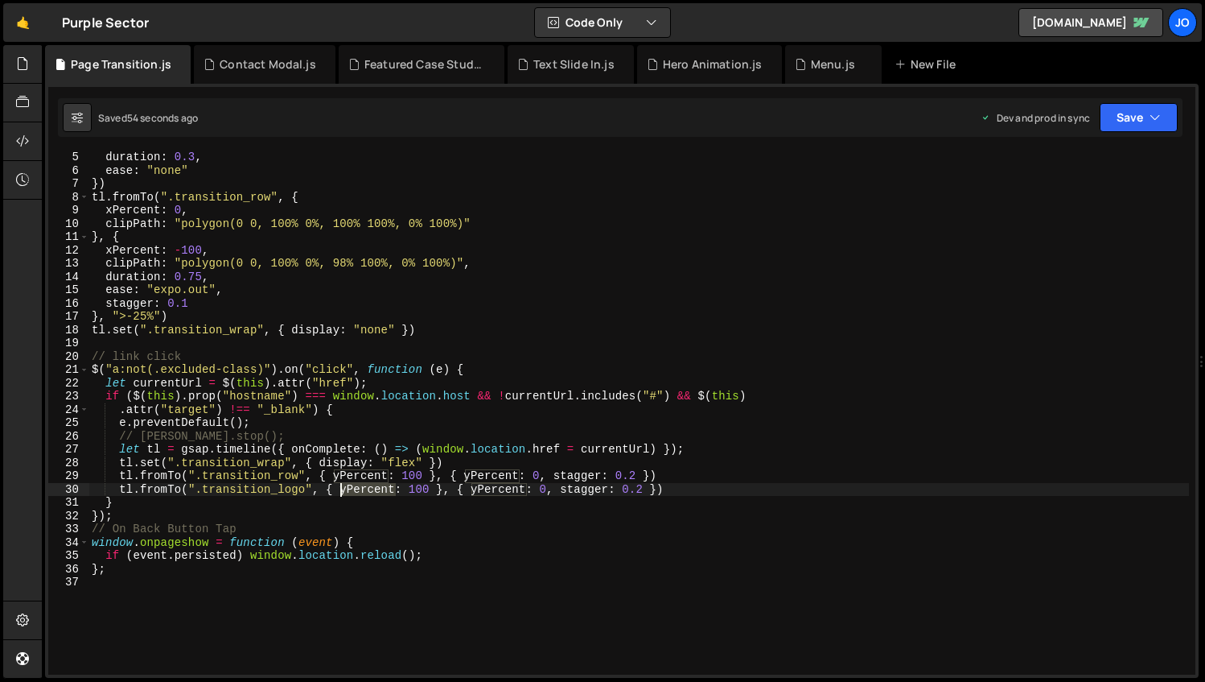
drag, startPoint x: 395, startPoint y: 489, endPoint x: 344, endPoint y: 485, distance: 51.7
click at [344, 485] on div "duration : 0.3 , ease : "none" }) tl . fromTo ( ".transition_row" , { xPercent …" at bounding box center [639, 425] width 1101 height 550
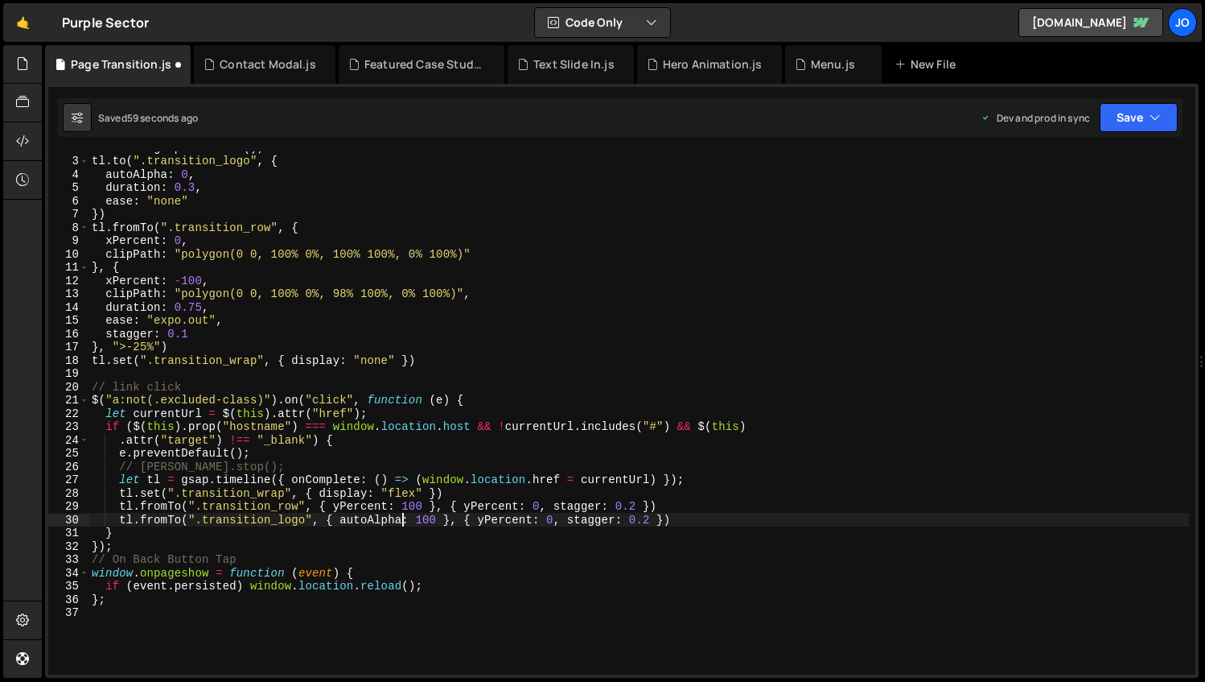
scroll to position [0, 0]
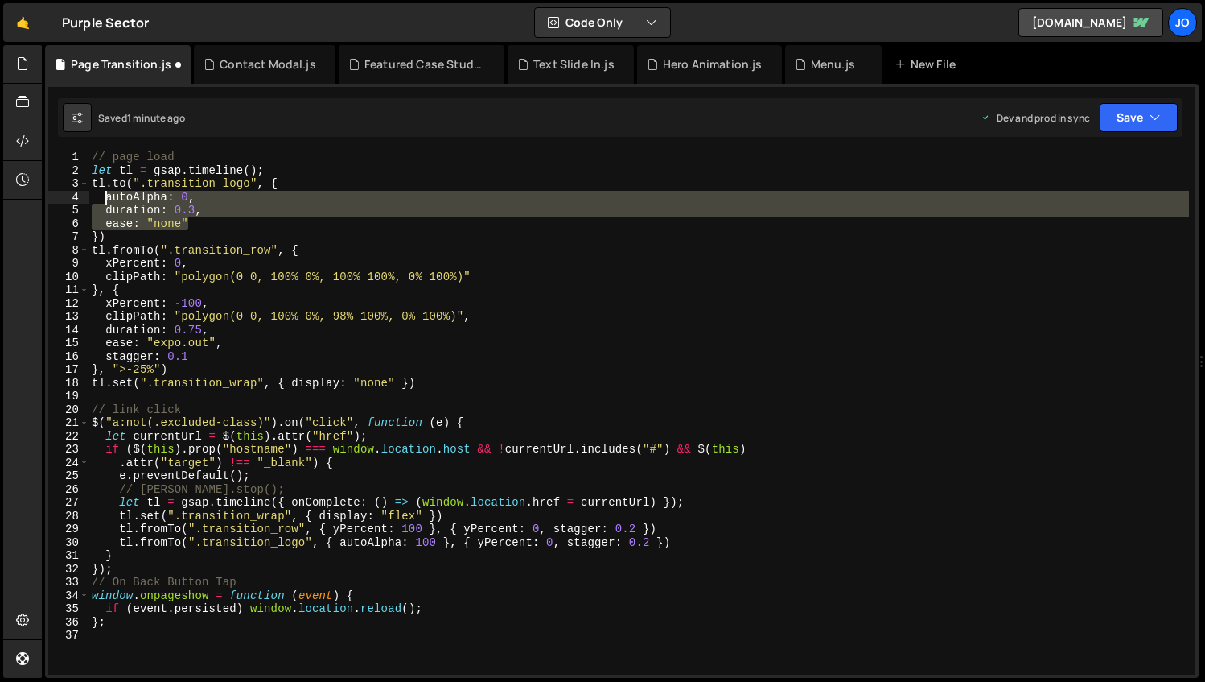
drag, startPoint x: 192, startPoint y: 226, endPoint x: 106, endPoint y: 198, distance: 90.6
click at [106, 198] on div "// page load let tl = gsap . timeline ( ) ; tl . to ( ".transition_logo" , { au…" at bounding box center [639, 425] width 1101 height 550
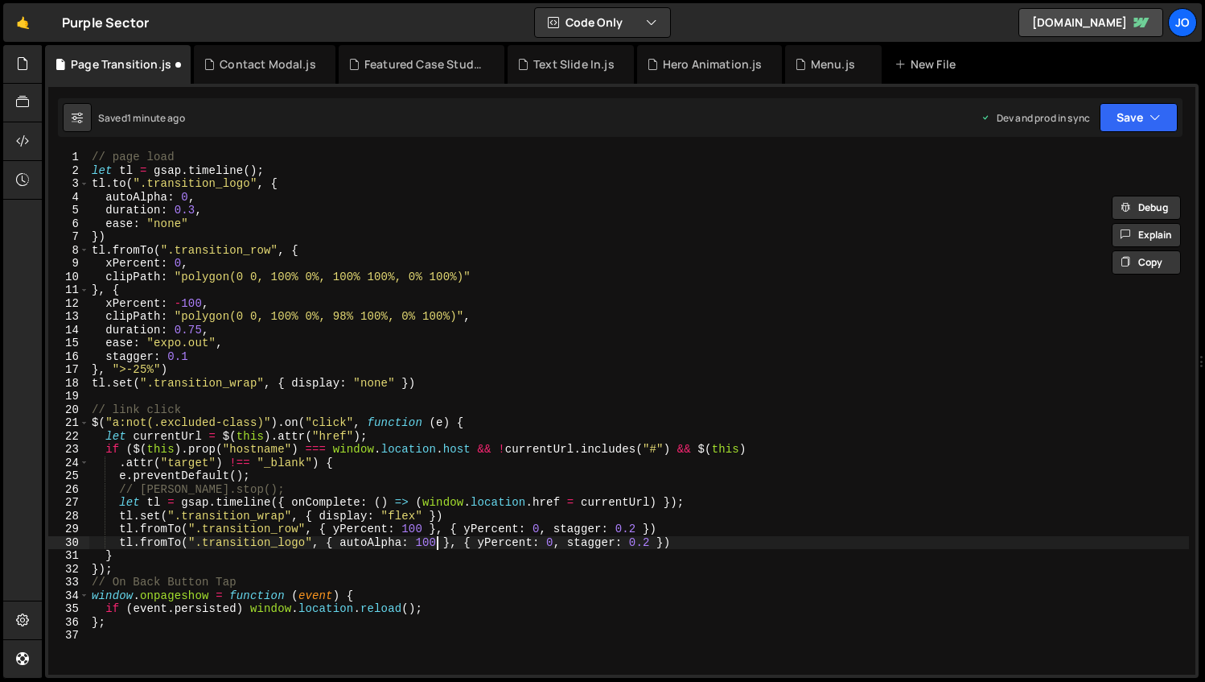
click at [440, 537] on div "// page load let tl = gsap . timeline ( ) ; tl . to ( ".transition_logo" , { au…" at bounding box center [639, 425] width 1101 height 550
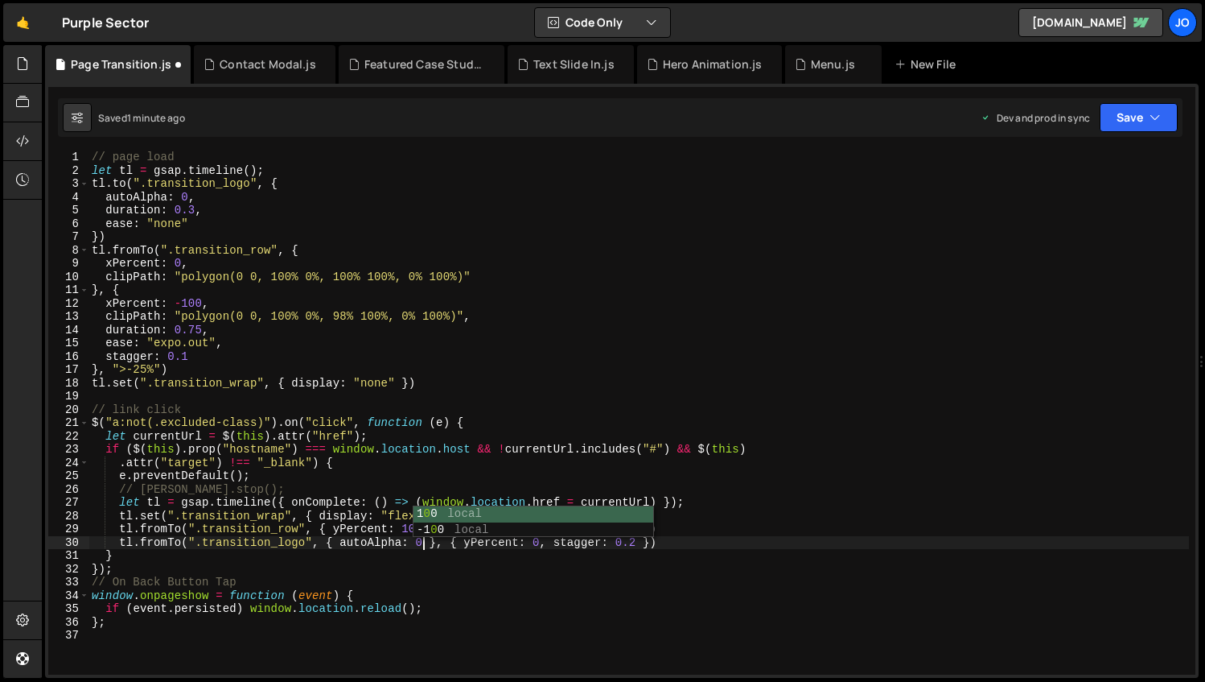
click at [481, 556] on div "// page load let tl = gsap . timeline ( ) ; tl . to ( ".transition_logo" , { au…" at bounding box center [639, 425] width 1101 height 550
click at [468, 545] on div "// page load let tl = gsap . timeline ( ) ; tl . to ( ".transition_logo" , { au…" at bounding box center [639, 425] width 1101 height 550
drag, startPoint x: 426, startPoint y: 541, endPoint x: 341, endPoint y: 542, distance: 84.5
click at [341, 542] on div "// page load let tl = gsap . timeline ( ) ; tl . to ( ".transition_logo" , { au…" at bounding box center [639, 425] width 1101 height 550
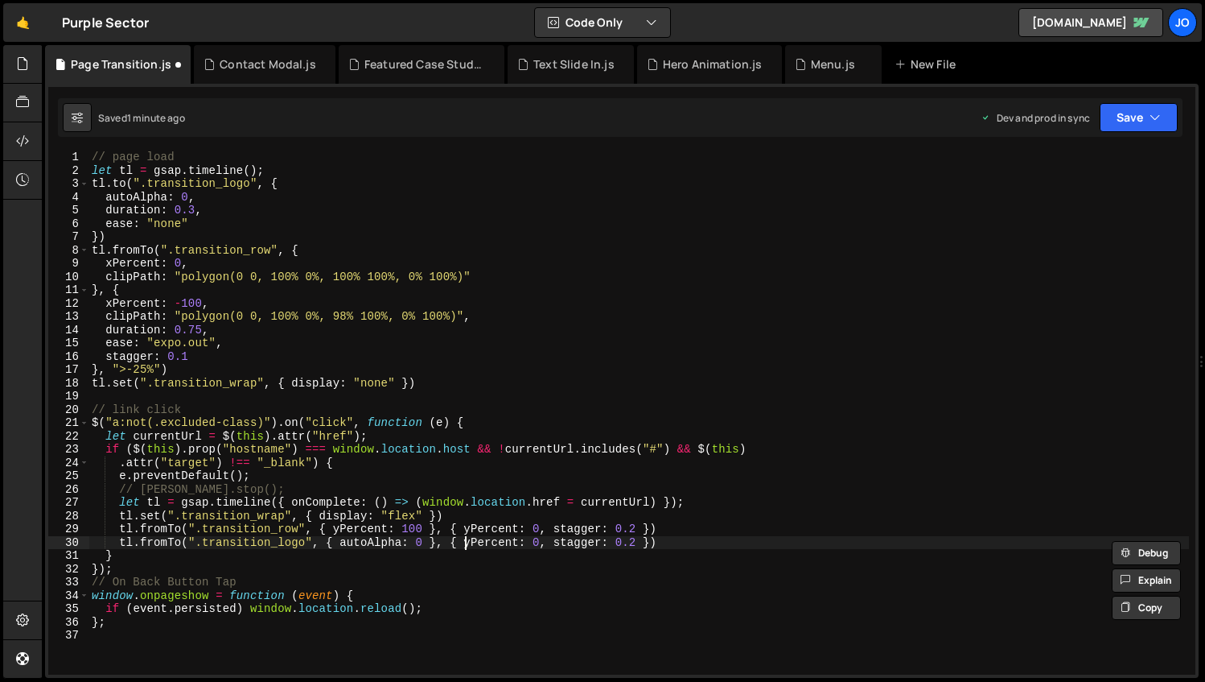
click at [467, 543] on div "// page load let tl = gsap . timeline ( ) ; tl . to ( ".transition_logo" , { au…" at bounding box center [639, 425] width 1101 height 550
paste textarea "autoAlpha: 0"
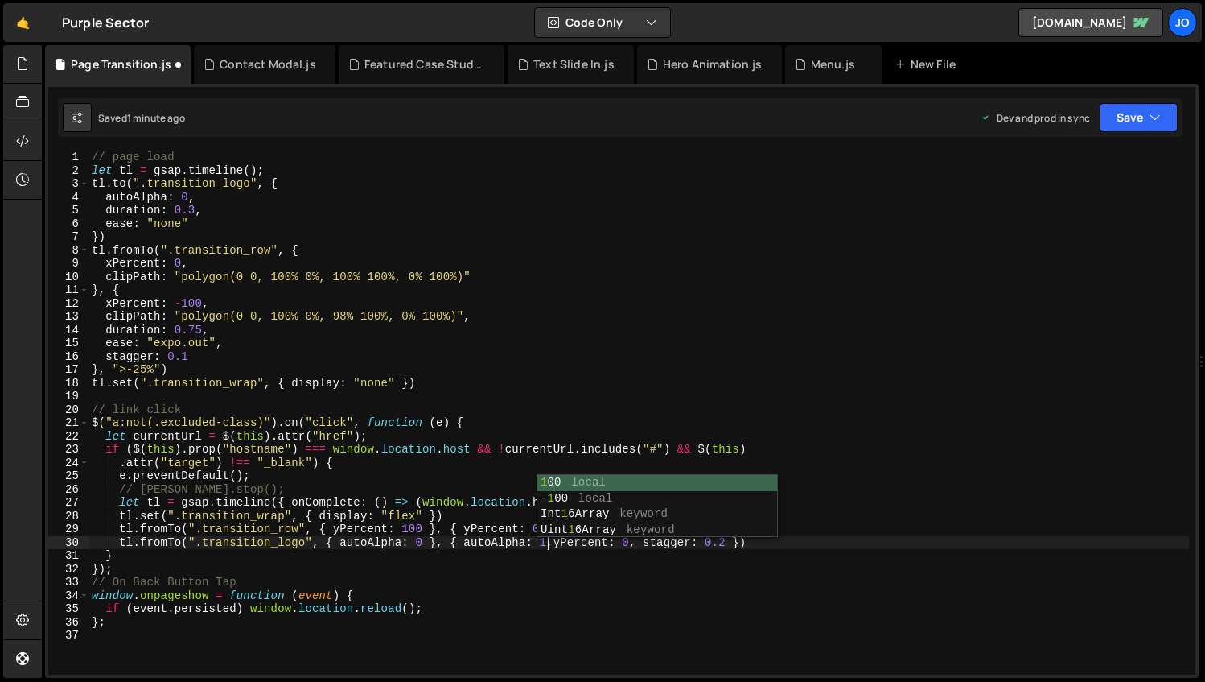
click at [379, 357] on div "// page load let tl = gsap . timeline ( ) ; tl . to ( ".transition_logo" , { au…" at bounding box center [639, 425] width 1101 height 550
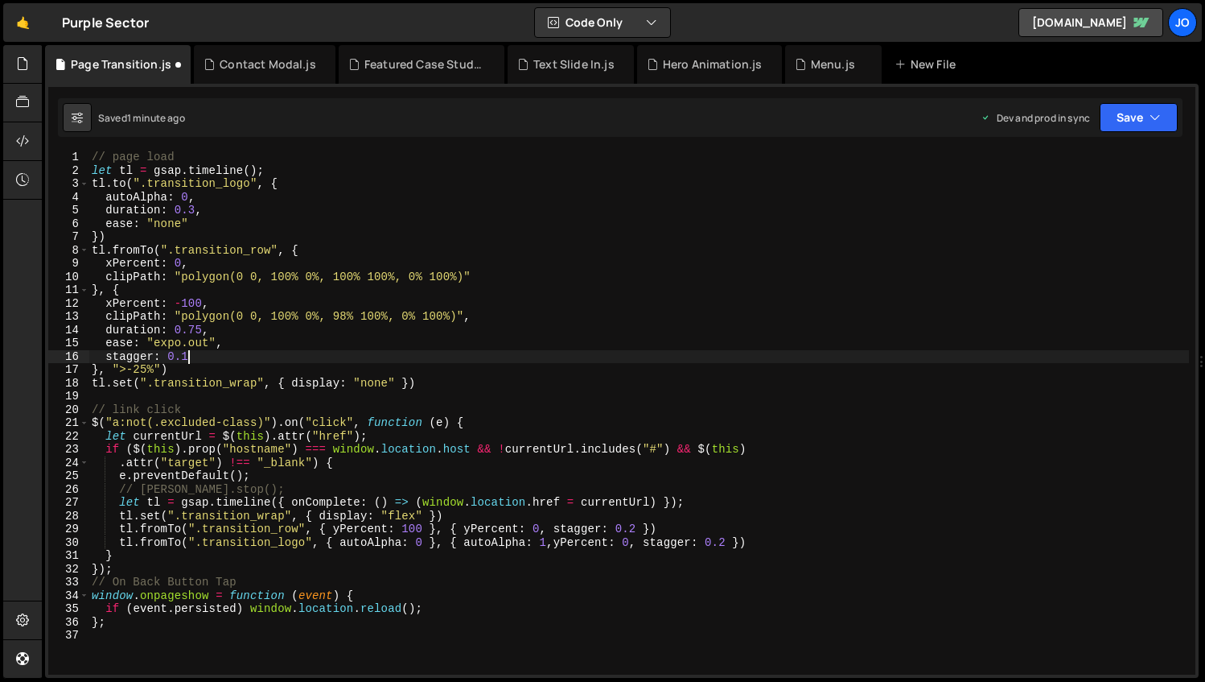
scroll to position [0, 6]
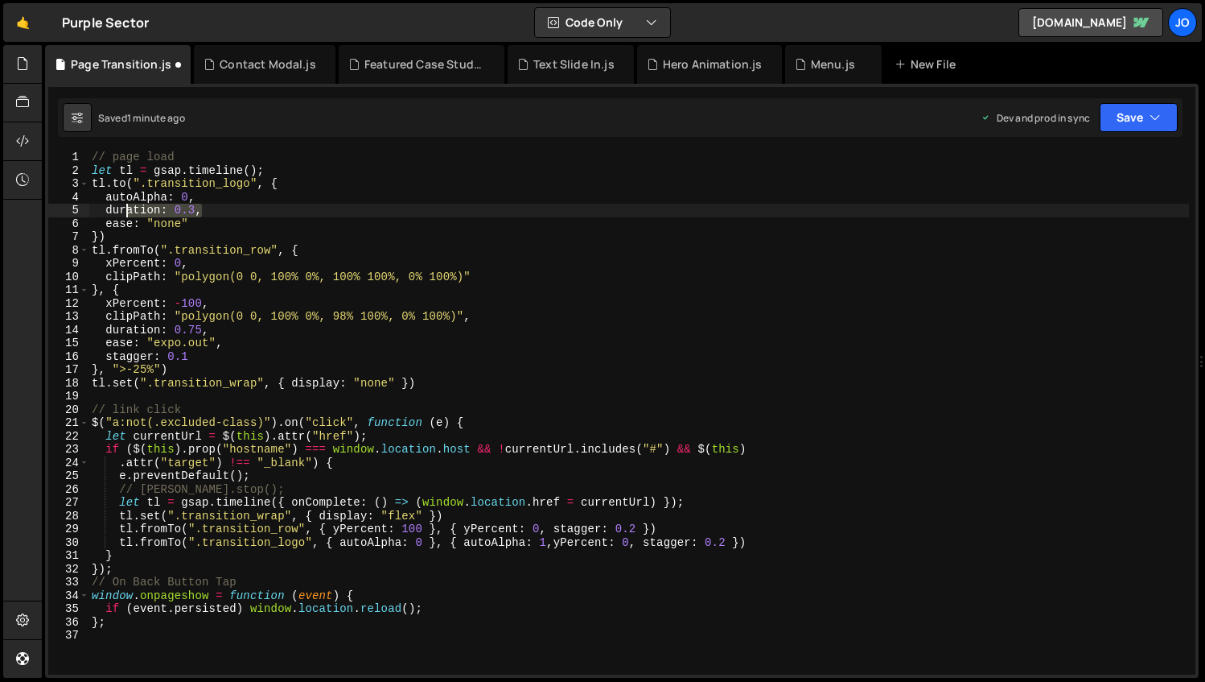
drag, startPoint x: 208, startPoint y: 211, endPoint x: 118, endPoint y: 211, distance: 89.3
click at [118, 211] on div "// page load let tl = gsap . timeline ( ) ; tl . to ( ".transition_logo" , { au…" at bounding box center [639, 425] width 1101 height 550
click at [204, 216] on div "// page load let tl = gsap . timeline ( ) ; tl . to ( ".transition_logo" , { au…" at bounding box center [639, 412] width 1101 height 523
drag, startPoint x: 204, startPoint y: 210, endPoint x: 107, endPoint y: 212, distance: 97.4
click at [107, 212] on div "// page load let tl = gsap . timeline ( ) ; tl . to ( ".transition_logo" , { au…" at bounding box center [639, 425] width 1101 height 550
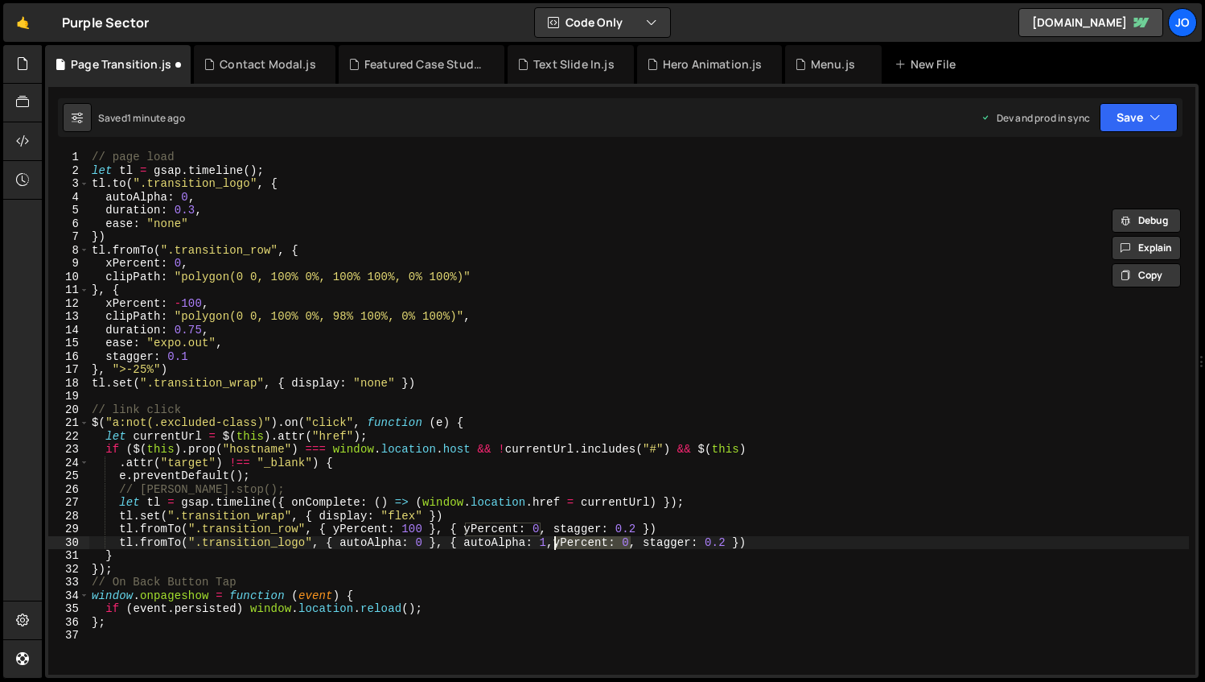
drag, startPoint x: 634, startPoint y: 542, endPoint x: 554, endPoint y: 542, distance: 79.7
click at [554, 542] on div "// page load let tl = gsap . timeline ( ) ; tl . to ( ".transition_logo" , { au…" at bounding box center [639, 425] width 1101 height 550
paste textarea "duration: 0.3,"
click at [555, 539] on div "// page load let tl = gsap . timeline ( ) ; tl . to ( ".transition_logo" , { au…" at bounding box center [639, 425] width 1101 height 550
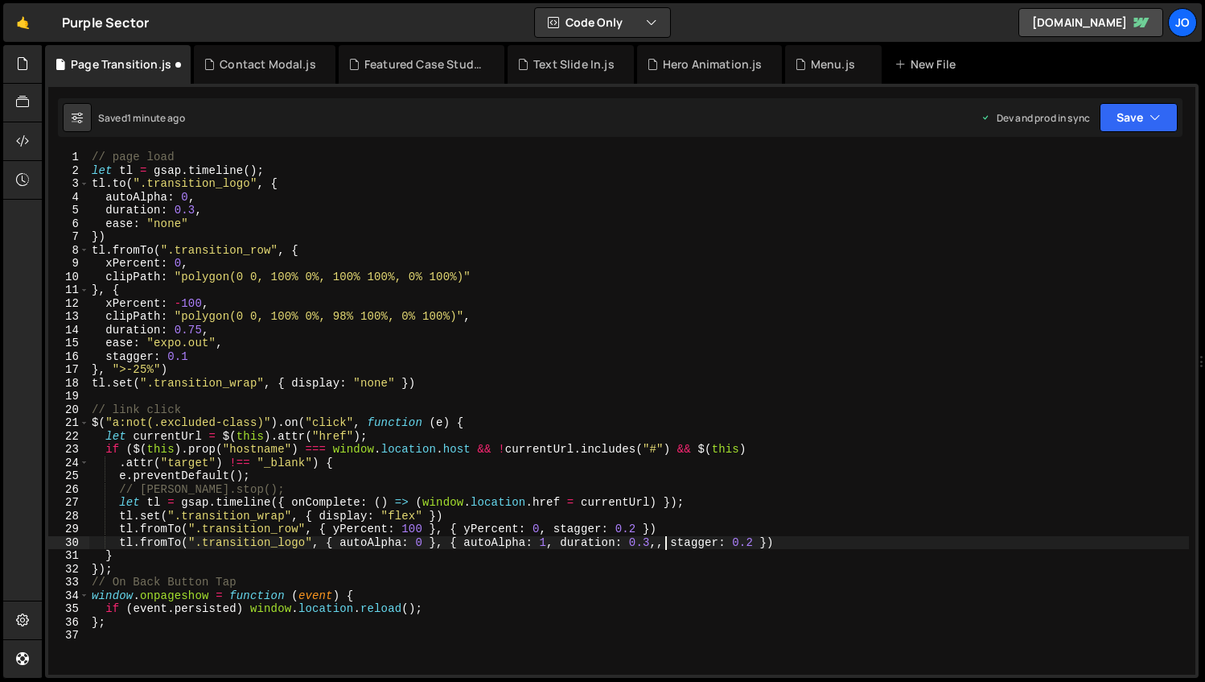
click at [664, 545] on div "// page load let tl = gsap . timeline ( ) ; tl . to ( ".transition_logo" , { au…" at bounding box center [639, 425] width 1101 height 550
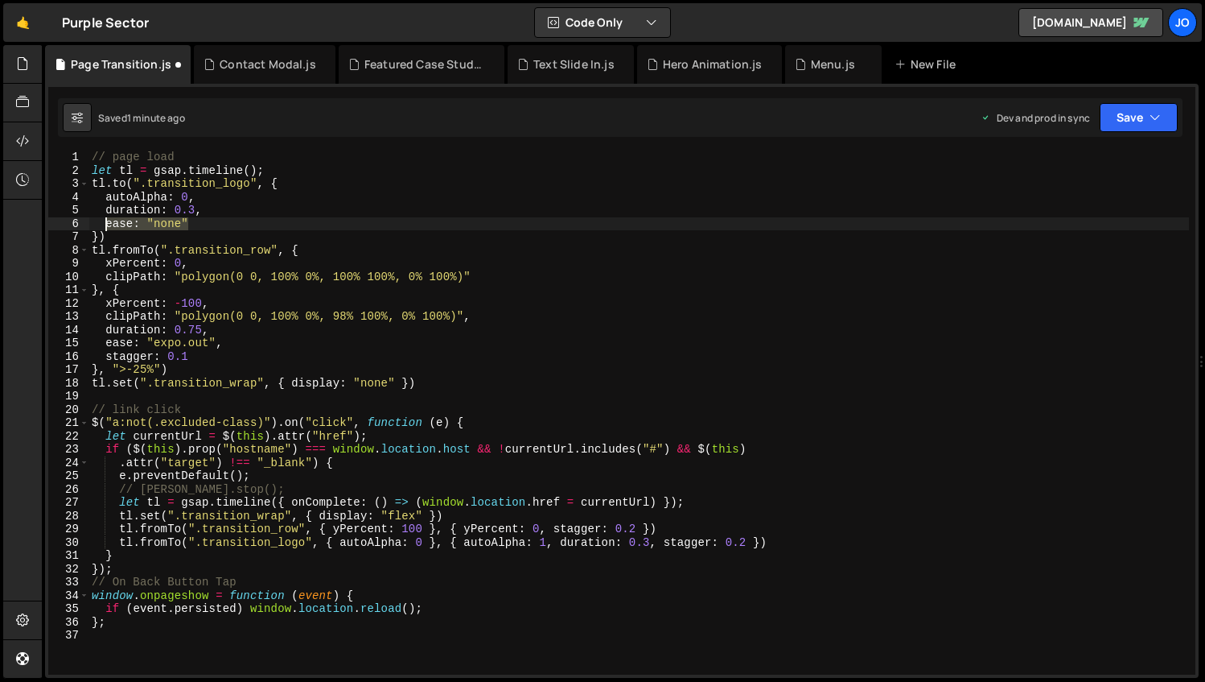
drag, startPoint x: 192, startPoint y: 221, endPoint x: 106, endPoint y: 221, distance: 86.1
click at [106, 221] on div "// page load let tl = gsap . timeline ( ) ; tl . to ( ".transition_logo" , { au…" at bounding box center [639, 425] width 1101 height 550
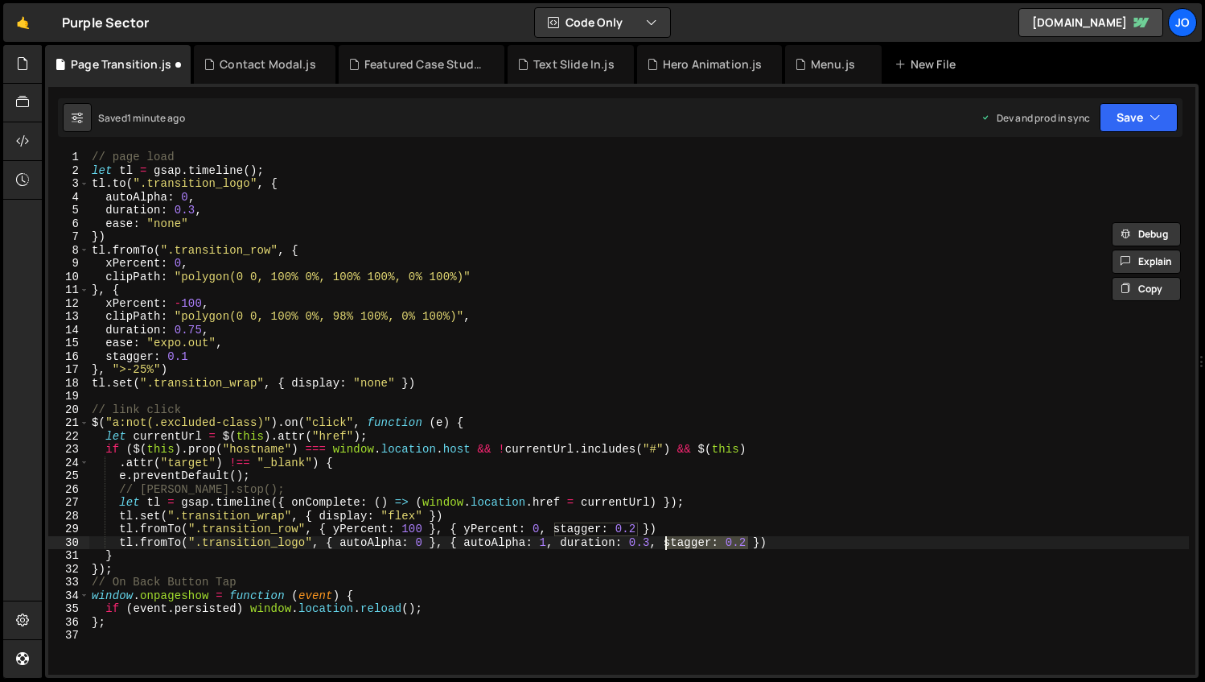
drag, startPoint x: 748, startPoint y: 540, endPoint x: 669, endPoint y: 538, distance: 79.7
click at [668, 539] on div "// page load let tl = gsap . timeline ( ) ; tl . to ( ".transition_logo" , { au…" at bounding box center [639, 425] width 1101 height 550
paste textarea "ease: "none""
click at [773, 517] on div "// page load let tl = gsap . timeline ( ) ; tl . to ( ".transition_logo" , { au…" at bounding box center [639, 425] width 1101 height 550
click at [764, 540] on div "// page load let tl = gsap . timeline ( ) ; tl . to ( ".transition_logo" , { au…" at bounding box center [639, 425] width 1101 height 550
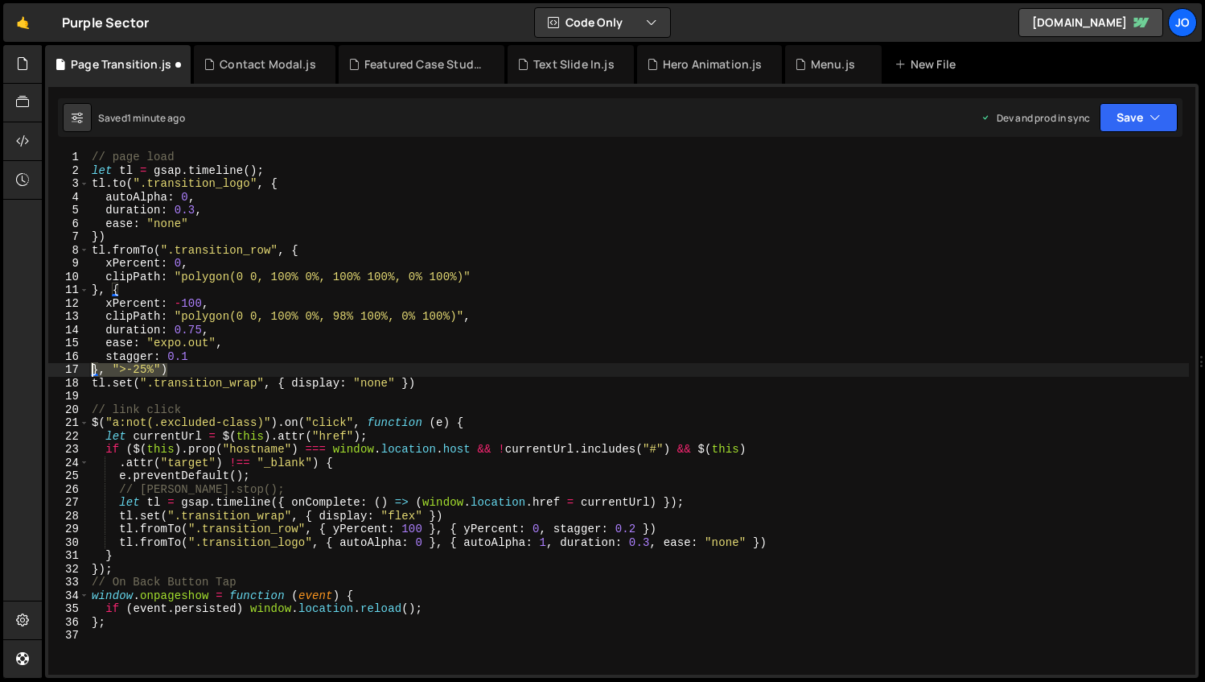
drag, startPoint x: 171, startPoint y: 370, endPoint x: 94, endPoint y: 366, distance: 76.6
click at [94, 366] on div "// page load let tl = gsap . timeline ( ) ; tl . to ( ".transition_logo" , { au…" at bounding box center [639, 425] width 1101 height 550
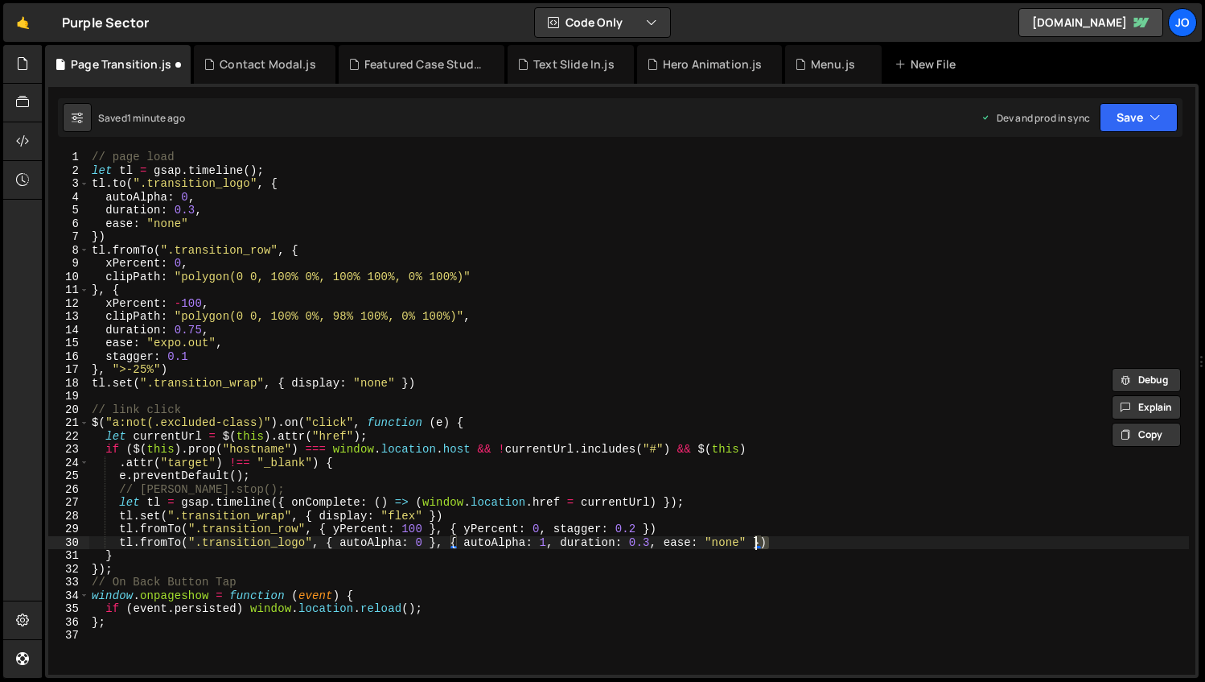
drag, startPoint x: 770, startPoint y: 543, endPoint x: 755, endPoint y: 542, distance: 15.3
click at [755, 542] on div "// page load let tl = gsap . timeline ( ) ; tl . to ( ".transition_logo" , { au…" at bounding box center [639, 425] width 1101 height 550
paste textarea ", ">-25%""
click at [341, 543] on div "// page load let tl = gsap . timeline ( ) ; tl . to ( ".transition_logo" , { au…" at bounding box center [639, 425] width 1101 height 550
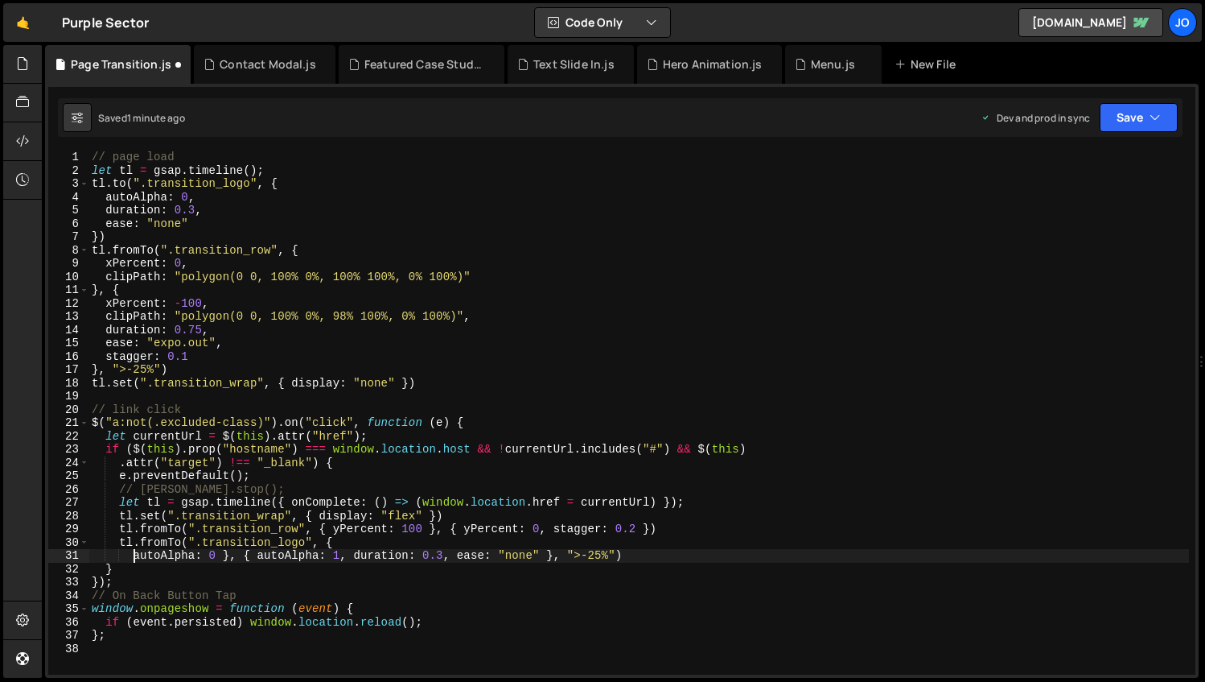
scroll to position [0, 3]
click at [256, 556] on div "// page load let tl = gsap . timeline ( ) ; tl . to ( ".transition_logo" , { au…" at bounding box center [639, 425] width 1101 height 550
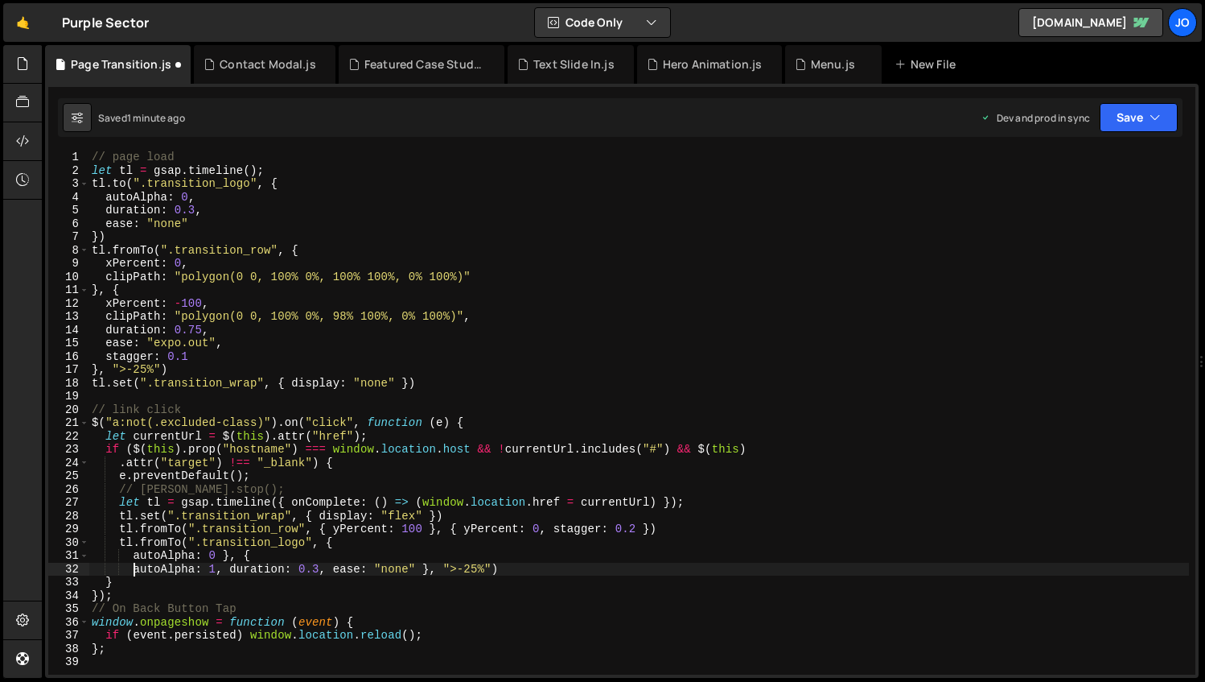
click at [231, 567] on div "// page load let tl = gsap . timeline ( ) ; tl . to ( ".transition_logo" , { au…" at bounding box center [639, 425] width 1101 height 550
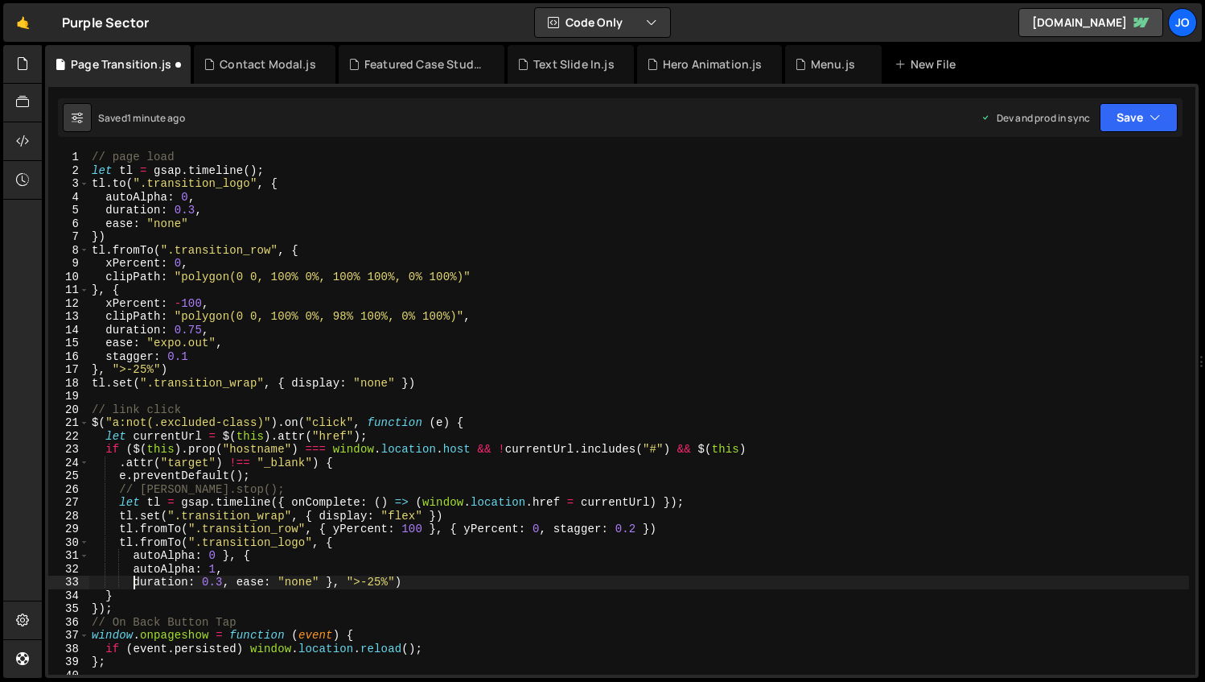
click at [238, 582] on div "// page load let tl = gsap . timeline ( ) ; tl . to ( ".transition_logo" , { au…" at bounding box center [639, 425] width 1101 height 550
type textarea "ease: "none" }, ">-25%")"
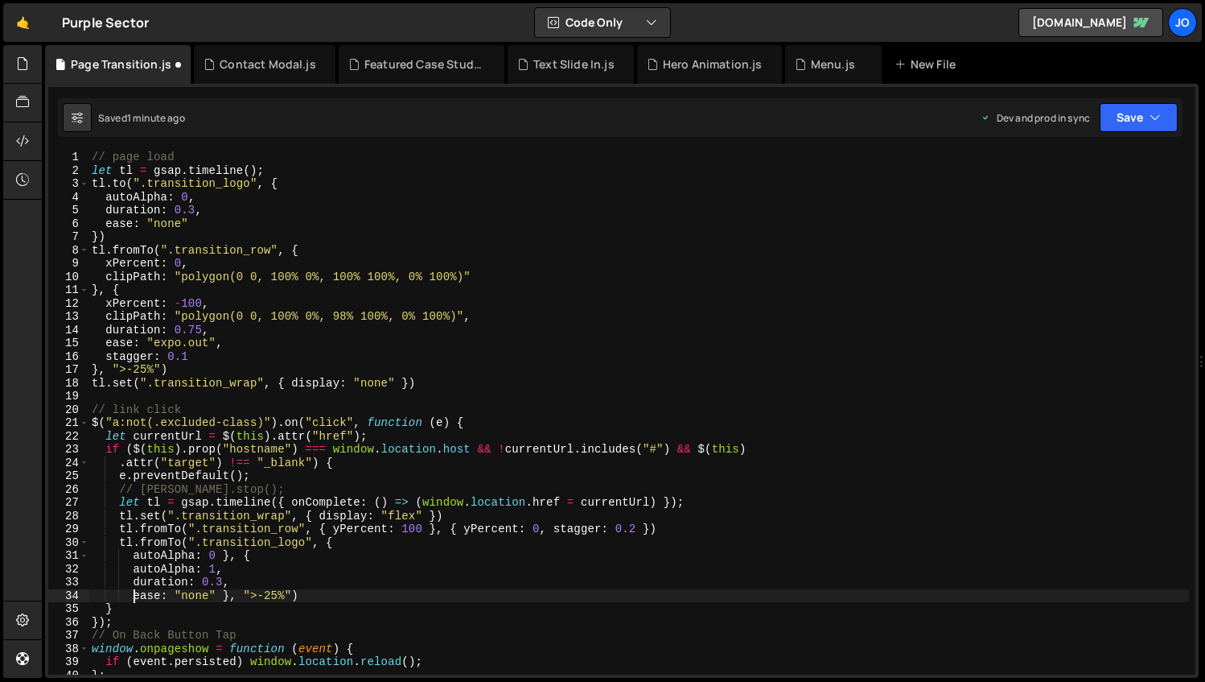
click at [226, 594] on div "// page load let tl = gsap . timeline ( ) ; tl . to ( ".transition_logo" , { au…" at bounding box center [639, 425] width 1101 height 550
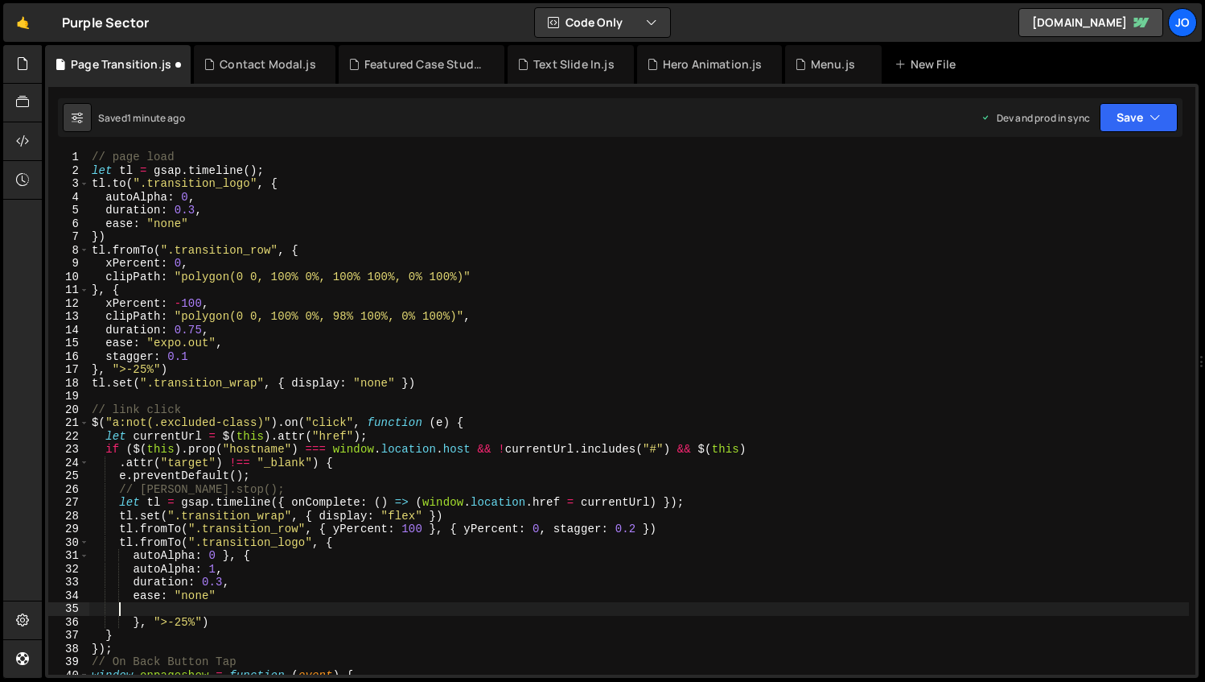
scroll to position [0, 0]
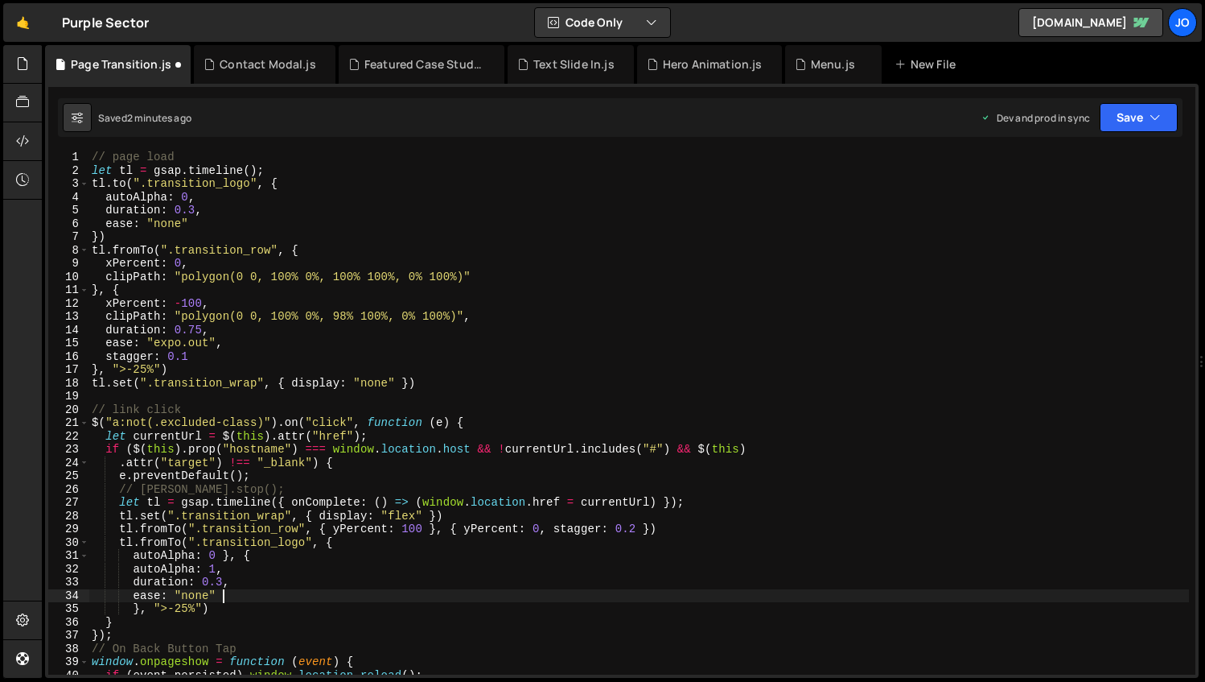
click at [336, 529] on div "// page load let tl = gsap . timeline ( ) ; tl . to ( ".transition_logo" , { au…" at bounding box center [639, 425] width 1101 height 550
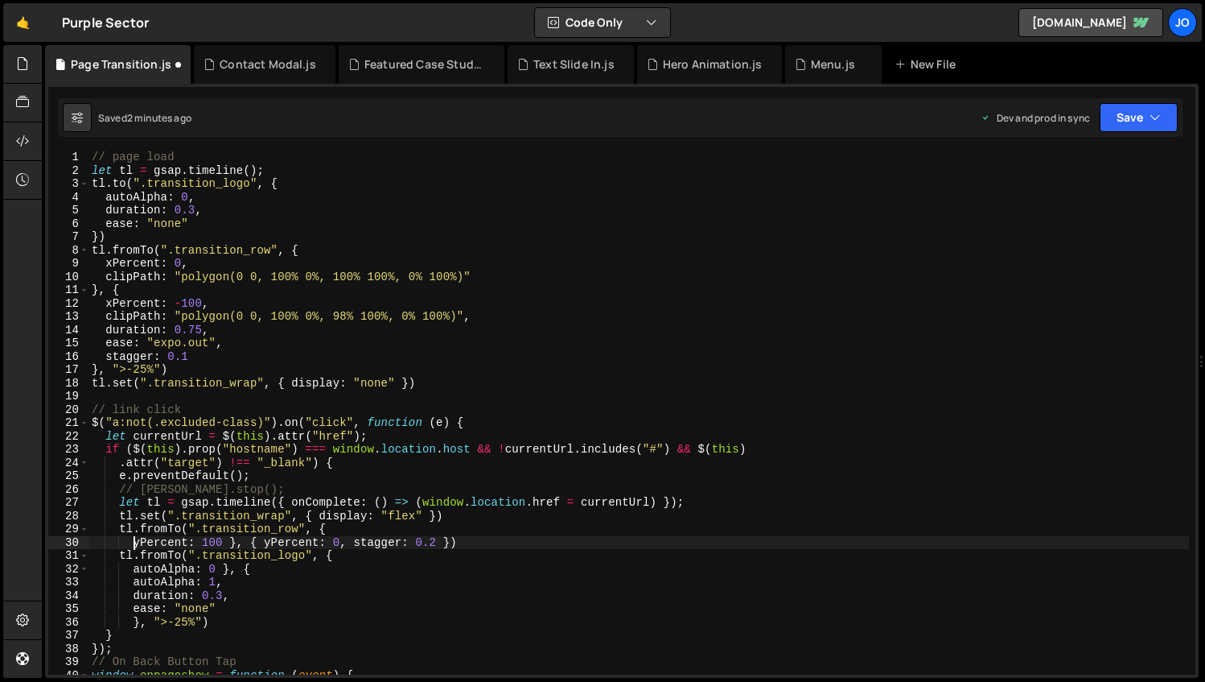
scroll to position [0, 2]
click at [266, 542] on div "// page load let tl = gsap . timeline ( ) ; tl . to ( ".transition_logo" , { au…" at bounding box center [639, 425] width 1101 height 550
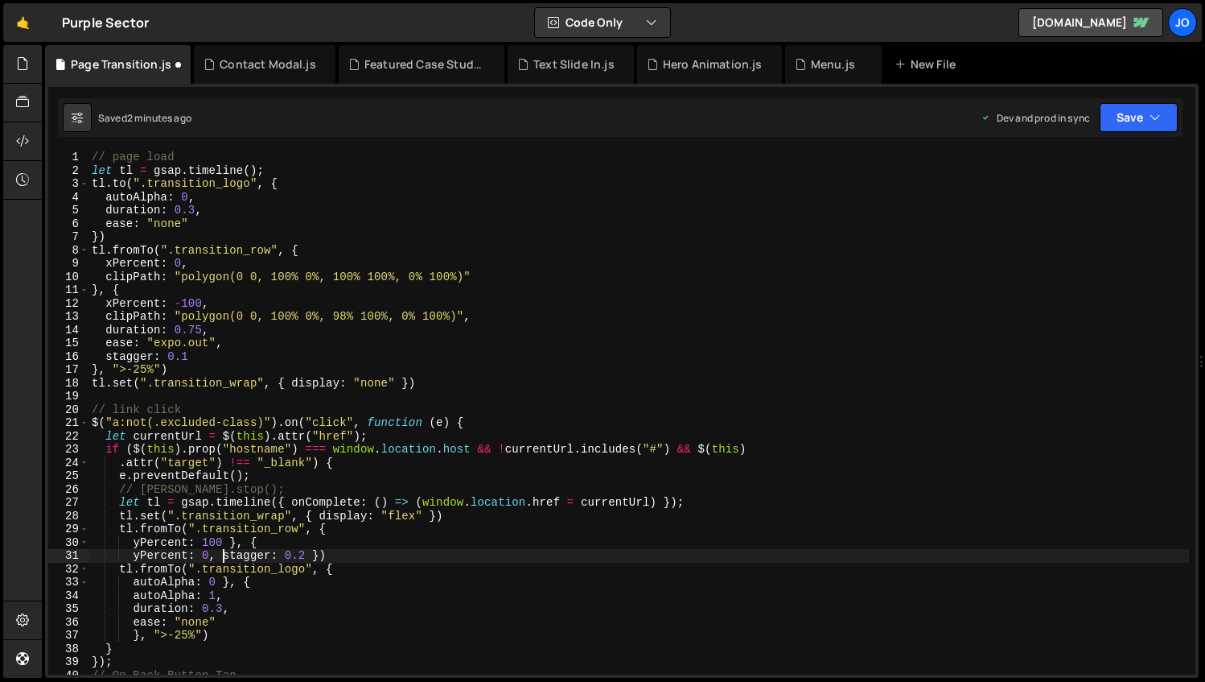
click at [226, 553] on div "// page load let tl = gsap . timeline ( ) ; tl . to ( ".transition_logo" , { au…" at bounding box center [639, 425] width 1101 height 550
click at [216, 565] on div "// page load let tl = gsap . timeline ( ) ; tl . to ( ".transition_logo" , { au…" at bounding box center [639, 425] width 1101 height 550
type textarea "stagger: 0.1 })"
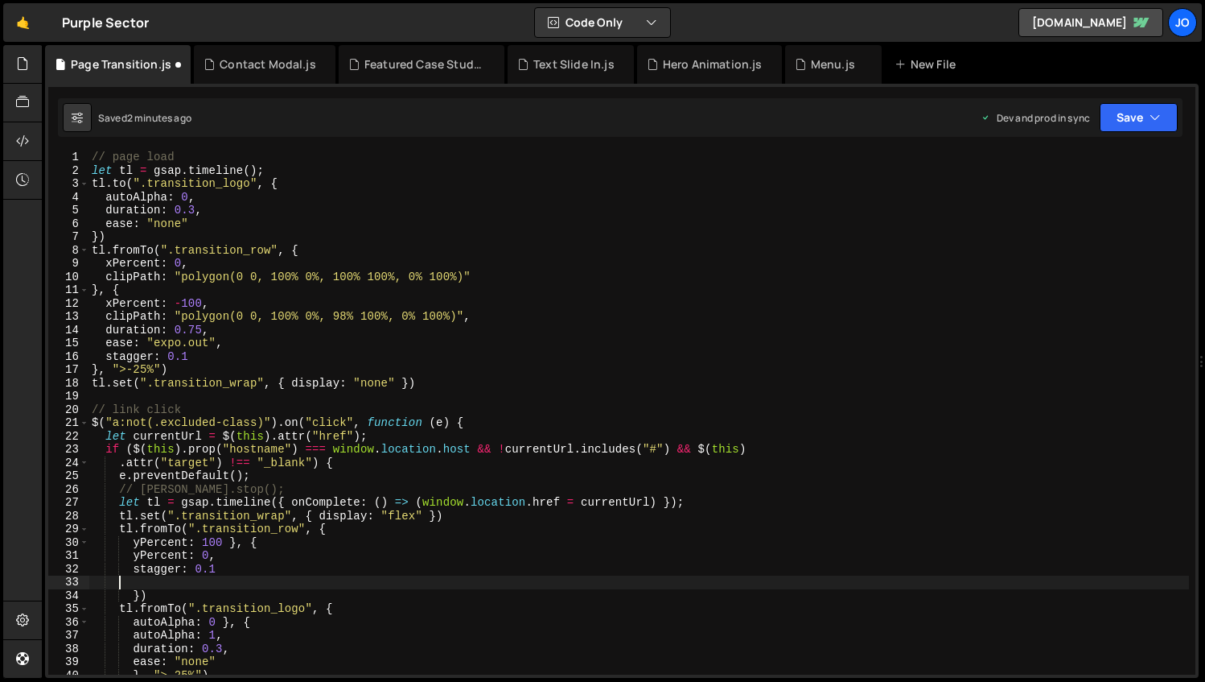
scroll to position [0, 0]
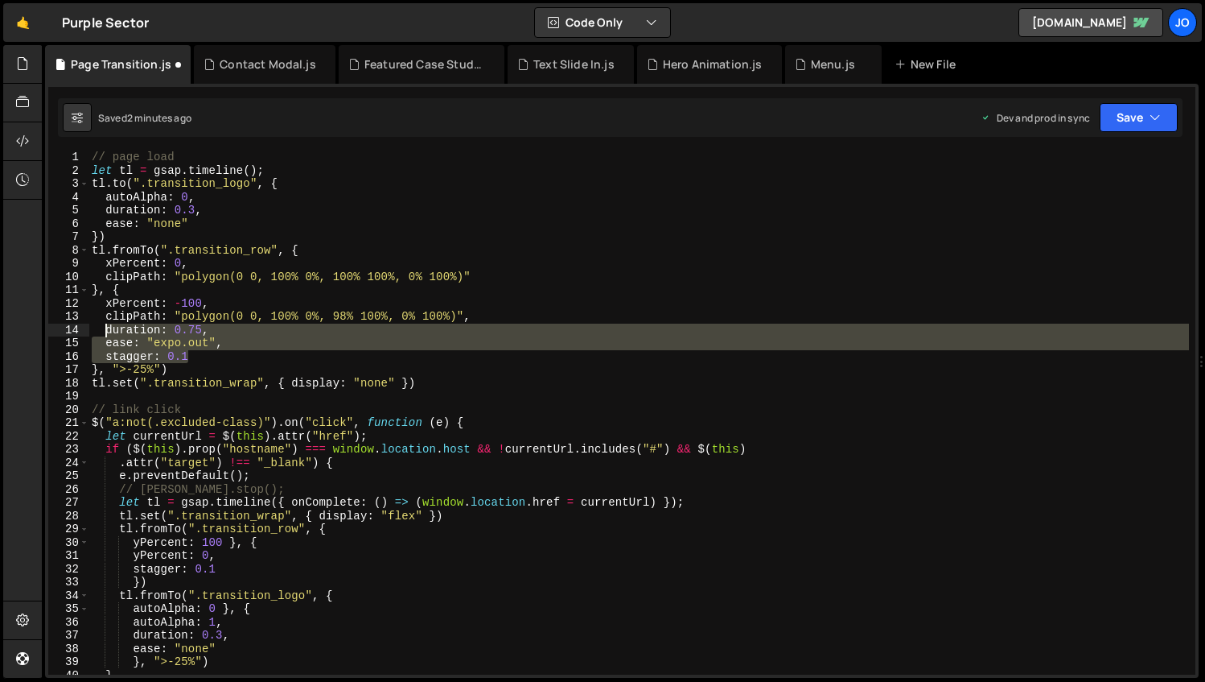
drag, startPoint x: 197, startPoint y: 356, endPoint x: 106, endPoint y: 332, distance: 94.1
click at [106, 332] on div "// page load let tl = gsap . timeline ( ) ; tl . to ( ".transition_logo" , { au…" at bounding box center [639, 425] width 1101 height 550
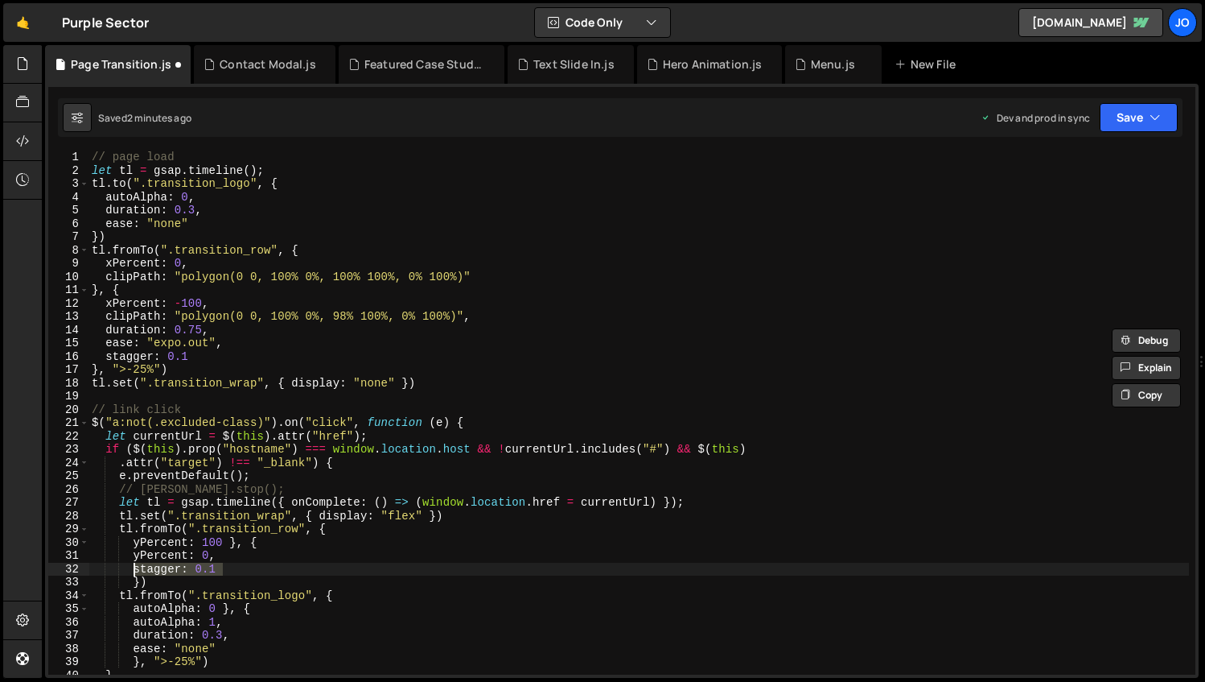
drag, startPoint x: 223, startPoint y: 568, endPoint x: 135, endPoint y: 567, distance: 87.7
click at [135, 567] on div "// page load let tl = gsap . timeline ( ) ; tl . to ( ".transition_logo" , { au…" at bounding box center [639, 425] width 1101 height 550
paste textarea "stagger: 0.1"
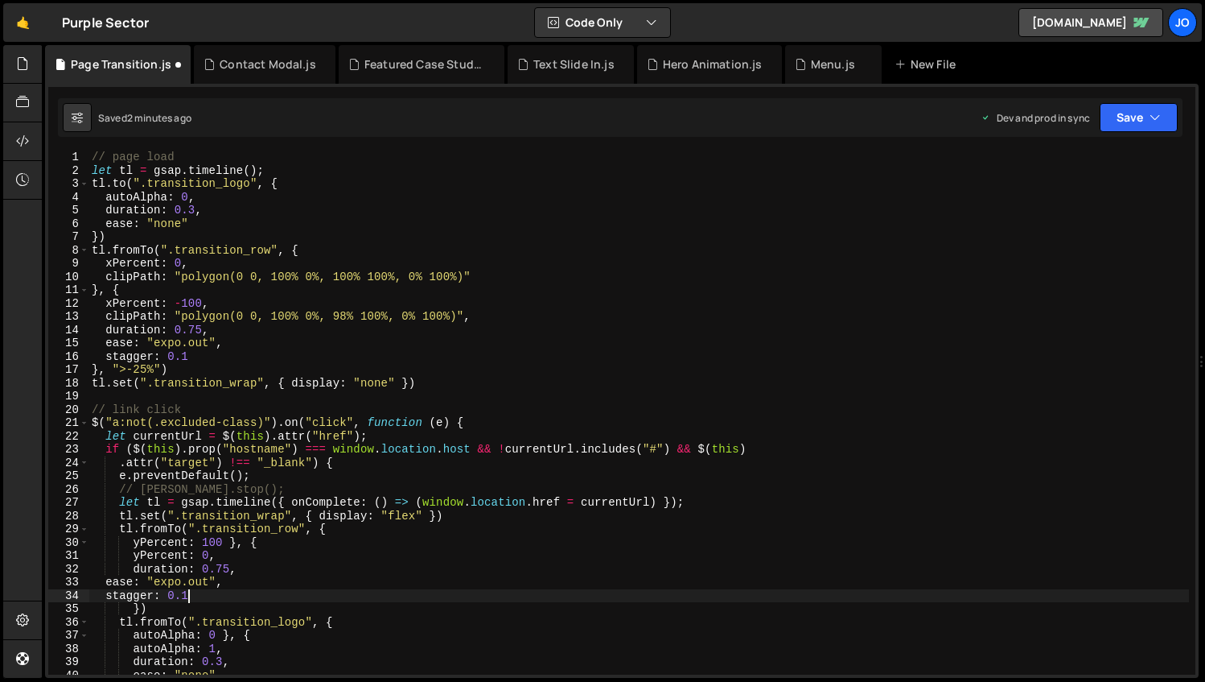
click at [109, 583] on div "// page load let tl = gsap . timeline ( ) ; tl . to ( ".transition_logo" , { au…" at bounding box center [639, 425] width 1101 height 550
click at [106, 595] on div "// page load let tl = gsap . timeline ( ) ; tl . to ( ".transition_logo" , { au…" at bounding box center [639, 425] width 1101 height 550
click at [141, 554] on div "// page load let tl = gsap . timeline ( ) ; tl . to ( ".transition_logo" , { au…" at bounding box center [639, 425] width 1101 height 550
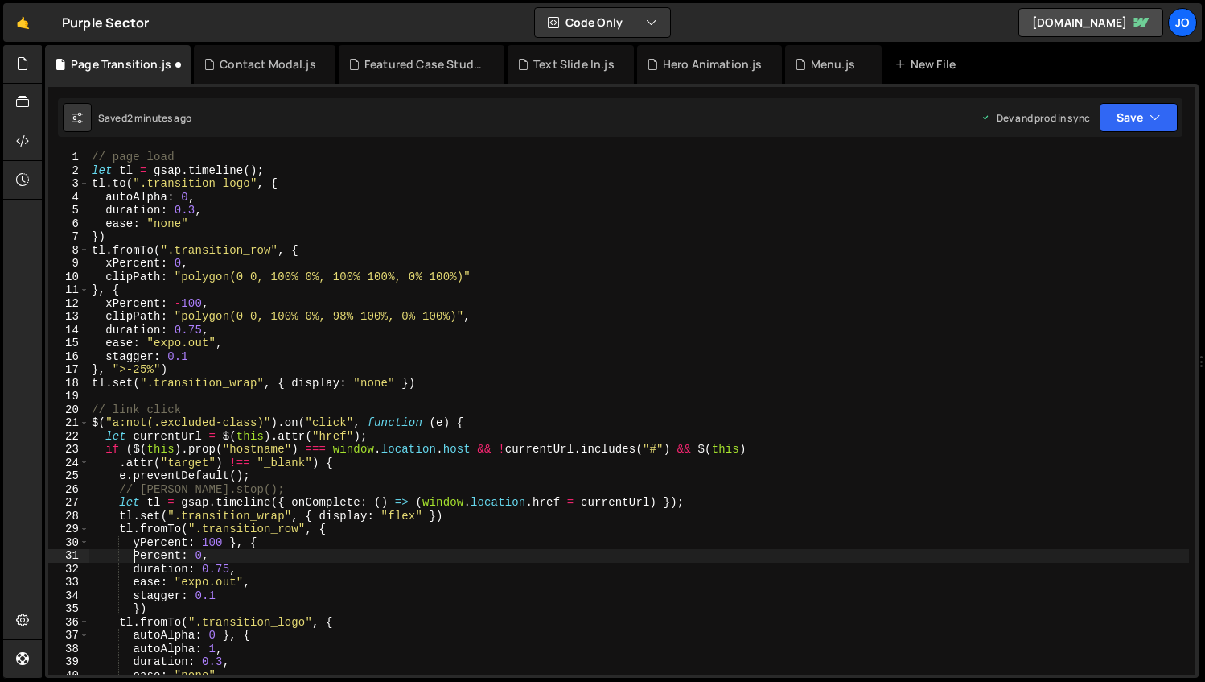
scroll to position [0, 2]
click at [138, 571] on div "// page load let tl = gsap . timeline ( ) ; tl . to ( ".transition_logo" , { au…" at bounding box center [639, 425] width 1101 height 550
click at [139, 544] on div "// page load let tl = gsap . timeline ( ) ; tl . to ( ".transition_logo" , { au…" at bounding box center [639, 425] width 1101 height 550
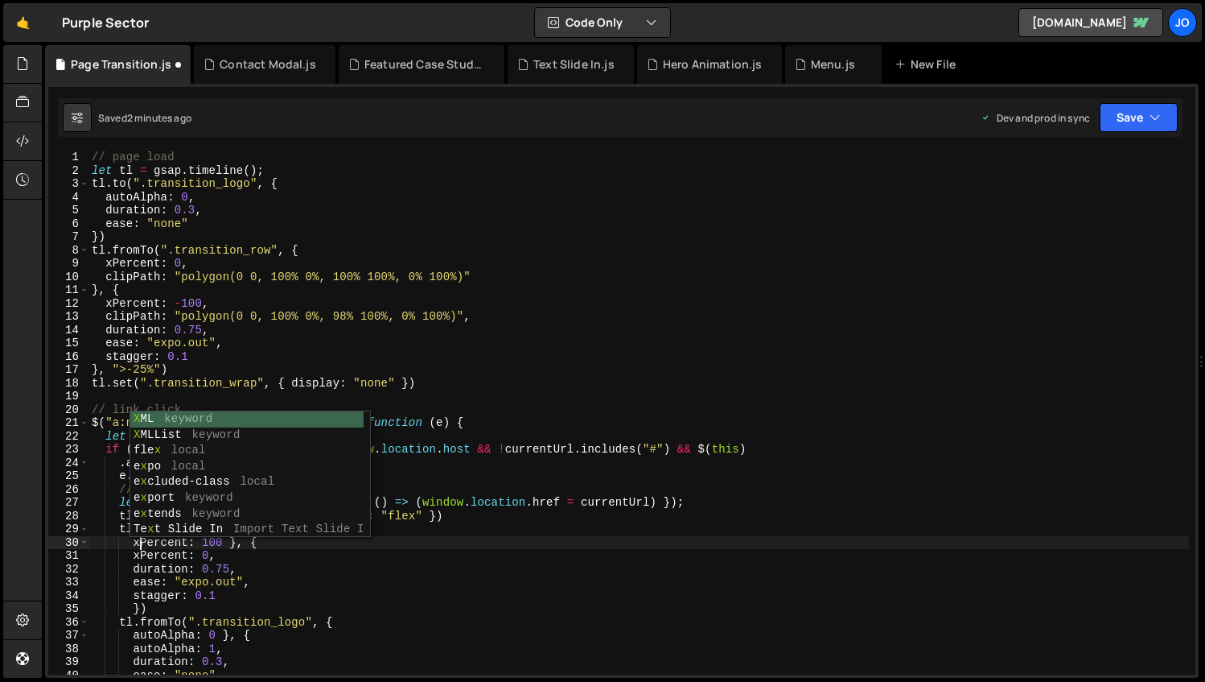
click at [172, 583] on div "// page load let tl = gsap . timeline ( ) ; tl . to ( ".transition_logo" , { au…" at bounding box center [639, 425] width 1101 height 550
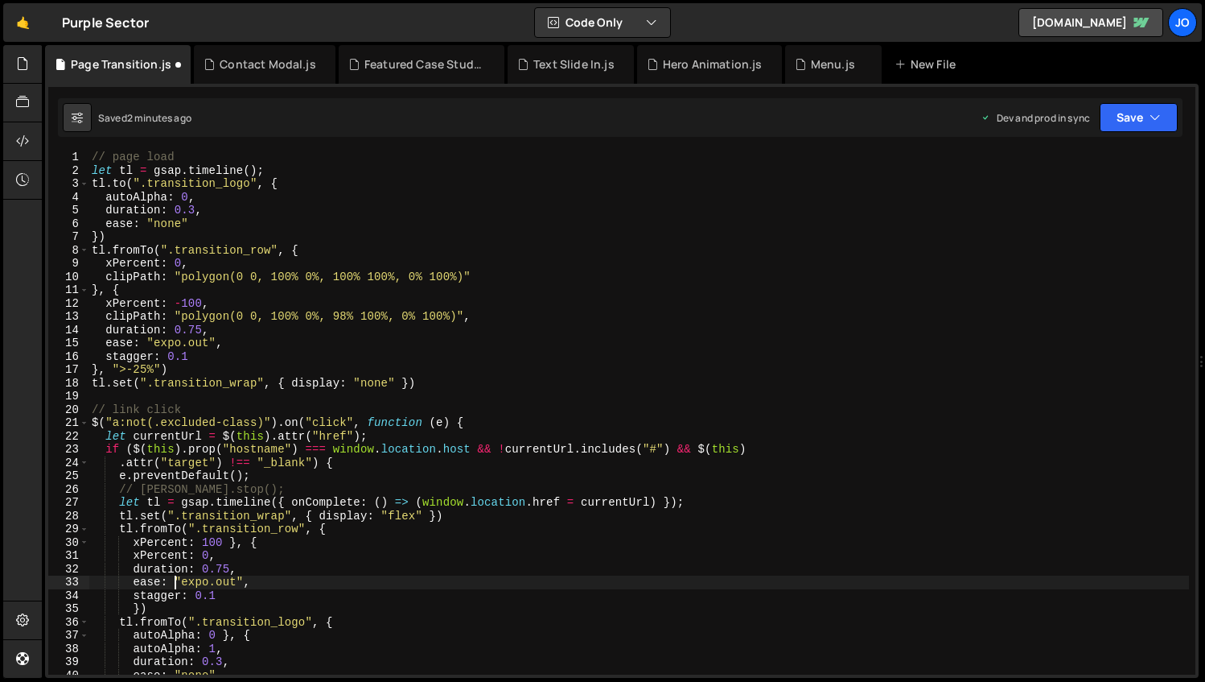
type textarea "ease: "expo.out","
click at [1134, 126] on button "Save" at bounding box center [1139, 117] width 78 height 29
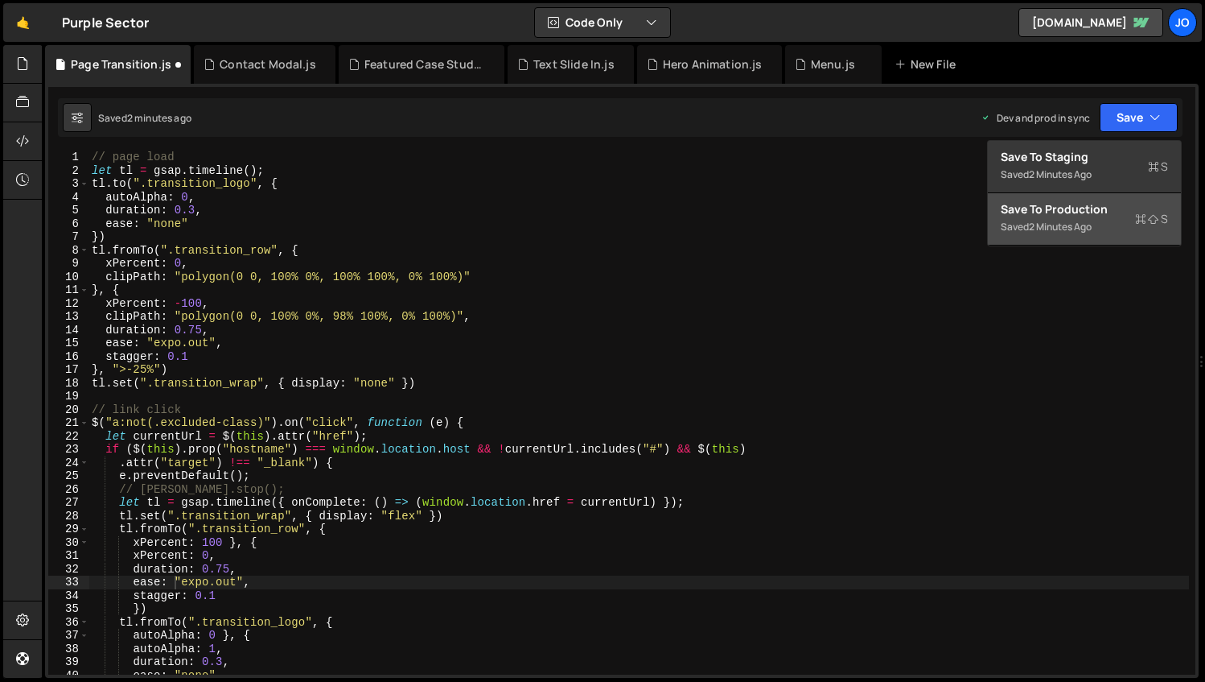
click at [1079, 207] on div "Save to Production S" at bounding box center [1084, 209] width 167 height 16
